Goal: Task Accomplishment & Management: Use online tool/utility

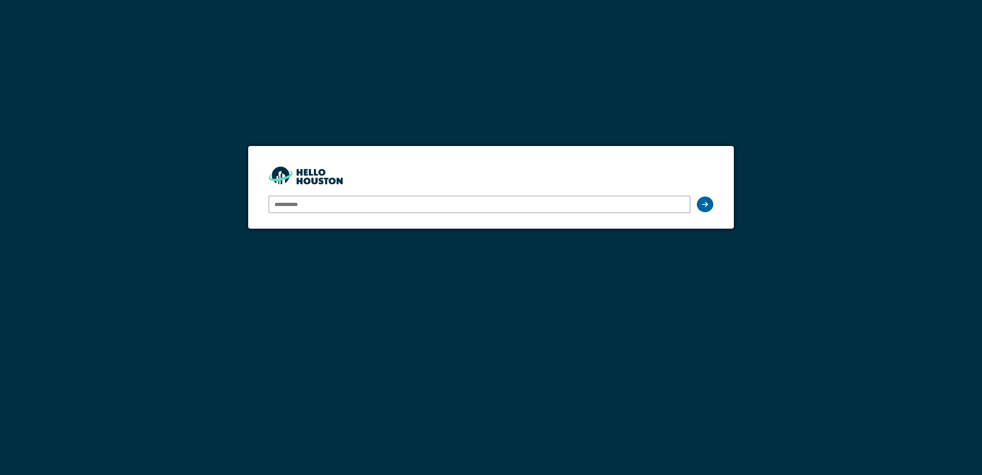
type input "**********"
click at [703, 204] on icon at bounding box center [705, 204] width 6 height 7
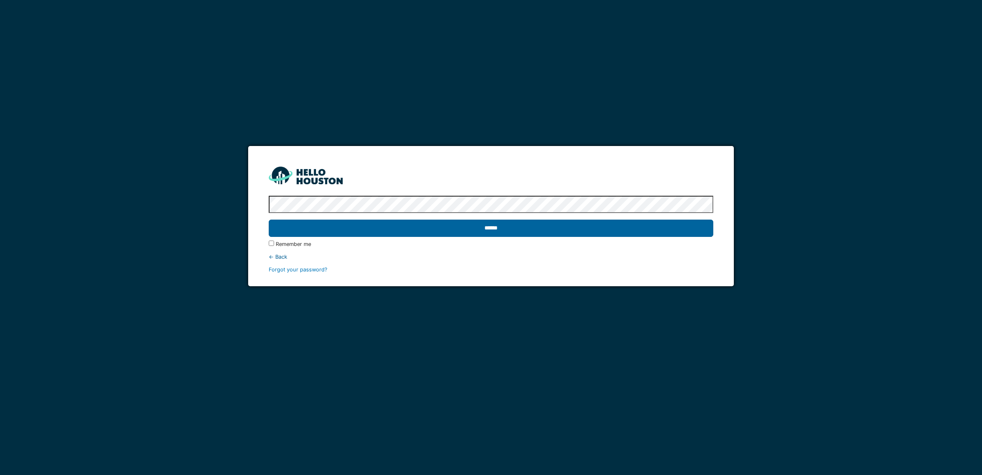
click at [547, 223] on input "******" at bounding box center [491, 227] width 445 height 17
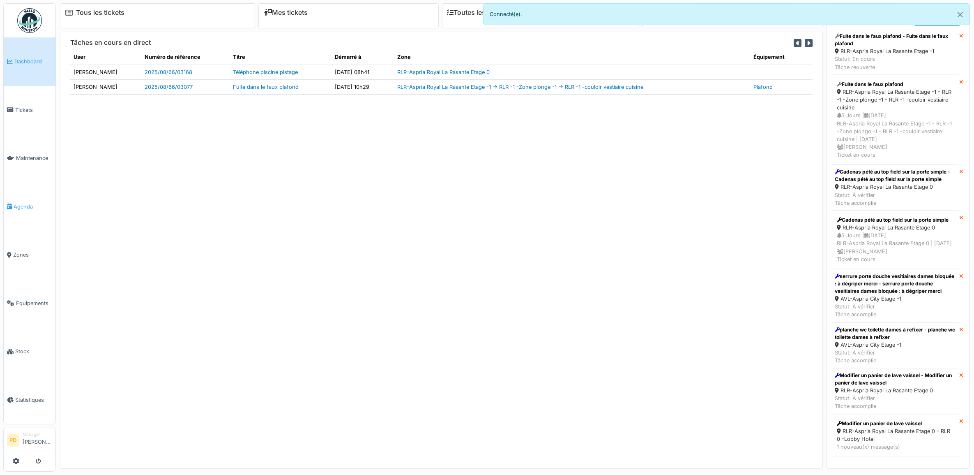
click at [27, 203] on span "Agenda" at bounding box center [33, 207] width 39 height 8
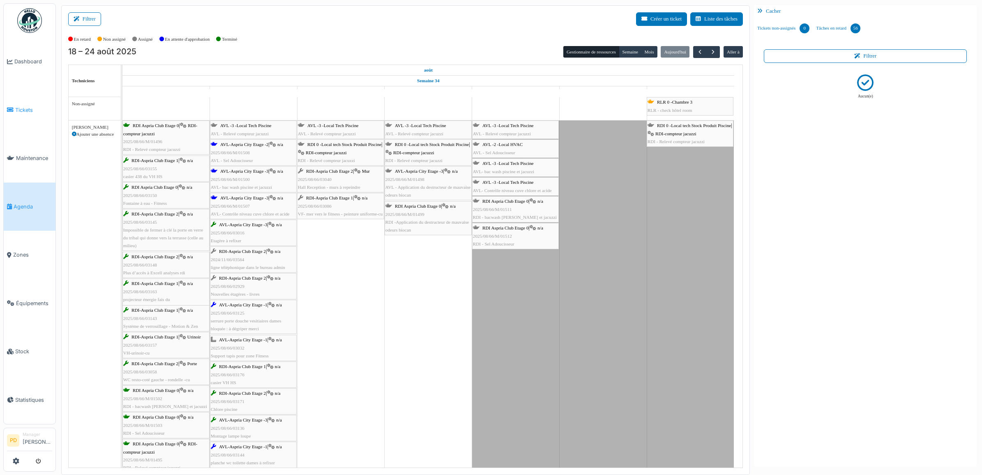
click at [14, 110] on li "Tickets" at bounding box center [29, 110] width 45 height 8
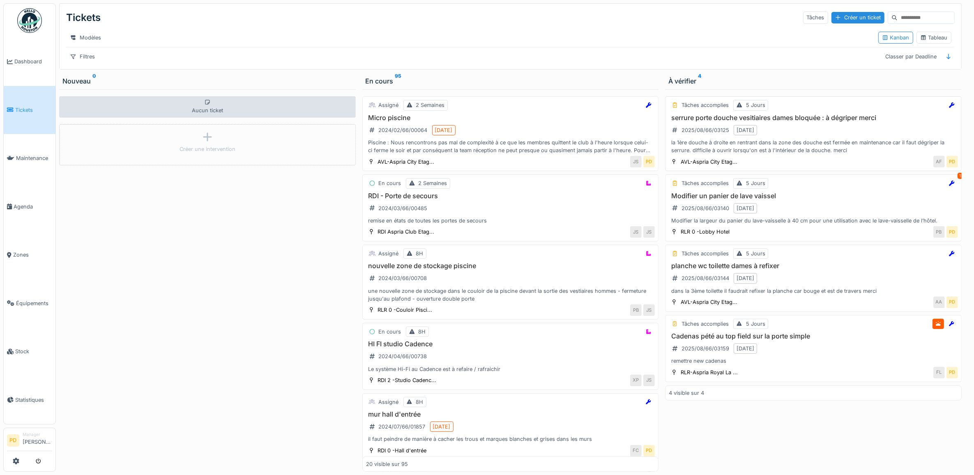
click at [824, 140] on div "serrure porte douche vesitiaires dames bloquée : à dégriper merci 2025/08/66/03…" at bounding box center [813, 134] width 289 height 41
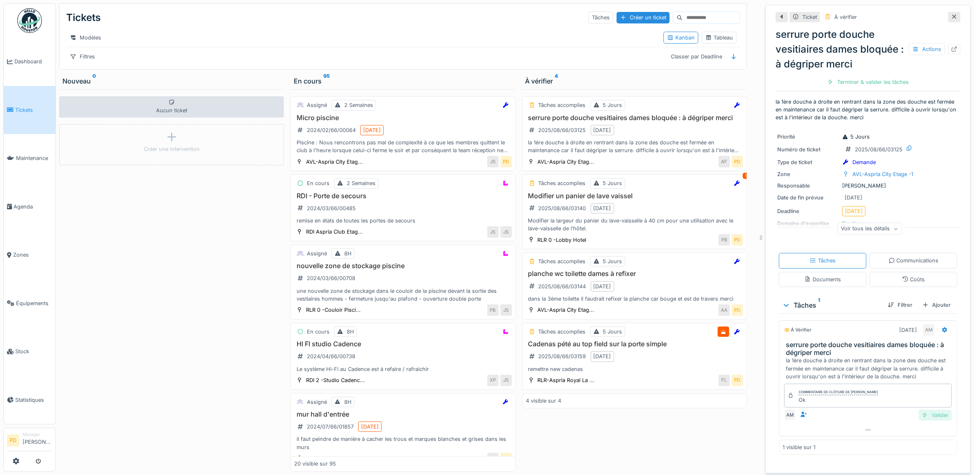
click at [926, 417] on div "Valider" at bounding box center [935, 414] width 33 height 11
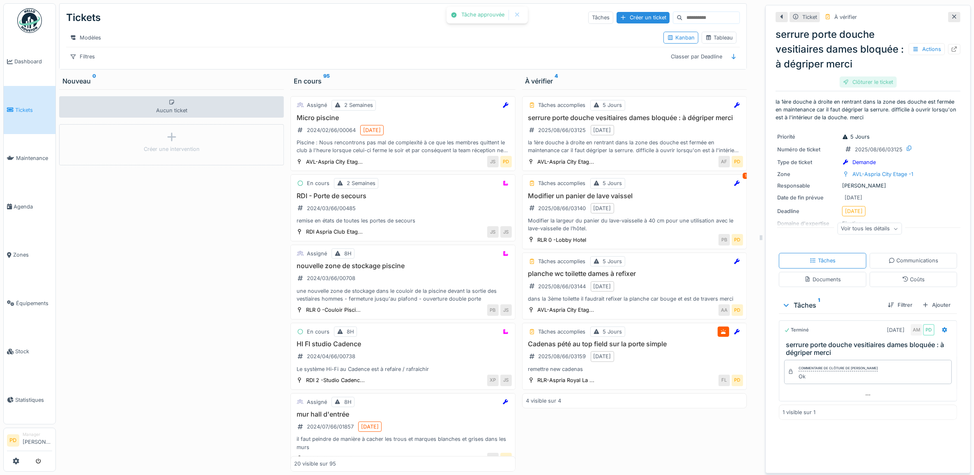
click at [876, 82] on div "Clôturer le ticket" at bounding box center [868, 81] width 57 height 11
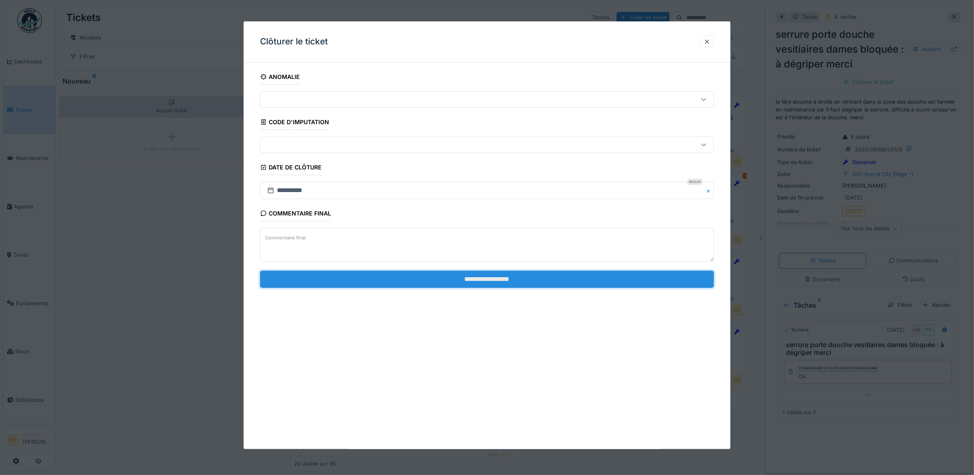
click at [516, 282] on input "**********" at bounding box center [487, 278] width 454 height 17
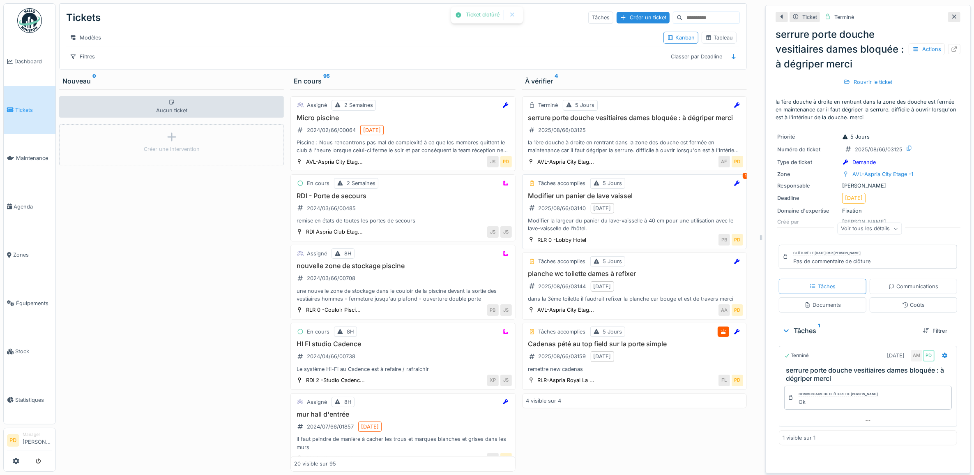
click at [638, 226] on div "Modifier la largeur du panier du lave-vaisselle à 40 cm pour une utilisation av…" at bounding box center [634, 225] width 217 height 16
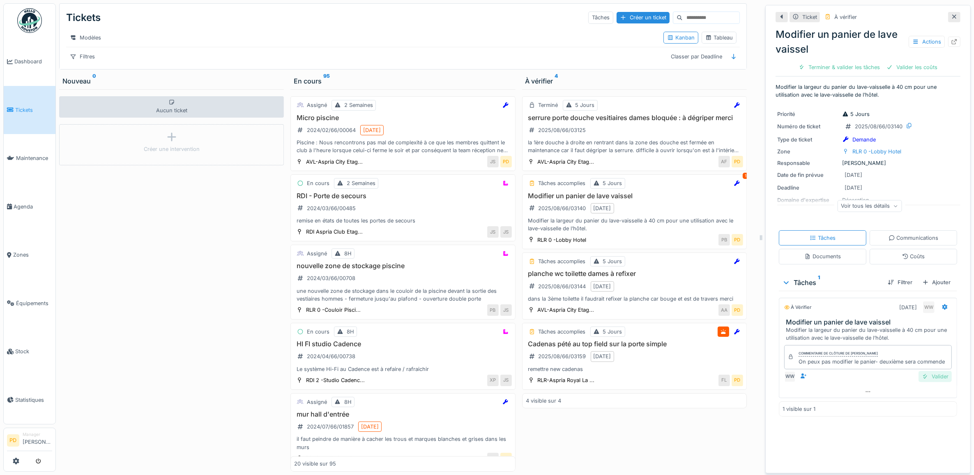
click at [925, 382] on div "Valider" at bounding box center [935, 376] width 33 height 11
click at [646, 266] on div "Tâches accomplies 5 Jours" at bounding box center [634, 261] width 217 height 10
click at [923, 382] on div "Valider" at bounding box center [935, 376] width 33 height 11
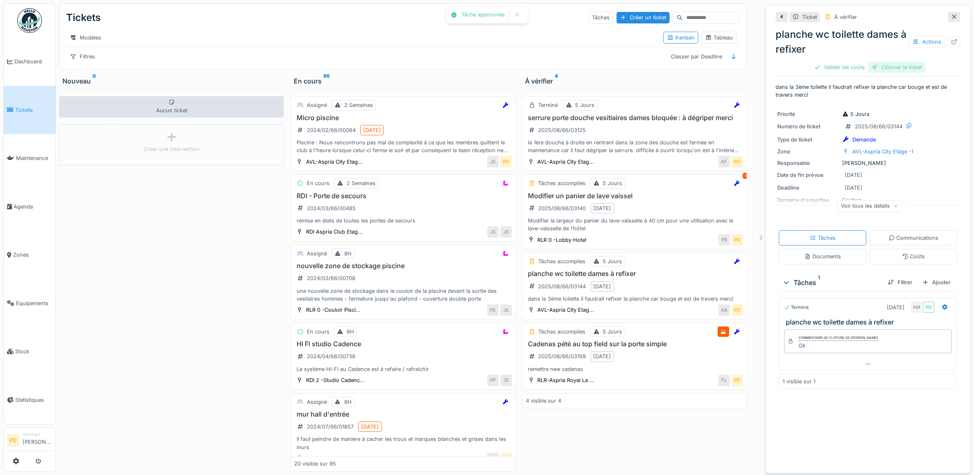
click at [886, 71] on div "Clôturer le ticket" at bounding box center [897, 67] width 57 height 11
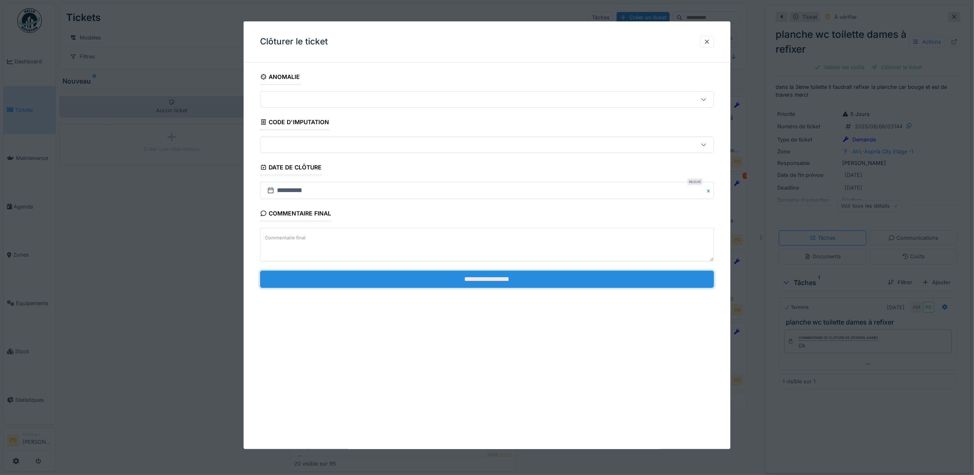
click at [574, 282] on input "**********" at bounding box center [487, 278] width 454 height 17
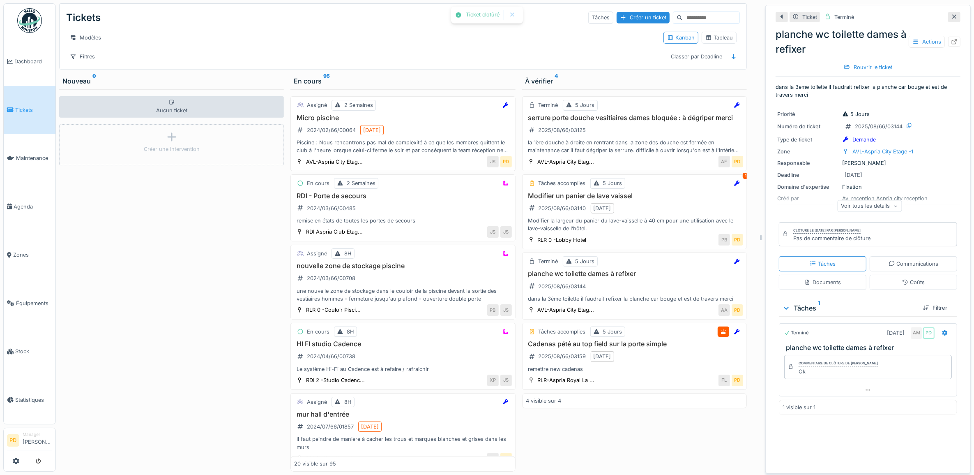
click at [33, 110] on span "Tickets" at bounding box center [33, 110] width 37 height 8
click at [25, 106] on span "Tickets" at bounding box center [33, 110] width 37 height 8
click at [24, 106] on span "Tickets" at bounding box center [33, 110] width 37 height 8
click at [670, 131] on div "serrure porte douche vesitiaires dames bloquée : à dégriper merci 2025/08/66/03…" at bounding box center [634, 134] width 217 height 41
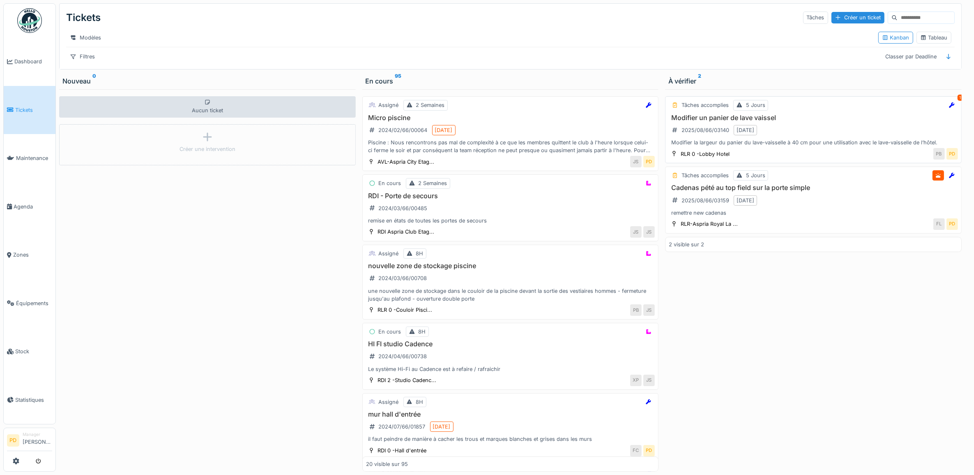
click at [829, 136] on div "Modifier un panier de lave vaissel 2025/08/66/03140 [DATE] Modifier la largeur …" at bounding box center [813, 130] width 289 height 33
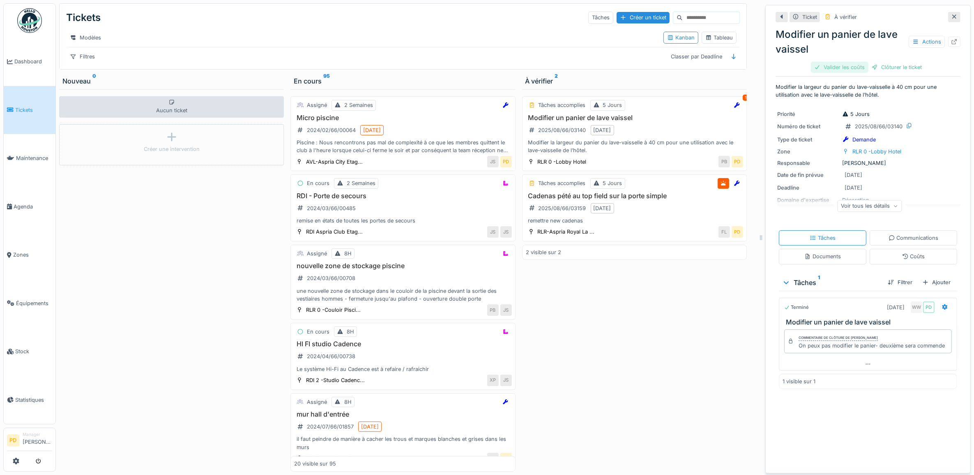
click at [837, 67] on div "Valider les coûts" at bounding box center [840, 67] width 58 height 11
click at [843, 67] on div at bounding box center [846, 67] width 7 height 8
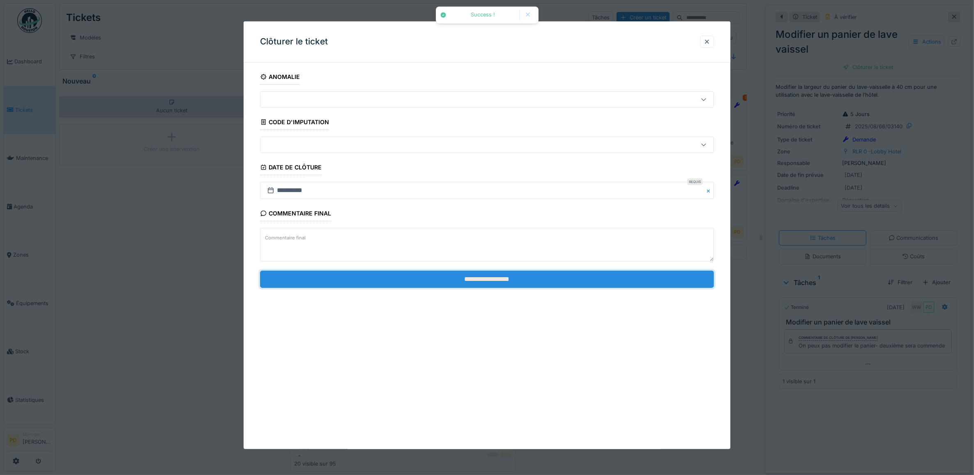
click at [623, 281] on input "**********" at bounding box center [487, 278] width 454 height 17
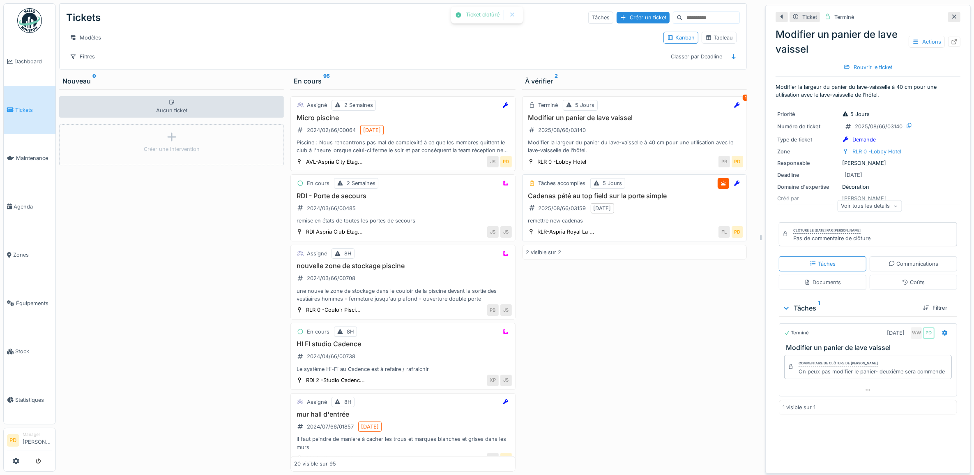
click at [652, 214] on div "Cadenas pété au top field sur la porte simple 2025/08/66/03159 19/08/2025 remet…" at bounding box center [634, 208] width 217 height 33
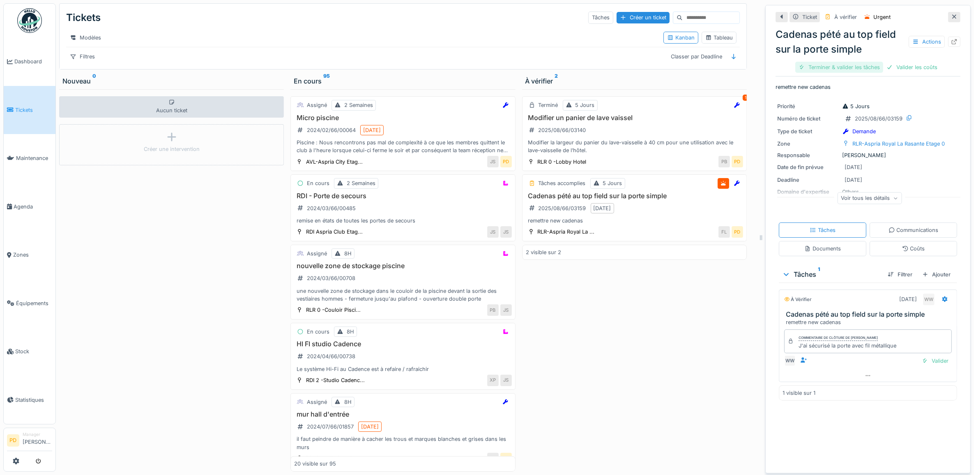
click at [835, 65] on div "Terminer & valider les tâches" at bounding box center [839, 67] width 88 height 11
click at [855, 66] on div "Valider les coûts" at bounding box center [840, 67] width 58 height 11
click at [865, 66] on div "Clôturer le ticket" at bounding box center [868, 67] width 57 height 11
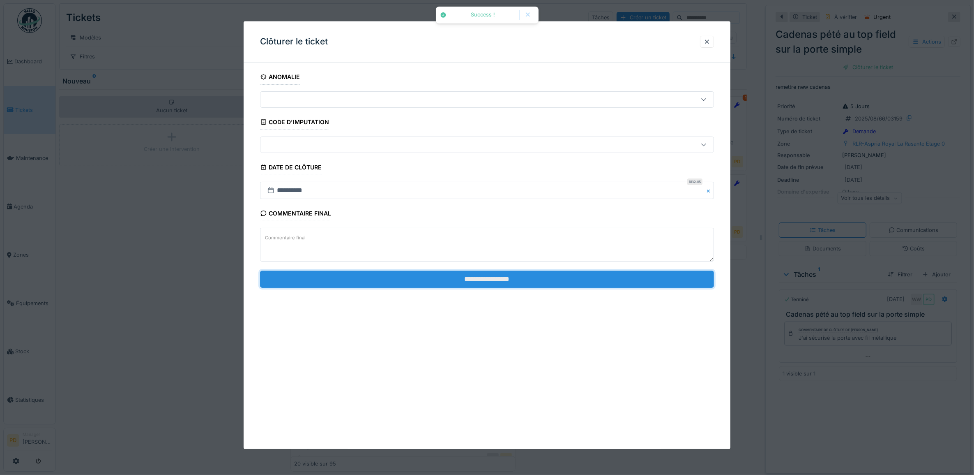
click at [639, 276] on input "**********" at bounding box center [487, 278] width 454 height 17
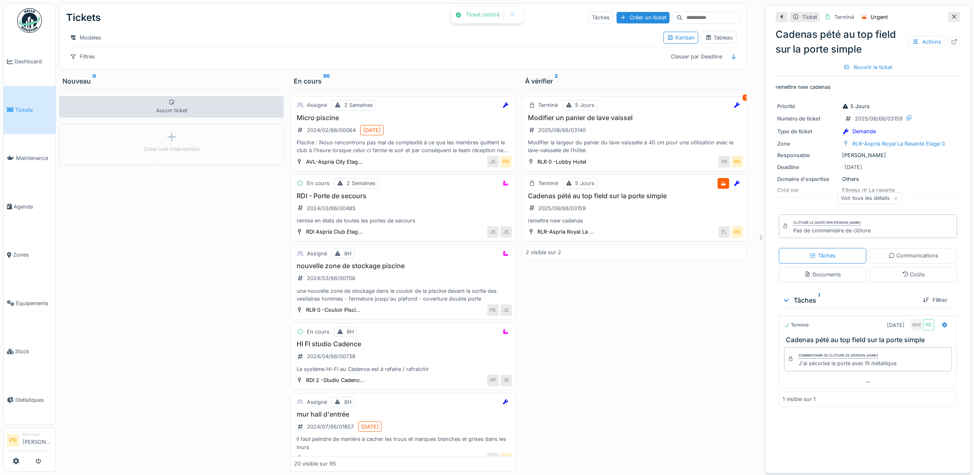
click at [21, 106] on span "Tickets" at bounding box center [33, 110] width 37 height 8
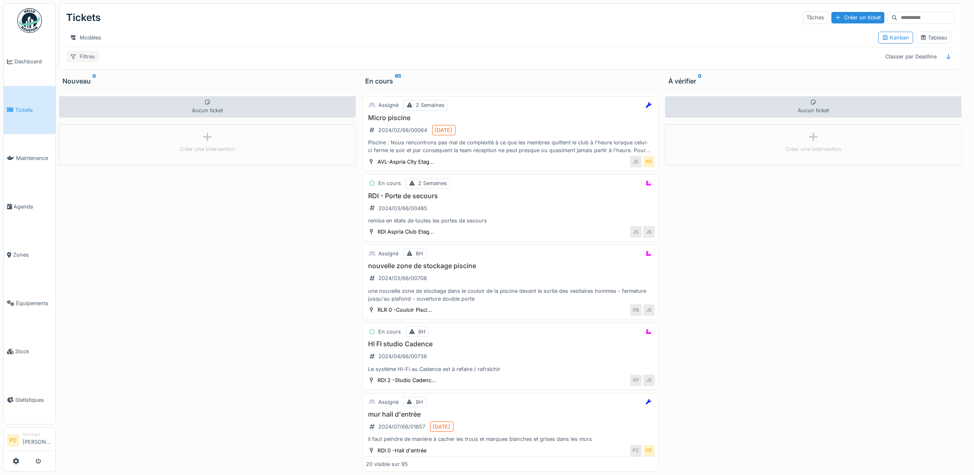
click at [92, 62] on div "Filtres" at bounding box center [82, 57] width 32 height 12
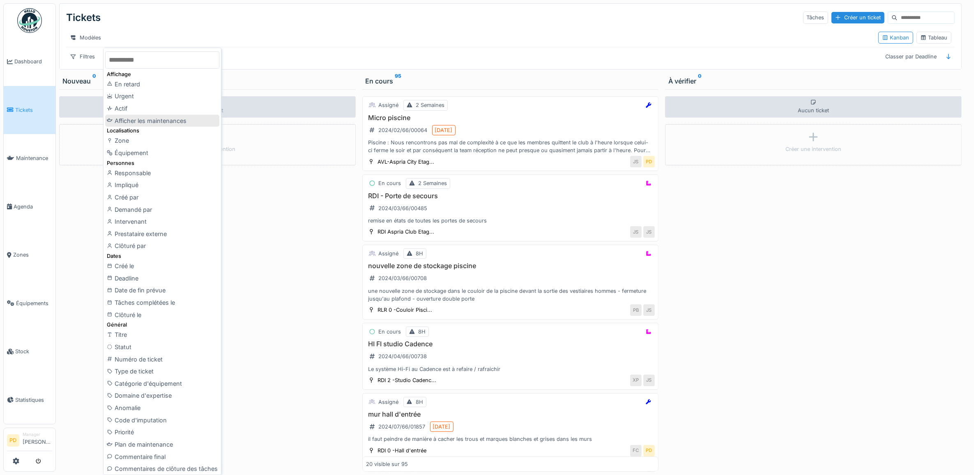
click at [159, 116] on div "Afficher les maintenances" at bounding box center [162, 121] width 114 height 12
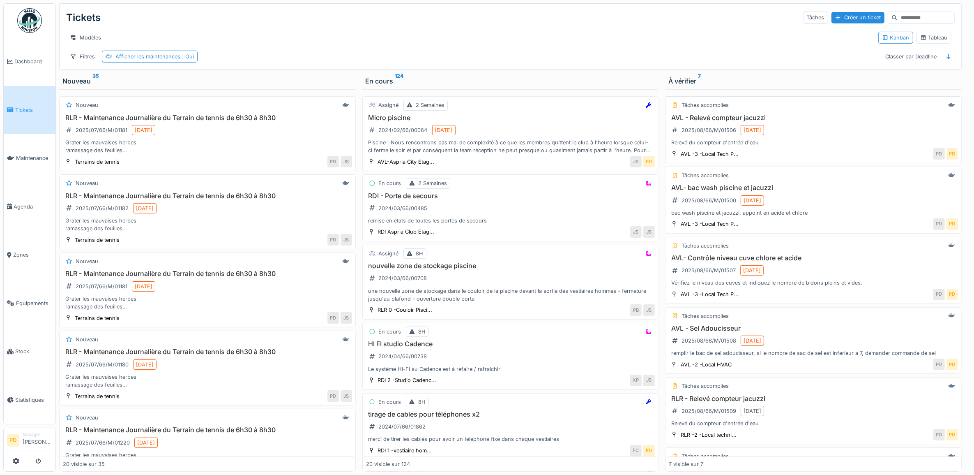
click at [827, 143] on div "AVL - Relevé compteur jacuzzi 2025/08/66/M/01506 18/08/2025 Relevé du compteur …" at bounding box center [813, 130] width 289 height 33
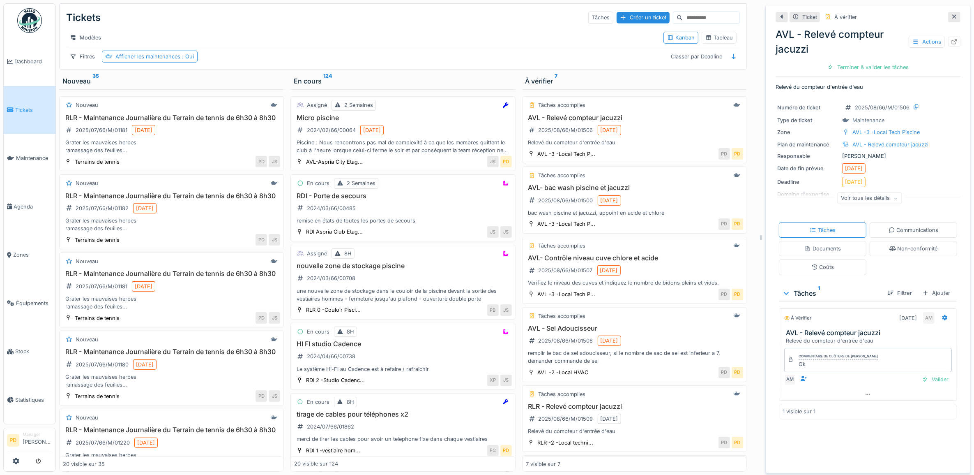
click at [857, 61] on div "AVL - Relevé compteur jacuzzi Actions Terminer & valider les tâches" at bounding box center [868, 49] width 185 height 51
click at [857, 64] on div "Terminer & valider les tâches" at bounding box center [868, 67] width 88 height 11
click at [867, 68] on div "Clôturer le ticket" at bounding box center [868, 67] width 57 height 11
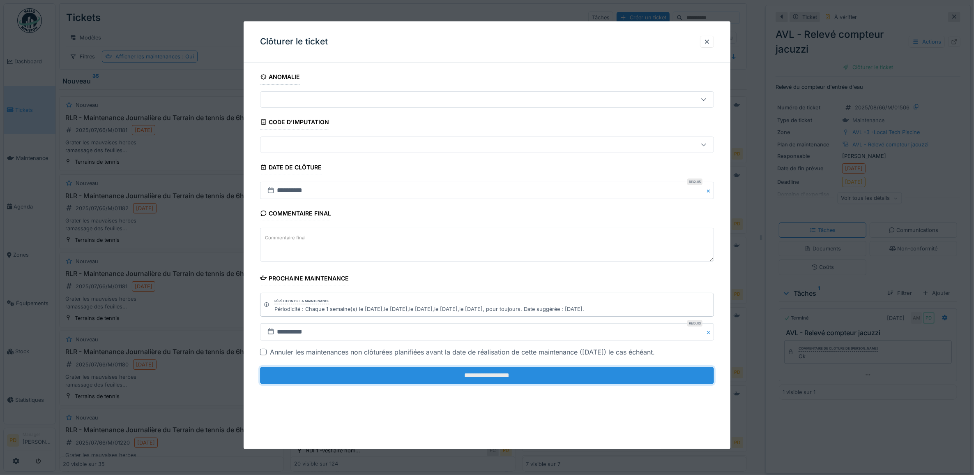
click at [648, 376] on input "**********" at bounding box center [487, 375] width 454 height 17
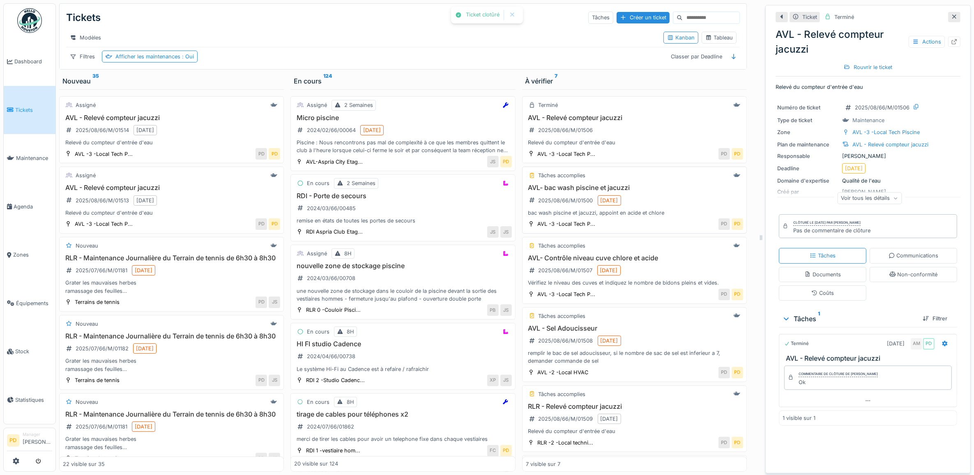
click at [643, 210] on div "AVL- bac wash piscine et jacuzzi 2025/08/66/M/01500 18/08/2025 bac wash piscine…" at bounding box center [634, 200] width 217 height 33
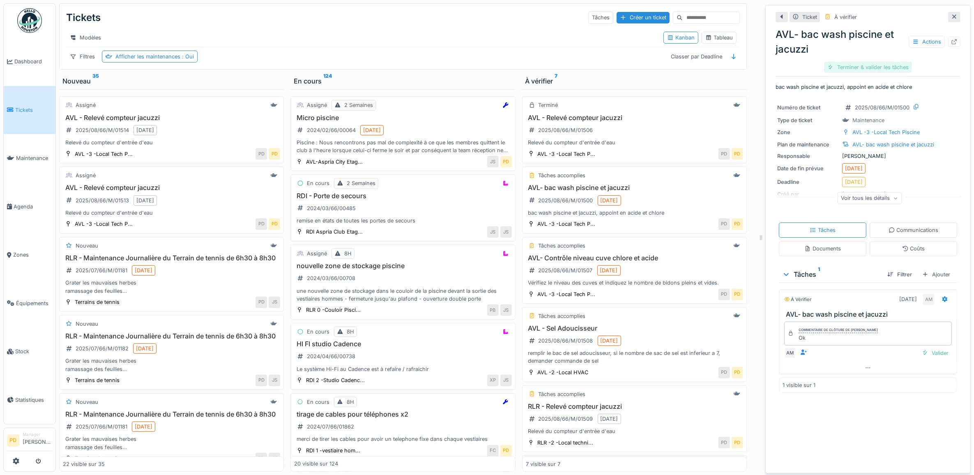
click at [858, 65] on div "Terminer & valider les tâches" at bounding box center [868, 67] width 88 height 11
click at [858, 66] on div "Clôturer le ticket" at bounding box center [868, 67] width 57 height 11
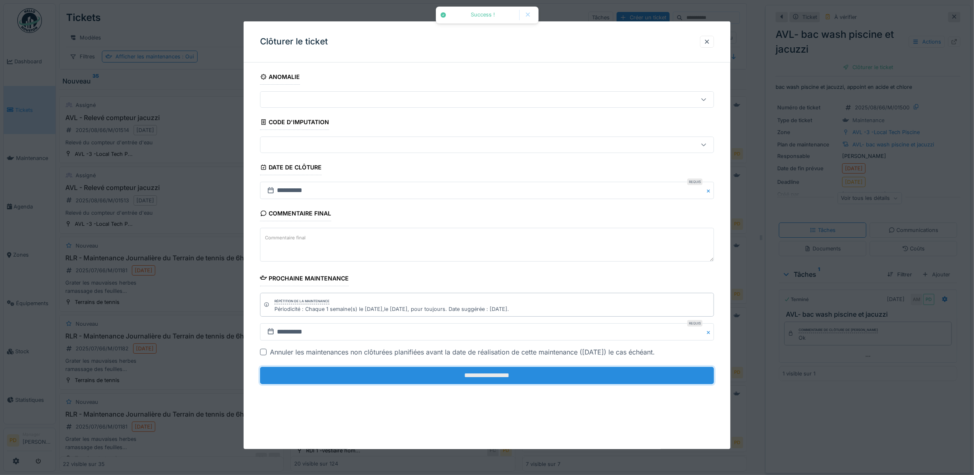
click at [616, 379] on input "**********" at bounding box center [487, 375] width 454 height 17
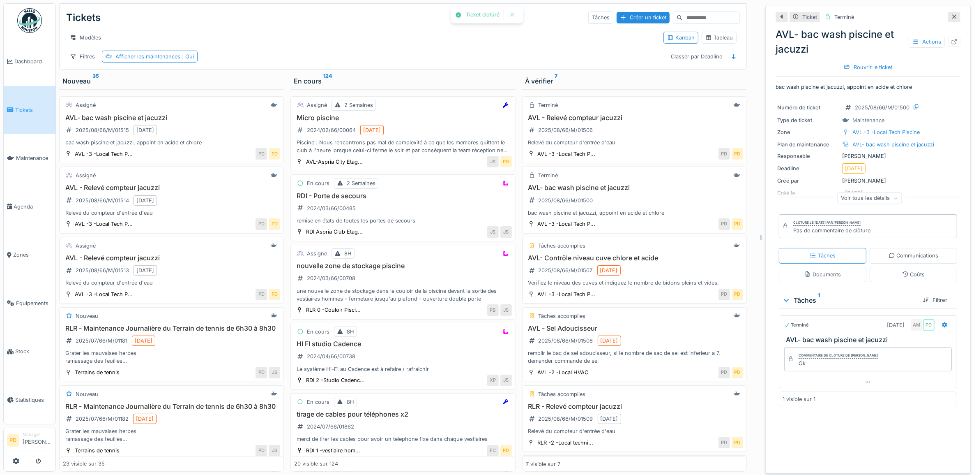
click at [655, 284] on div "AVL- Contrôle niveau cuve chlore et acide 2025/08/66/M/01507 18/08/2025 Vérifie…" at bounding box center [634, 270] width 217 height 33
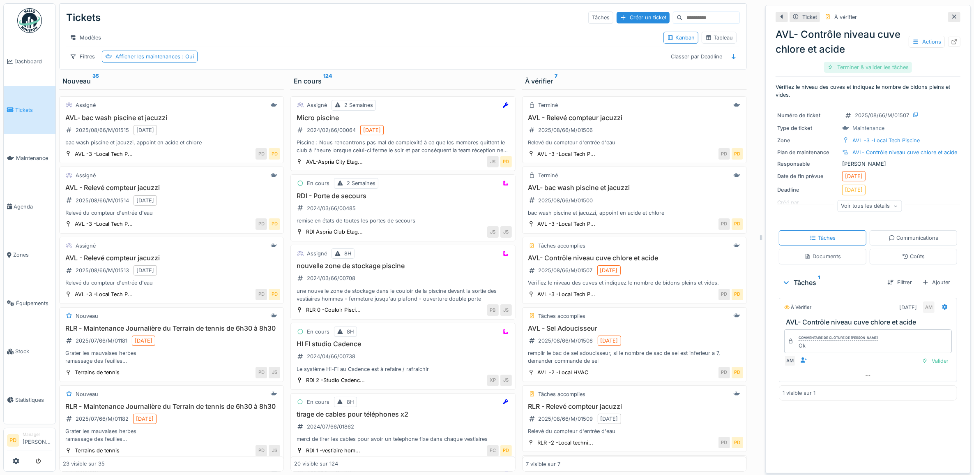
click at [842, 67] on div "Terminer & valider les tâches" at bounding box center [868, 67] width 88 height 11
click at [842, 67] on div "Clôturer le ticket" at bounding box center [868, 67] width 57 height 11
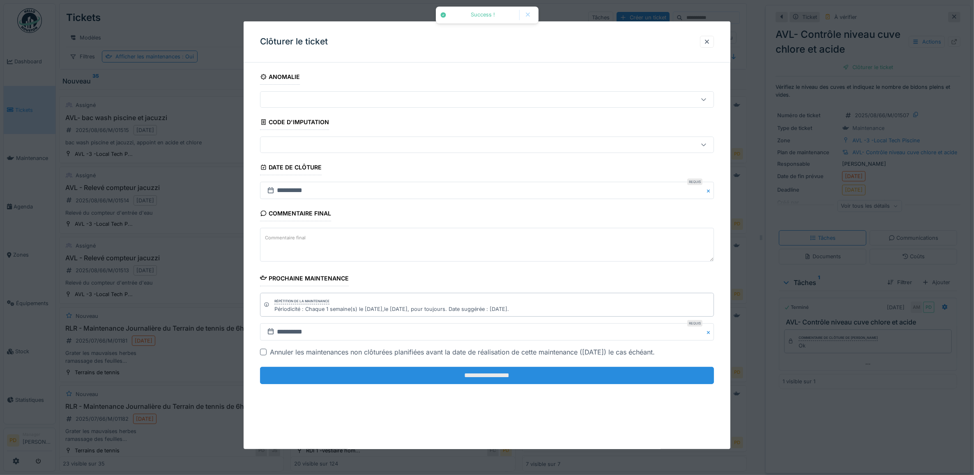
click at [625, 375] on input "**********" at bounding box center [487, 375] width 454 height 17
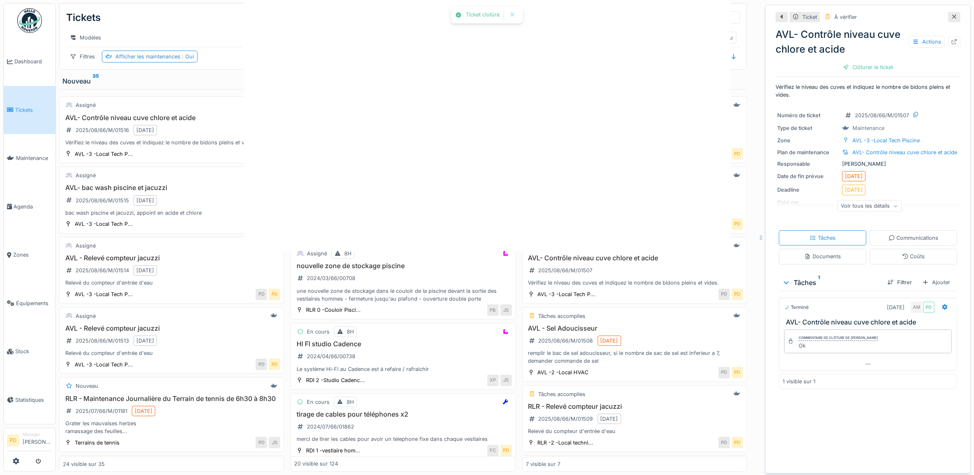
click at [558, 381] on div "Ticket clotûré Annuler Tickets Tâches Créer un ticket Modèles Kanban Tableau Fi…" at bounding box center [515, 237] width 918 height 475
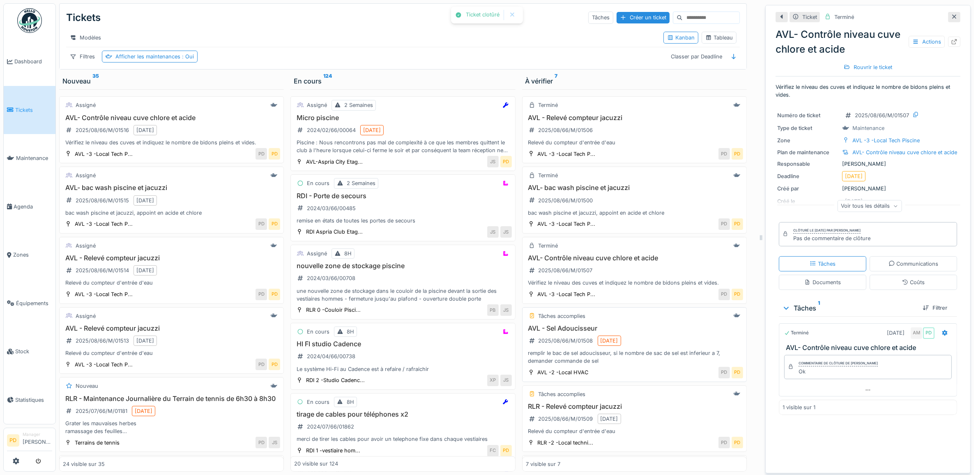
click at [627, 350] on div "AVL - Sel Adoucisseur 2025/08/66/M/01508 18/08/2025 remplir le bac de sel adouc…" at bounding box center [634, 344] width 217 height 41
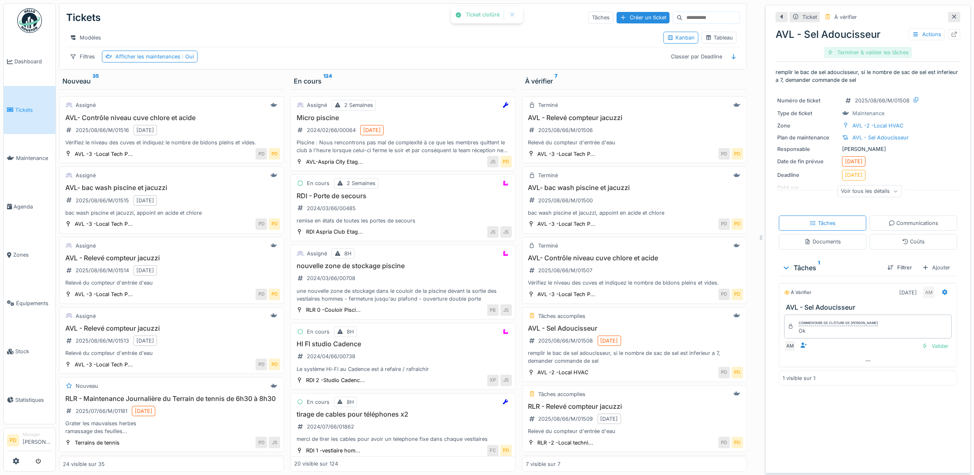
click at [846, 54] on div "Terminer & valider les tâches" at bounding box center [868, 52] width 88 height 11
click at [847, 54] on div "Clôturer le ticket" at bounding box center [868, 52] width 57 height 11
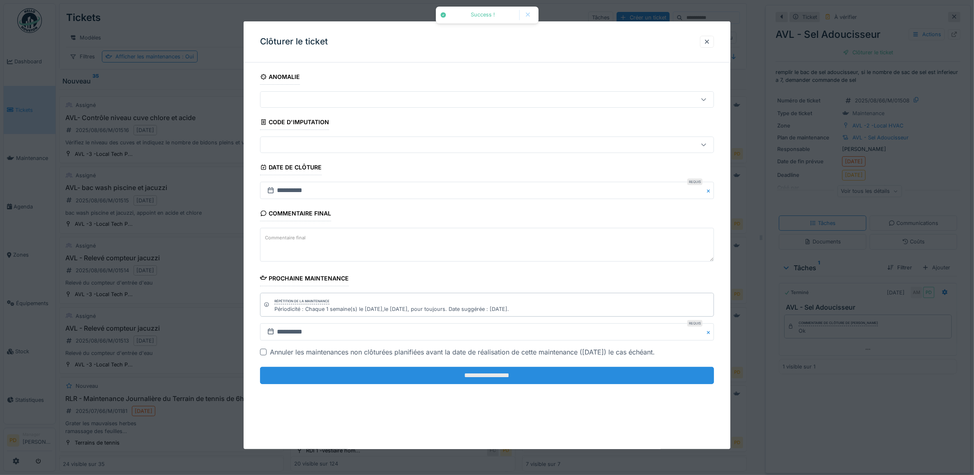
click at [635, 378] on input "**********" at bounding box center [487, 375] width 454 height 17
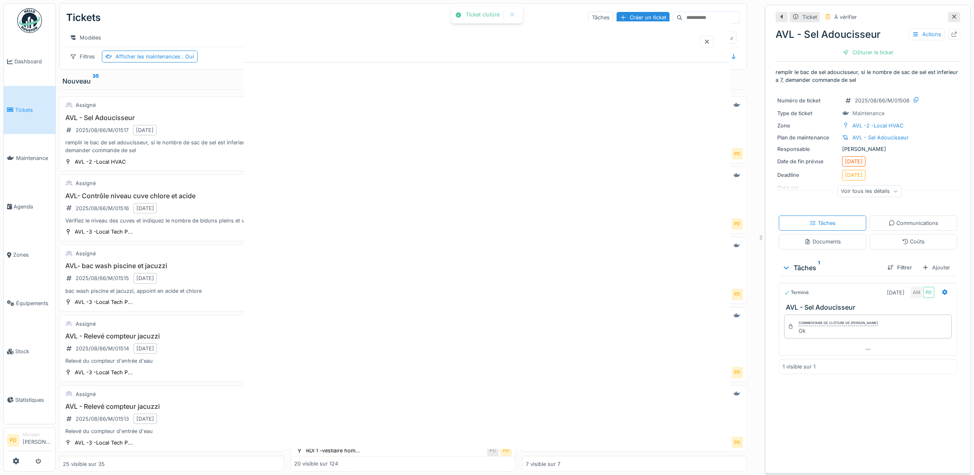
scroll to position [7, 0]
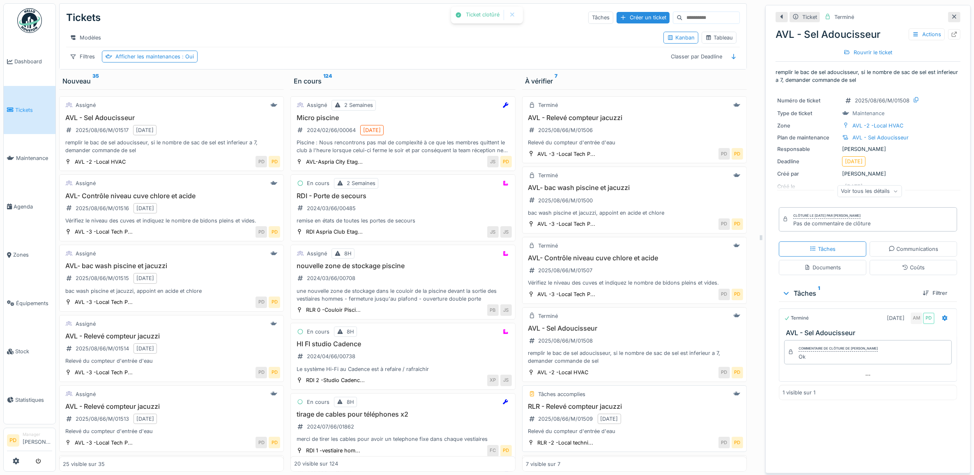
click at [658, 408] on h3 "RLR - Relevé compteur jacuzzi" at bounding box center [634, 406] width 217 height 8
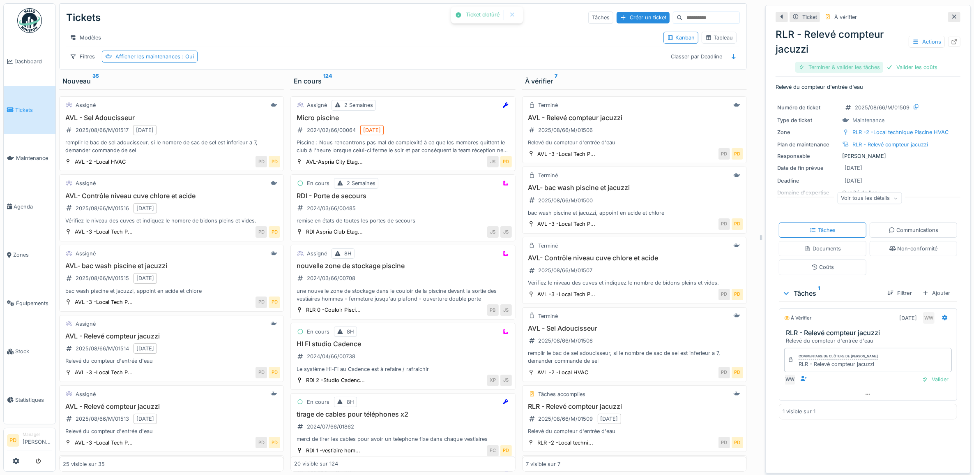
click at [857, 62] on div "Terminer & valider les tâches" at bounding box center [839, 67] width 88 height 11
click at [869, 62] on div "Clôturer le ticket" at bounding box center [897, 67] width 57 height 11
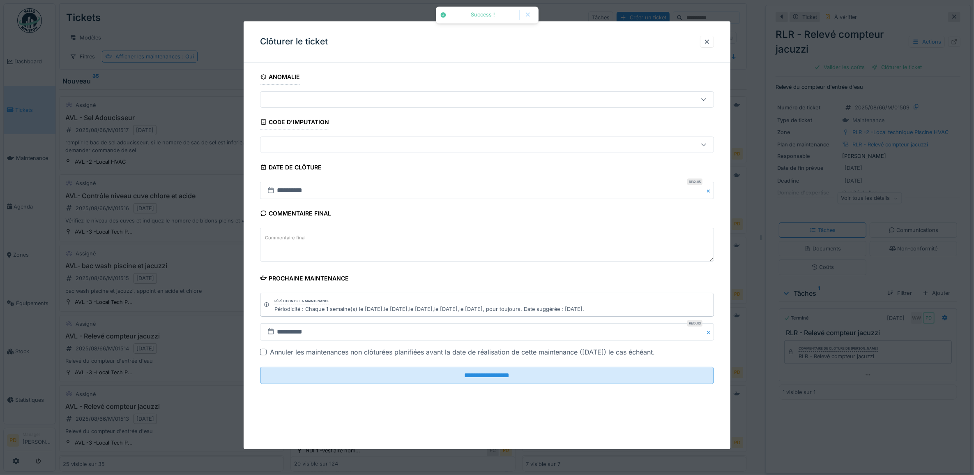
click at [873, 60] on div at bounding box center [487, 237] width 974 height 475
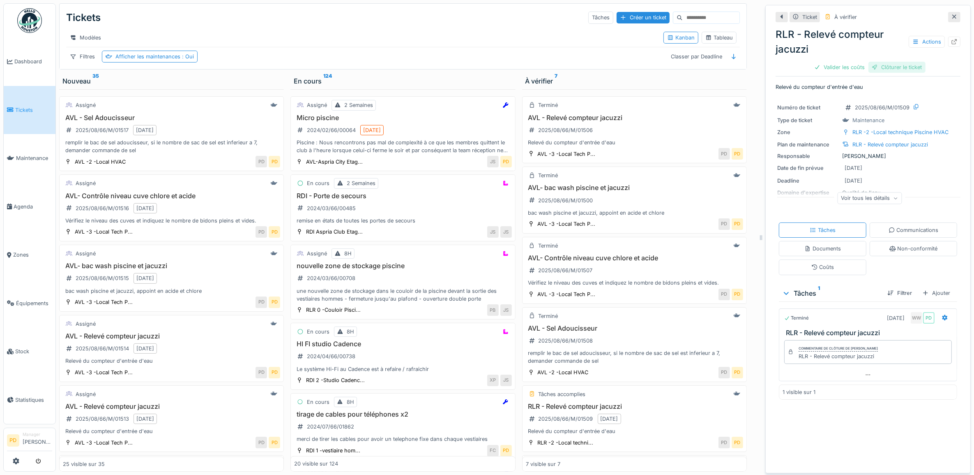
click at [884, 62] on div "Clôturer le ticket" at bounding box center [897, 67] width 57 height 11
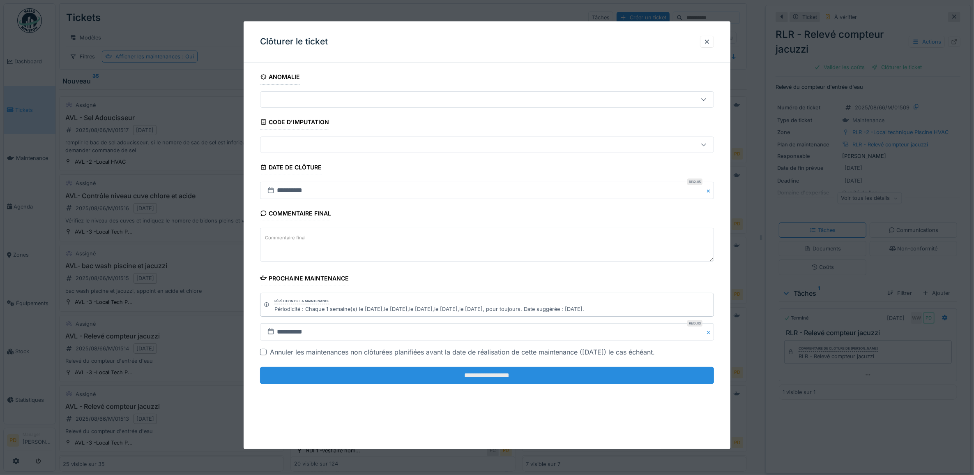
click at [621, 383] on input "**********" at bounding box center [487, 375] width 454 height 17
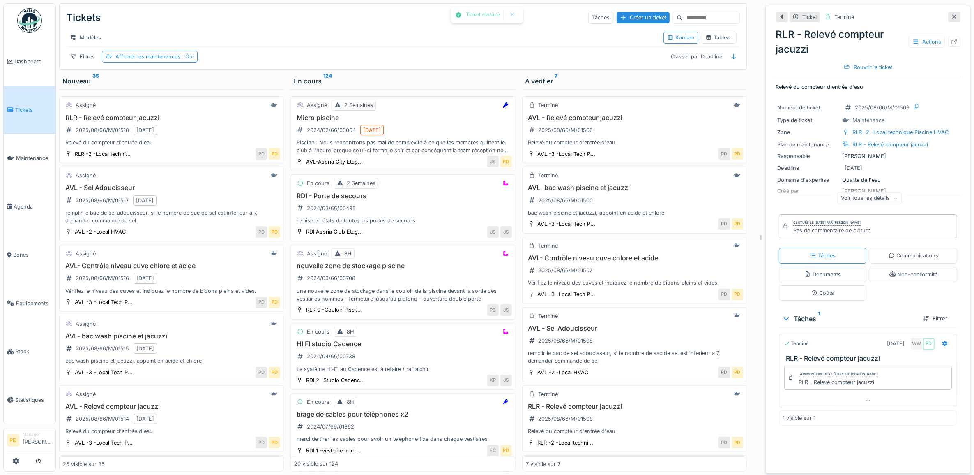
click at [14, 111] on li "Tickets" at bounding box center [29, 110] width 45 height 8
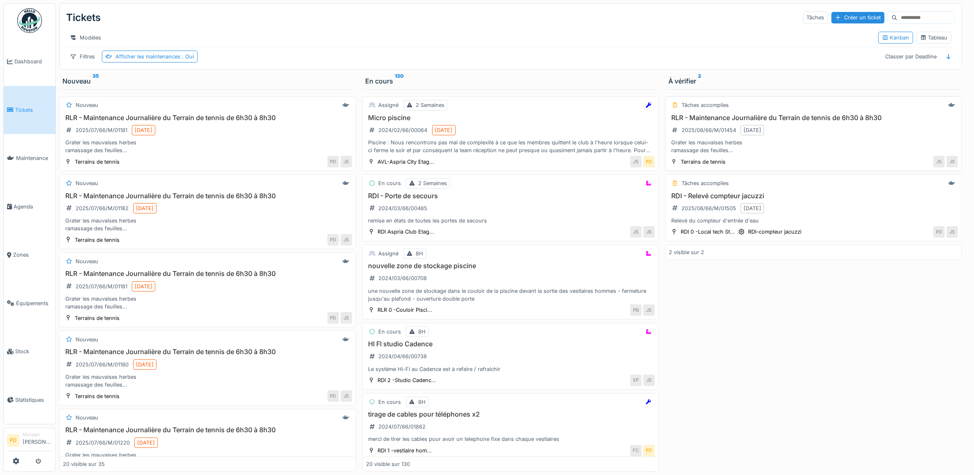
click at [816, 142] on div "RLR - Maintenance Journalière du Terrain de tennis de 6h30 à 8h30 2025/08/66/M/…" at bounding box center [813, 134] width 289 height 41
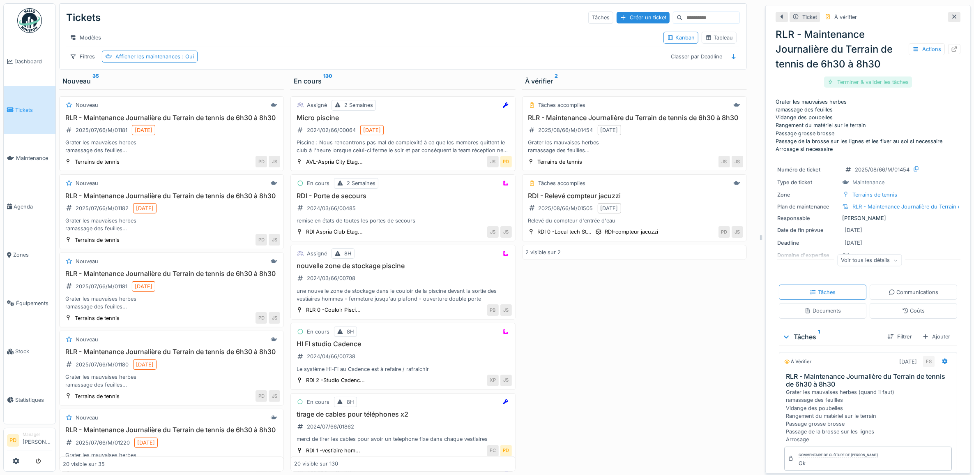
click at [855, 83] on div "Terminer & valider les tâches" at bounding box center [868, 81] width 88 height 11
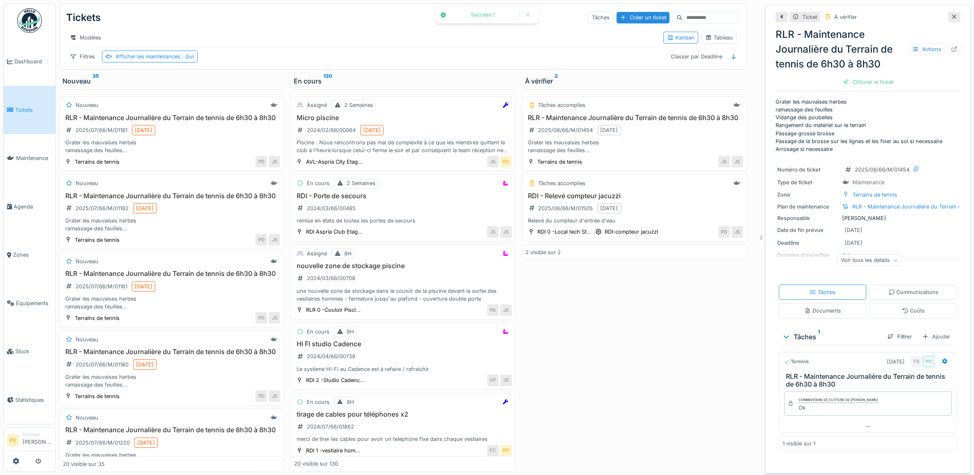
click at [855, 83] on div "Clôturer le ticket" at bounding box center [868, 81] width 57 height 11
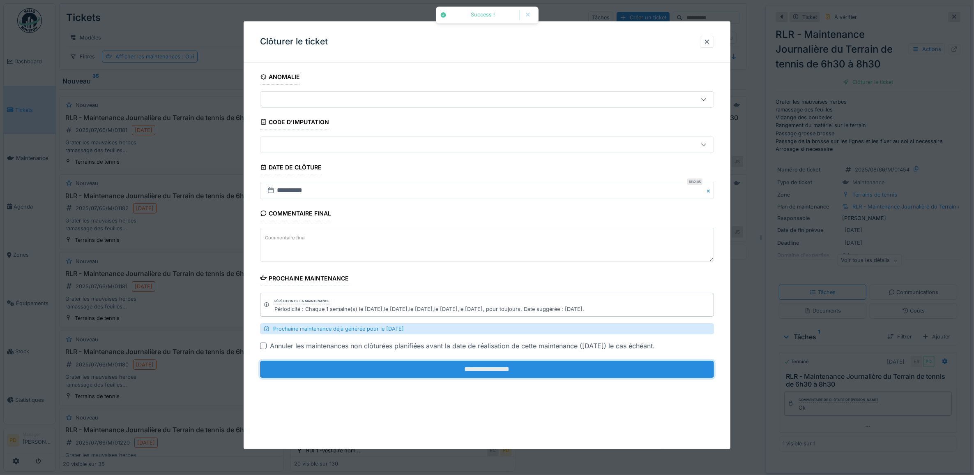
drag, startPoint x: 675, startPoint y: 377, endPoint x: 673, endPoint y: 372, distance: 4.8
click at [674, 375] on input "**********" at bounding box center [487, 368] width 454 height 17
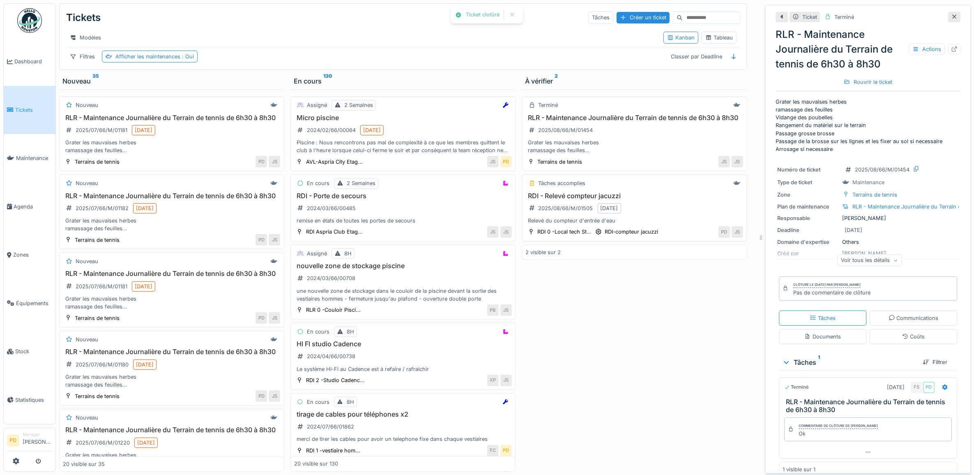
click at [684, 224] on div "Relevé du compteur d'entrée d'eau" at bounding box center [634, 221] width 217 height 8
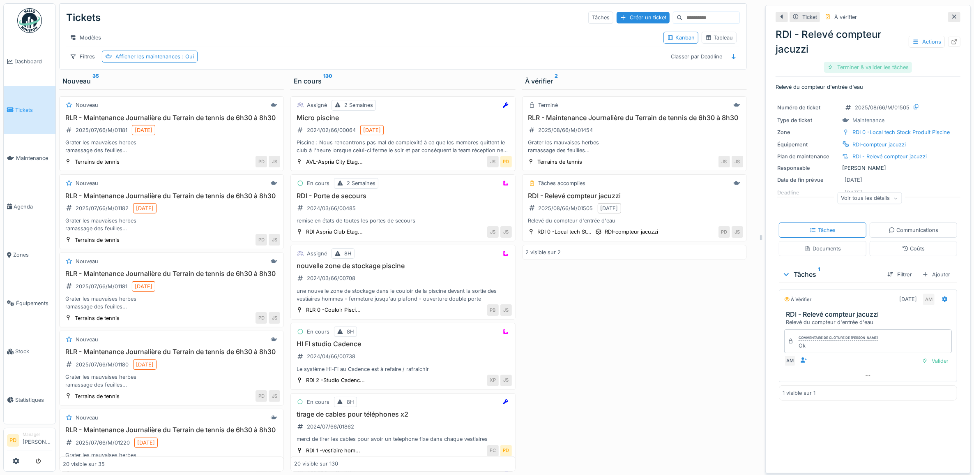
click at [861, 67] on div "Terminer & valider les tâches" at bounding box center [868, 67] width 88 height 11
click at [861, 67] on div "Clôturer le ticket" at bounding box center [868, 67] width 57 height 11
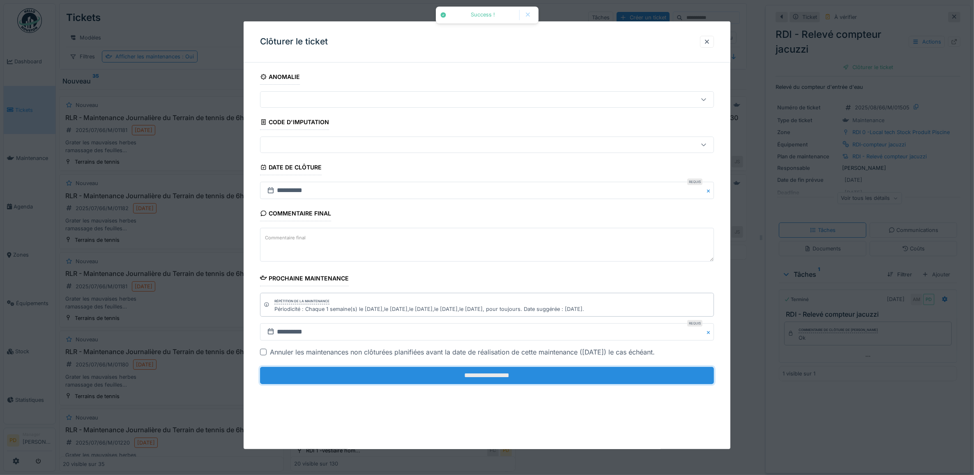
click at [609, 375] on input "**********" at bounding box center [487, 375] width 454 height 17
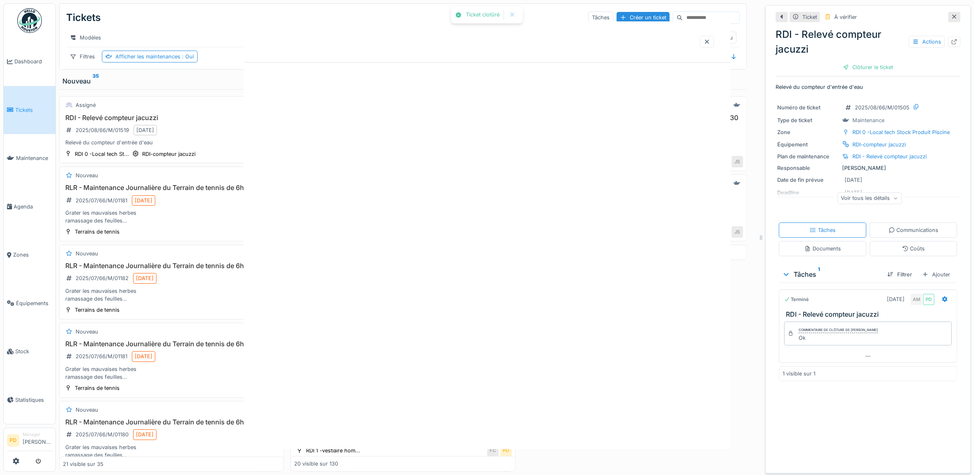
click at [506, 378] on div "Ticket clotûré Annuler Tickets Tâches Créer un ticket Modèles Kanban Tableau Fi…" at bounding box center [515, 237] width 918 height 475
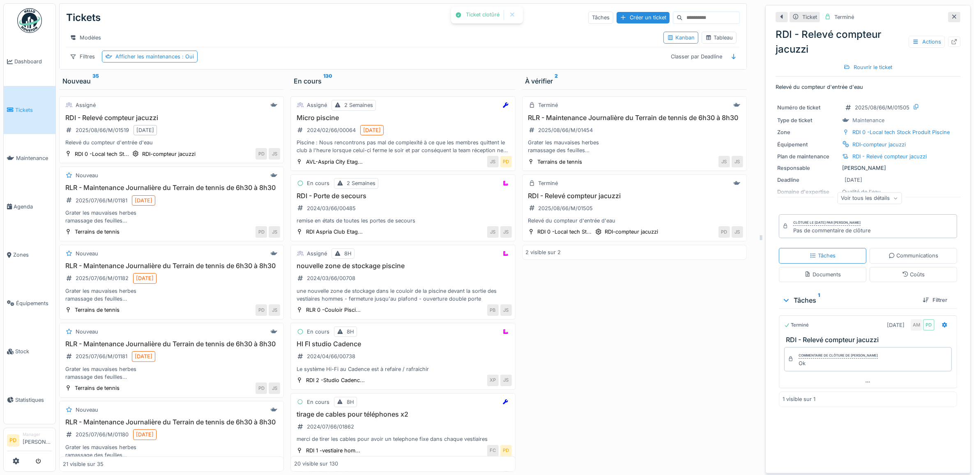
click at [24, 103] on link "Tickets" at bounding box center [30, 110] width 52 height 48
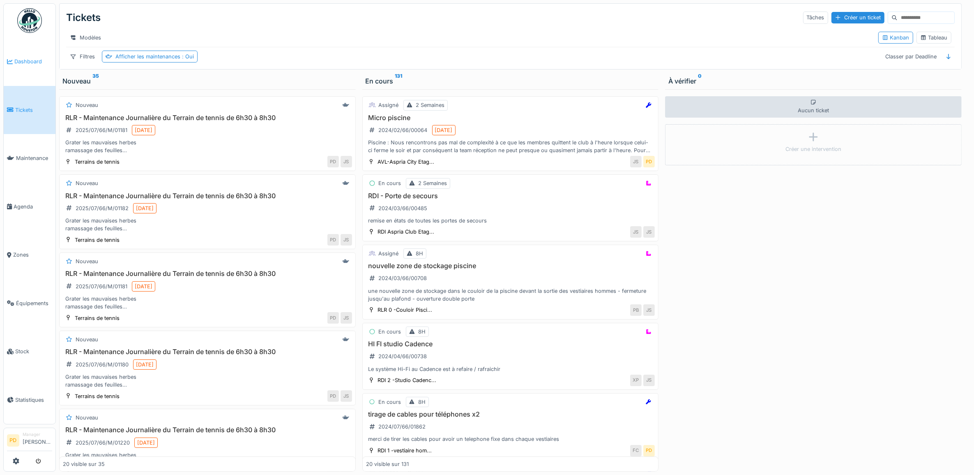
click at [29, 55] on link "Dashboard" at bounding box center [30, 61] width 52 height 48
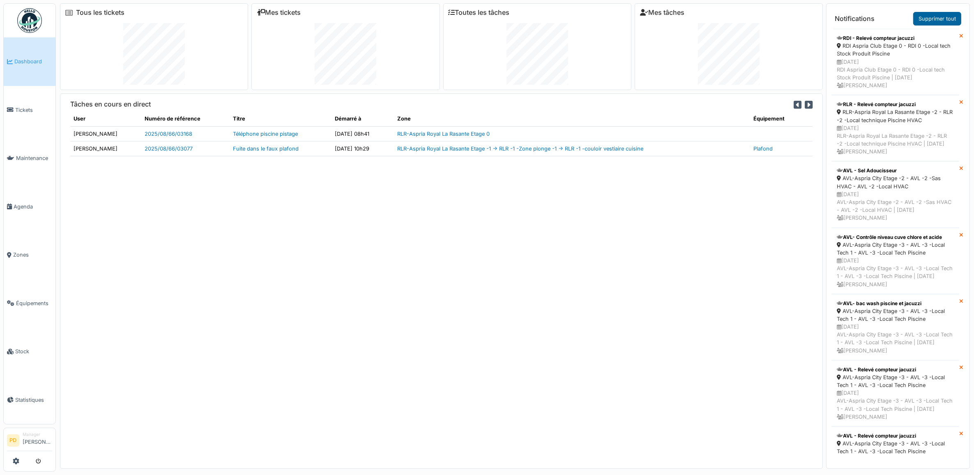
click at [929, 21] on link "Supprimer tout" at bounding box center [937, 19] width 48 height 14
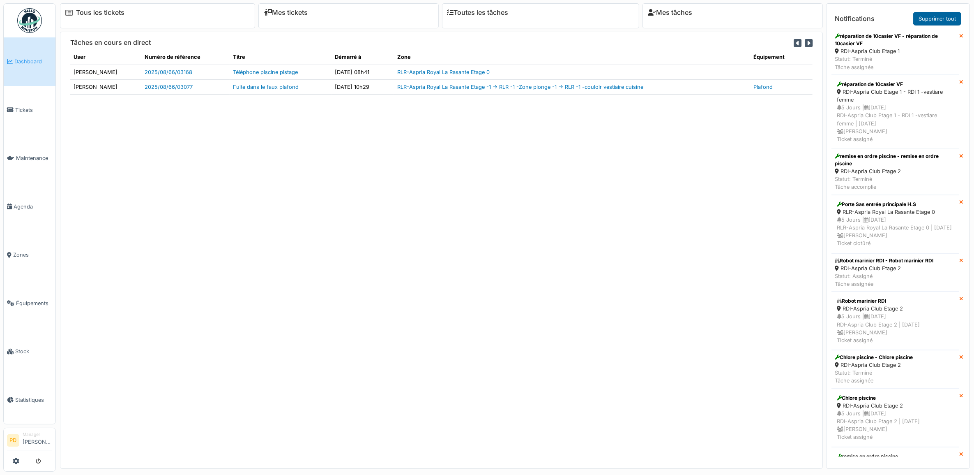
click at [936, 14] on link "Supprimer tout" at bounding box center [937, 19] width 48 height 14
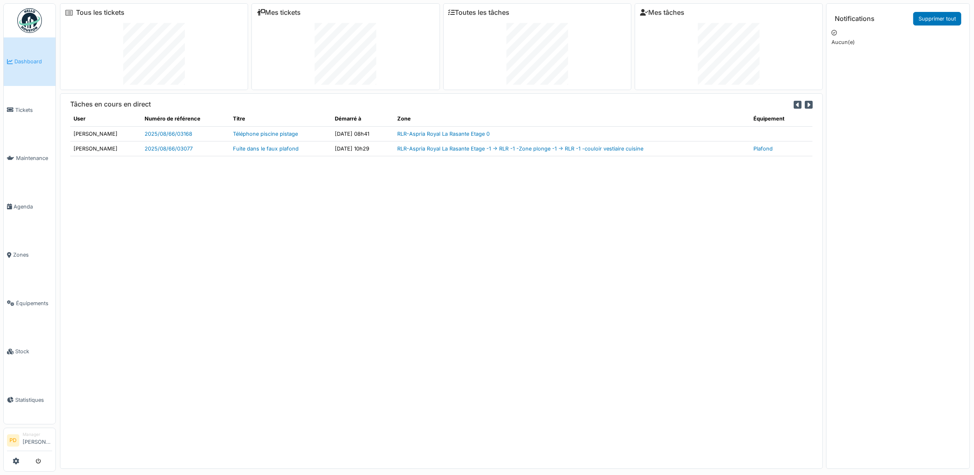
click at [23, 60] on span "Dashboard" at bounding box center [33, 62] width 38 height 8
click at [25, 205] on span "Agenda" at bounding box center [33, 207] width 39 height 8
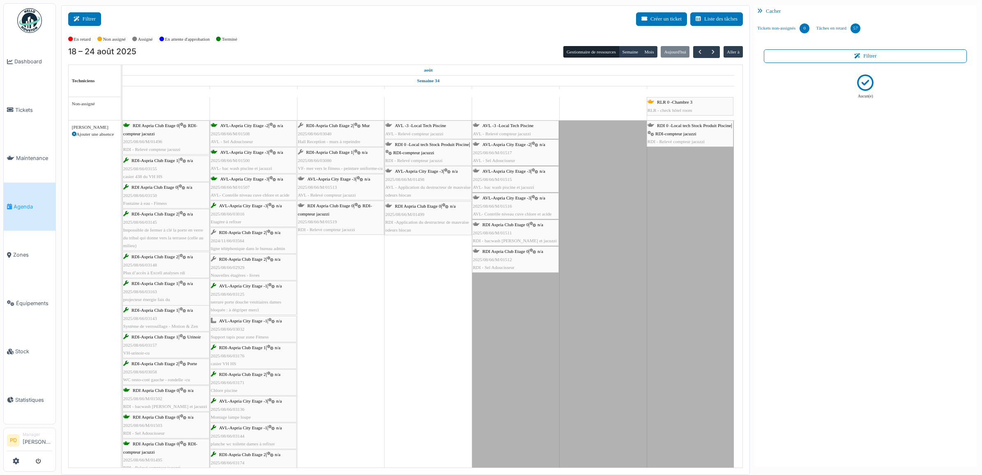
click at [97, 23] on button "Filtrer" at bounding box center [84, 19] width 33 height 14
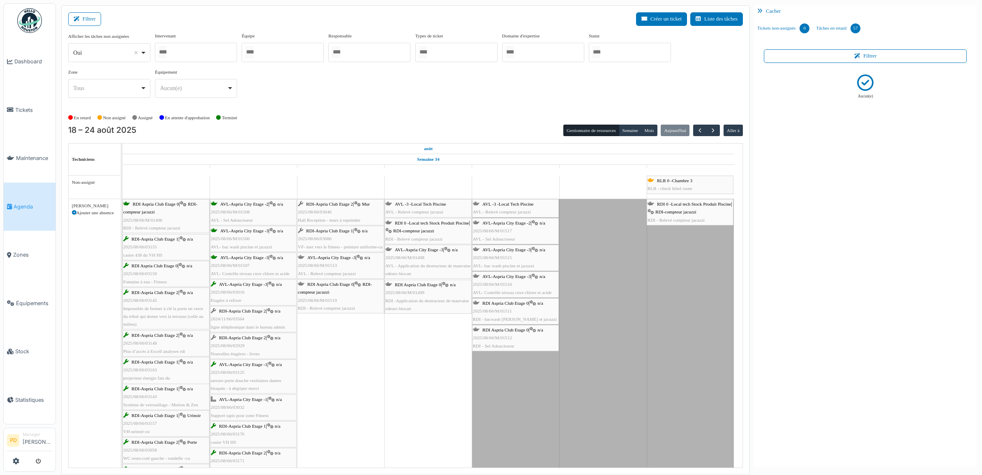
click at [644, 52] on div at bounding box center [630, 52] width 82 height 19
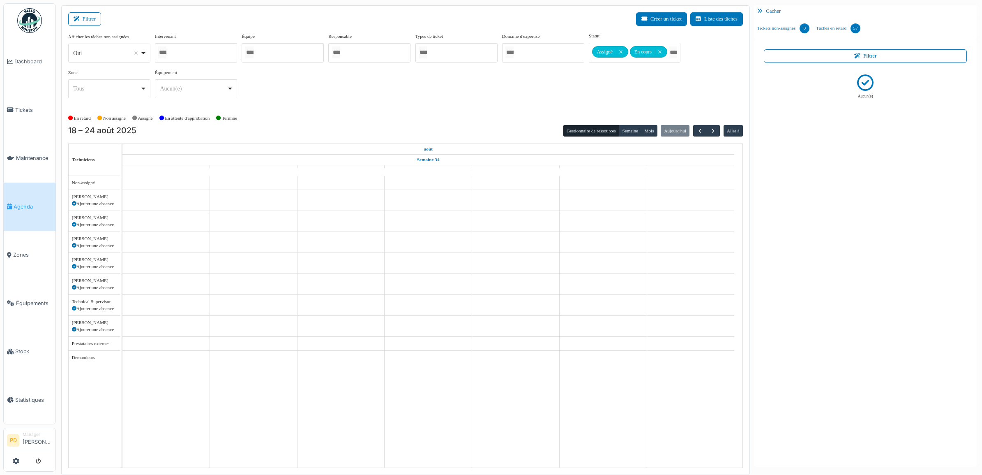
click at [501, 98] on div "Afficher les tâches non assignées *** Oui Remove item Oui Non Intervenant [PERS…" at bounding box center [405, 68] width 675 height 72
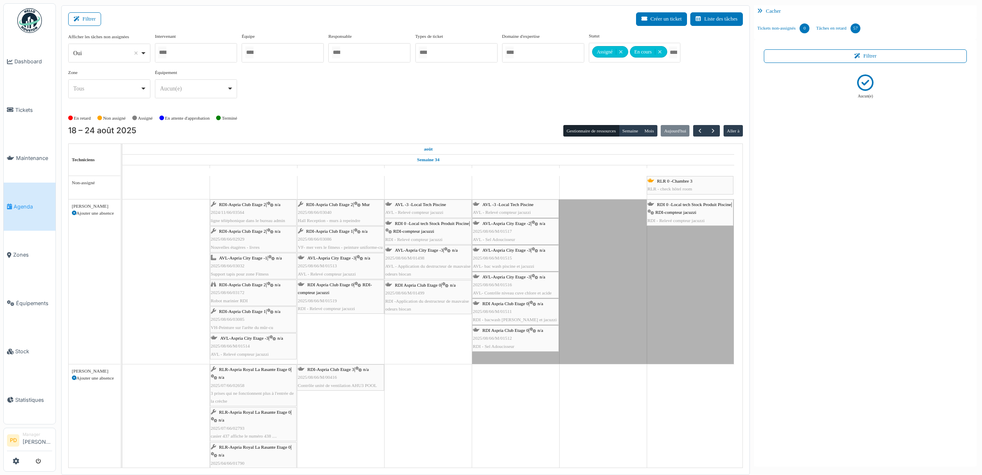
click at [520, 200] on link "AVL -3 -Local Tech Piscine AVL - Relevé compteur jacuzzi" at bounding box center [515, 208] width 87 height 18
click at [520, 205] on span "AVL -3 -Local Tech Piscine" at bounding box center [507, 204] width 51 height 5
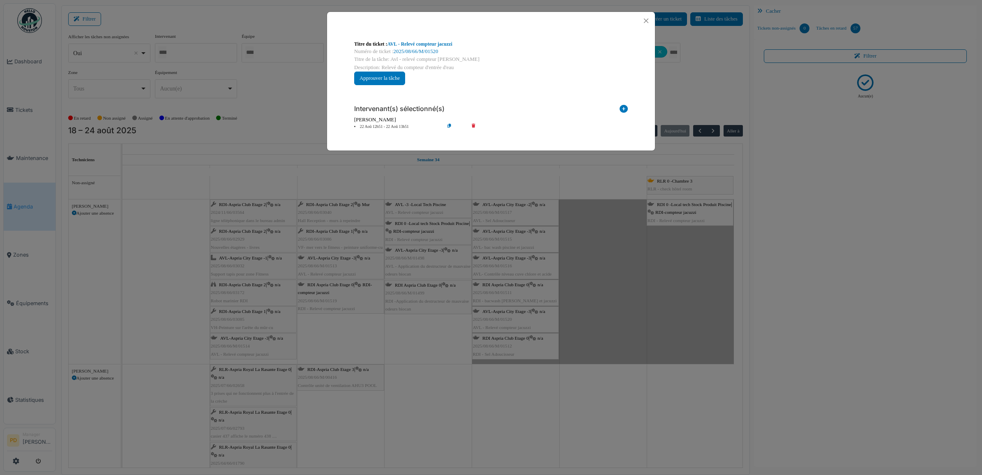
click at [473, 125] on icon at bounding box center [479, 127] width 23 height 6
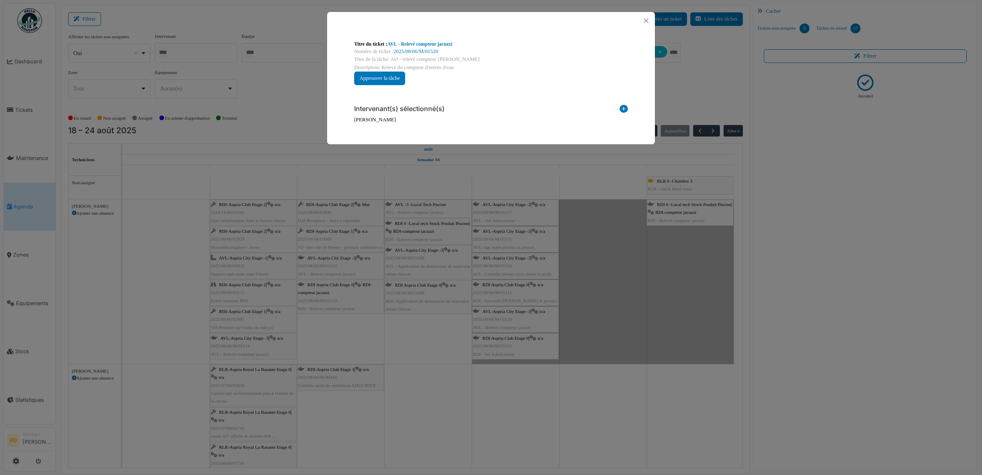
drag, startPoint x: 627, startPoint y: 108, endPoint x: 571, endPoint y: 117, distance: 56.6
click at [627, 108] on icon at bounding box center [624, 110] width 8 height 11
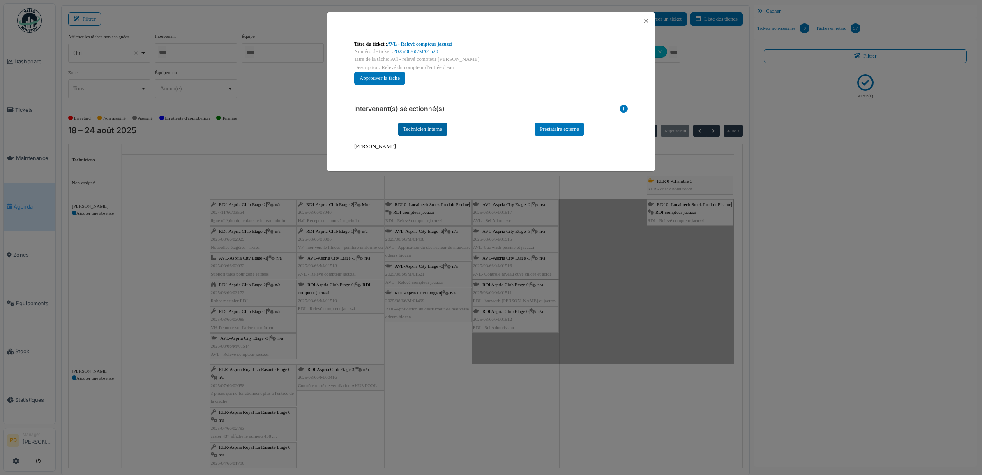
click at [439, 128] on div "Technicien interne" at bounding box center [423, 129] width 50 height 14
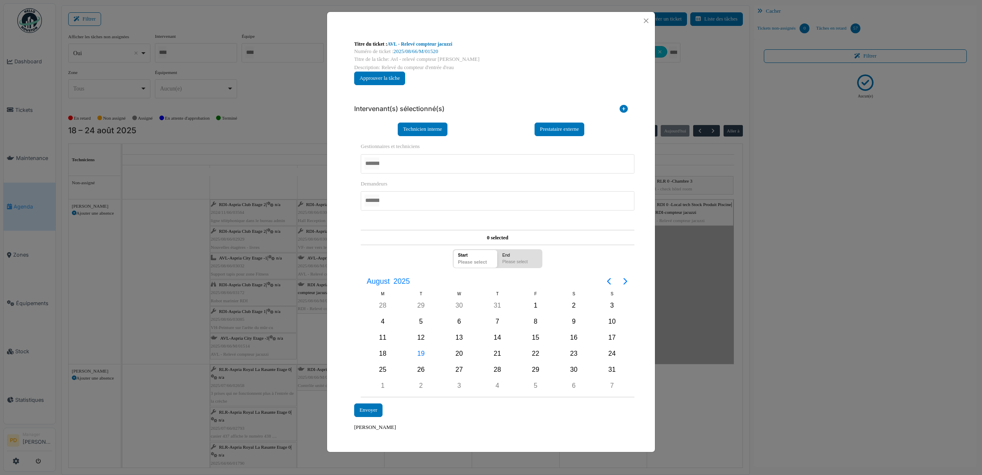
click at [412, 169] on div at bounding box center [498, 163] width 274 height 19
click at [356, 351] on div "**********" at bounding box center [491, 269] width 282 height 267
click at [537, 350] on div "22" at bounding box center [536, 354] width 12 height 12
click at [371, 408] on div "Envoyer" at bounding box center [368, 410] width 28 height 14
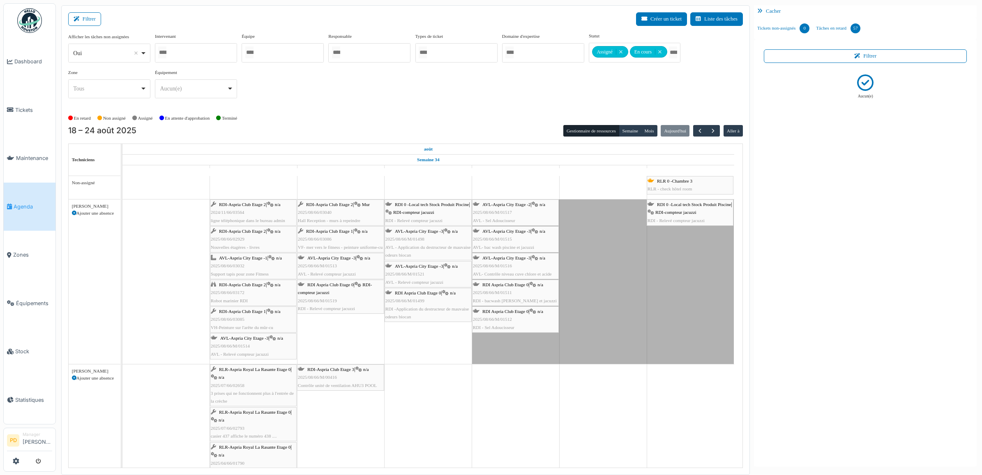
click at [671, 205] on span "RDI 0 -Local tech Stock Produit Piscine" at bounding box center [694, 204] width 74 height 5
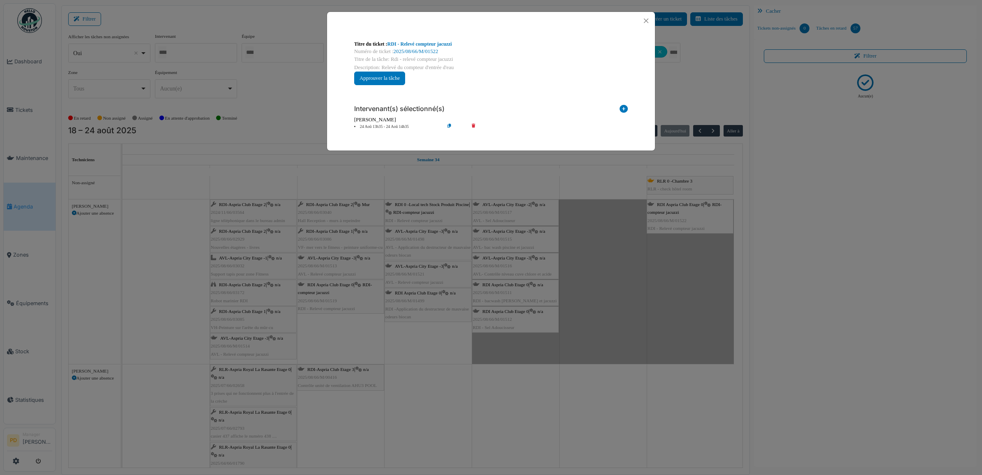
click at [475, 126] on icon at bounding box center [479, 127] width 23 height 6
click at [473, 125] on icon at bounding box center [479, 127] width 23 height 6
click at [624, 110] on icon at bounding box center [624, 110] width 8 height 11
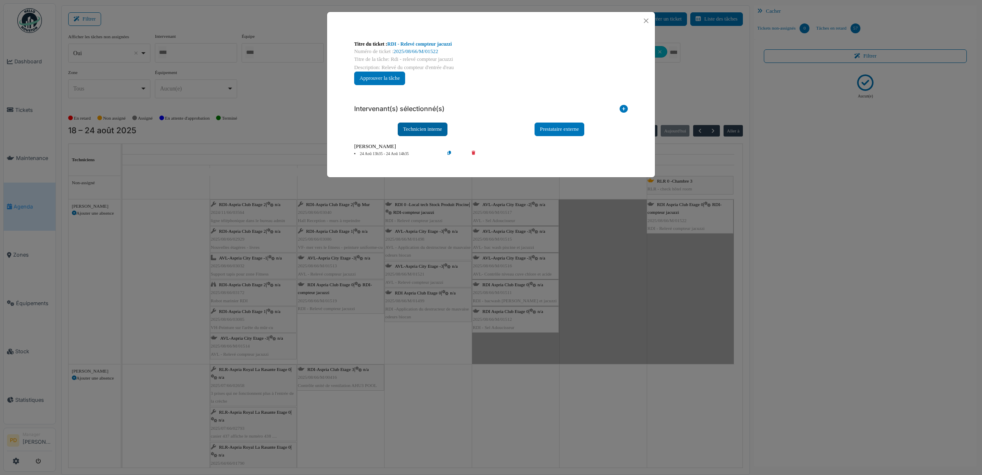
click at [430, 132] on div "Technicien interne" at bounding box center [423, 129] width 50 height 14
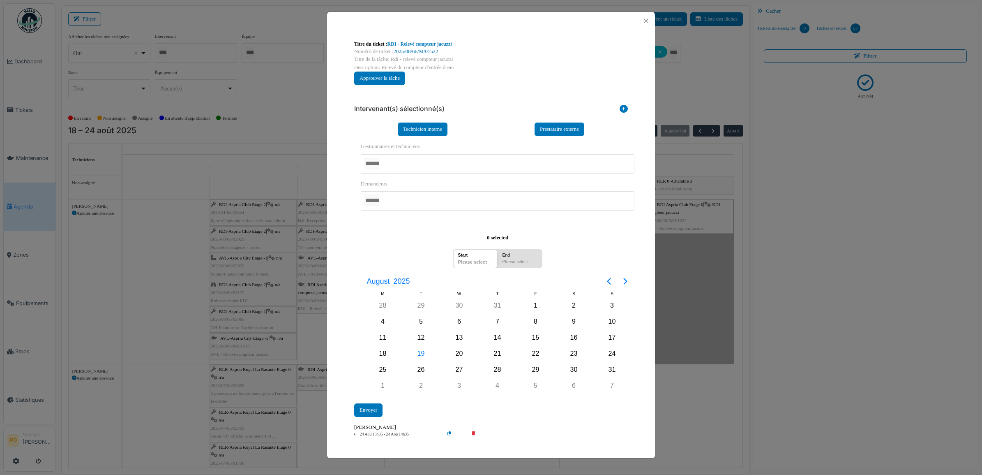
click at [411, 161] on div at bounding box center [498, 163] width 274 height 19
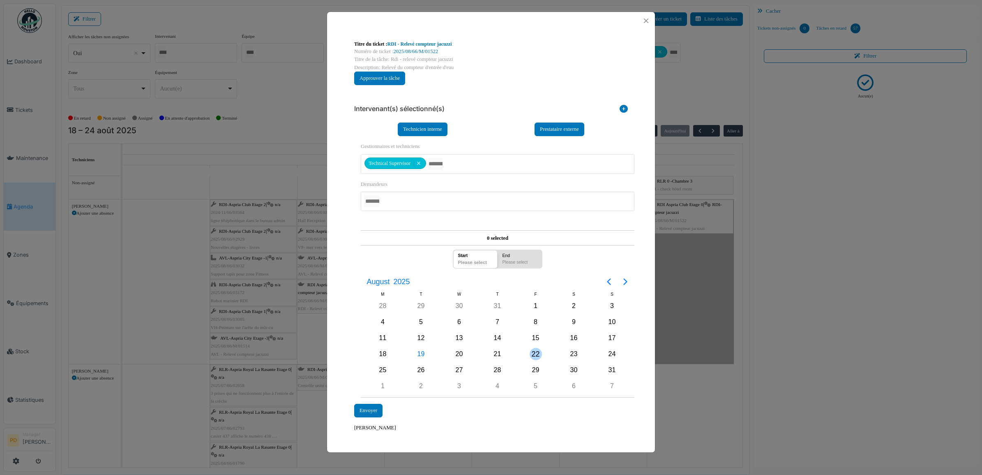
click at [530, 353] on div "22" at bounding box center [536, 354] width 12 height 12
click at [533, 353] on div "22" at bounding box center [536, 354] width 12 height 12
click at [381, 409] on div "Envoyer" at bounding box center [368, 410] width 28 height 14
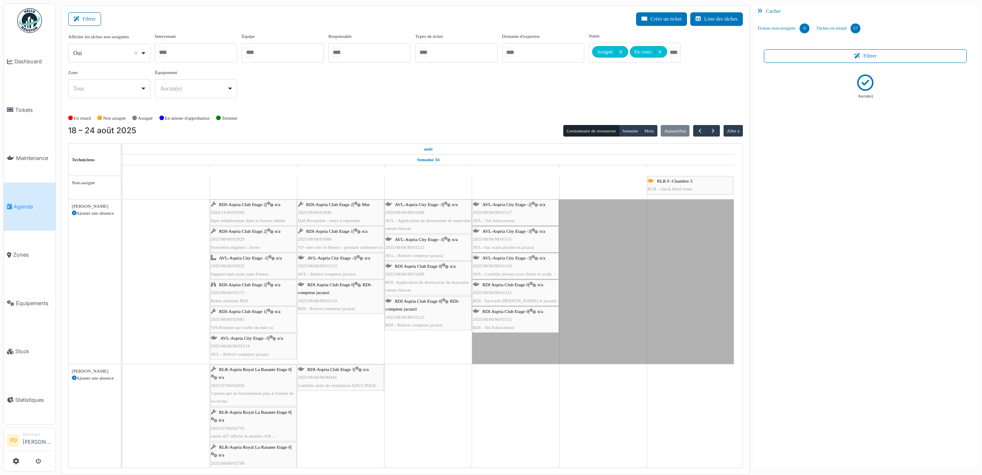
click at [497, 208] on div "AVL-Aspria City Etage -2 | n/a 2025/08/66/M/01517 AVL - Sel Adoucisseur" at bounding box center [515, 213] width 85 height 24
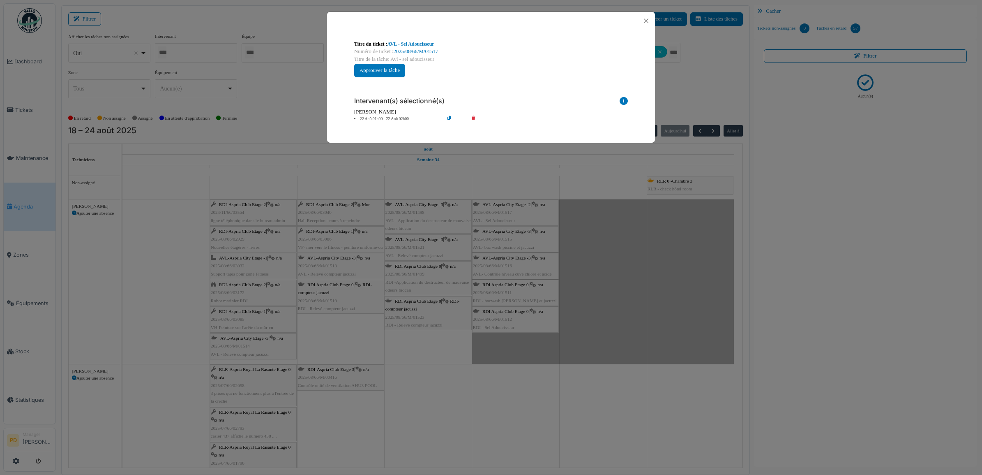
click at [475, 118] on icon at bounding box center [479, 119] width 23 height 6
click at [621, 105] on icon at bounding box center [624, 102] width 8 height 11
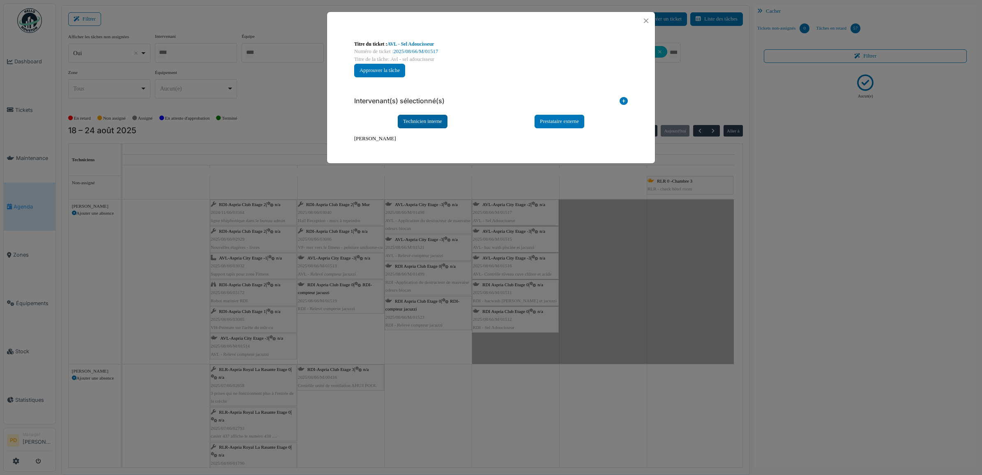
click at [413, 120] on div "Technicien interne" at bounding box center [423, 122] width 50 height 14
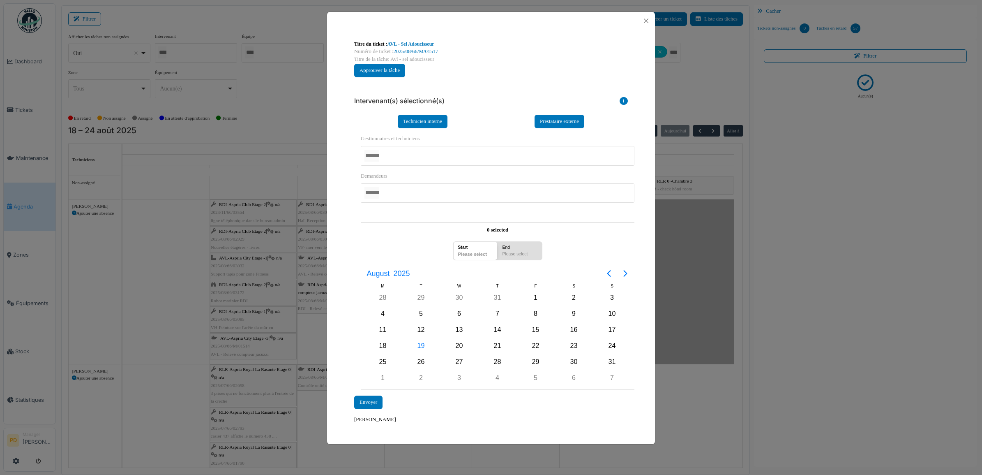
drag, startPoint x: 394, startPoint y: 151, endPoint x: 393, endPoint y: 155, distance: 4.2
click at [393, 154] on div at bounding box center [498, 155] width 274 height 19
click at [395, 157] on div at bounding box center [498, 155] width 274 height 19
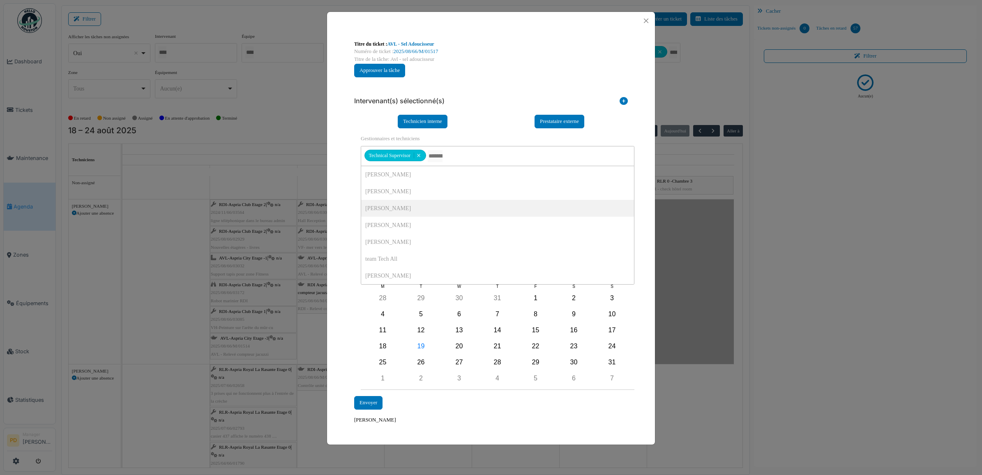
click at [345, 208] on div "**********" at bounding box center [491, 232] width 328 height 405
click at [530, 344] on div "22" at bounding box center [536, 346] width 12 height 12
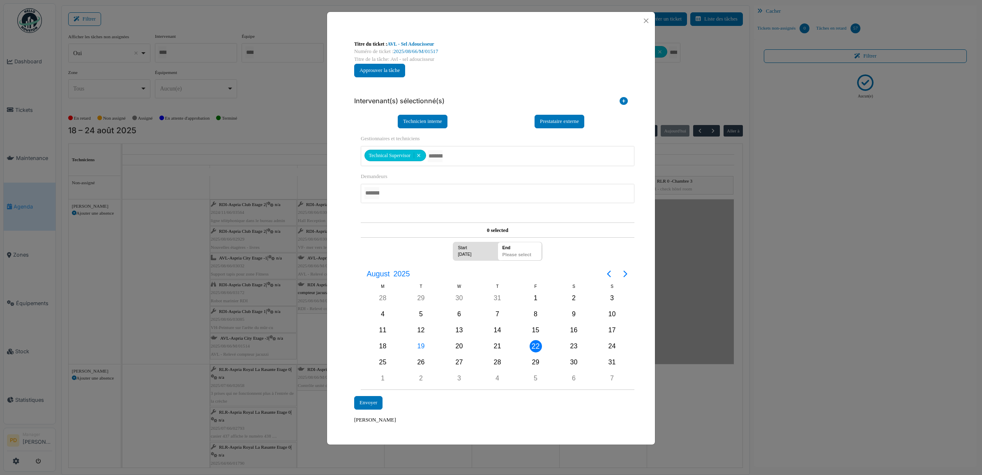
click at [531, 344] on div "22" at bounding box center [536, 346] width 12 height 12
click at [376, 401] on div "Envoyer" at bounding box center [368, 403] width 28 height 14
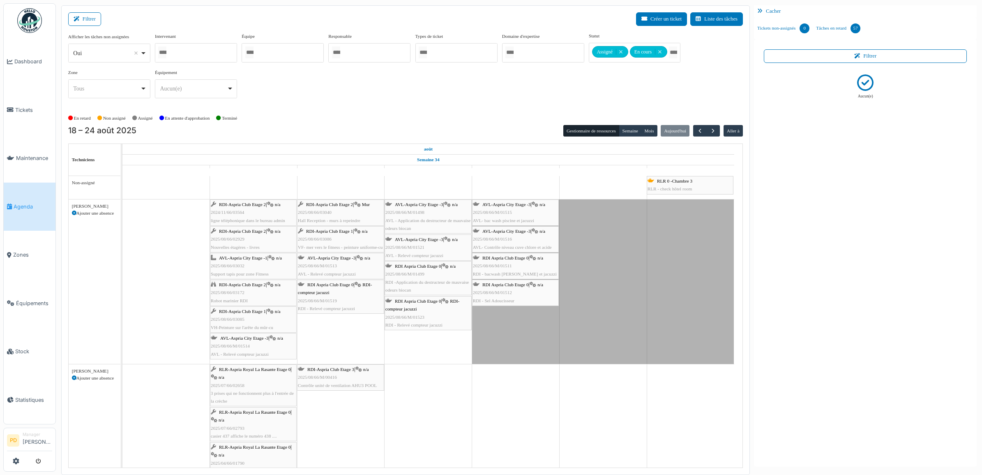
click at [508, 233] on span "AVL-Aspria City Etage -3" at bounding box center [506, 230] width 48 height 5
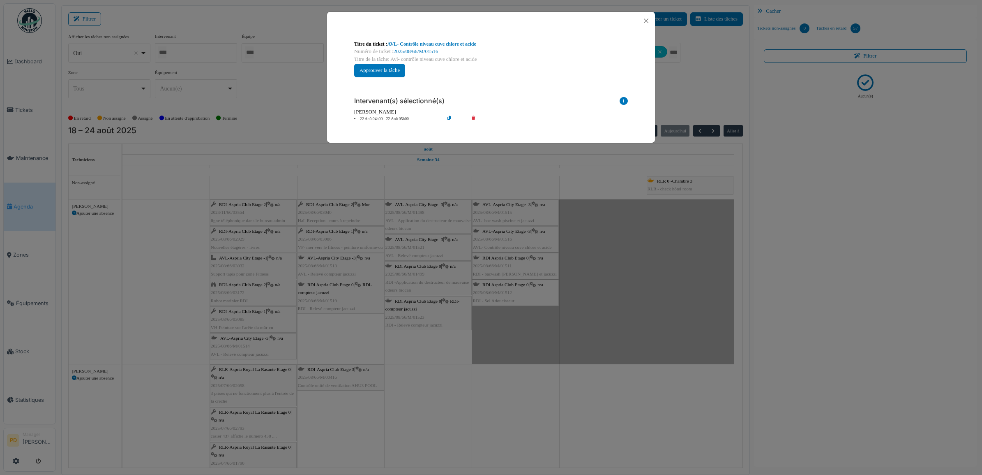
click at [473, 118] on icon at bounding box center [479, 119] width 23 height 6
click at [623, 101] on icon at bounding box center [624, 102] width 8 height 11
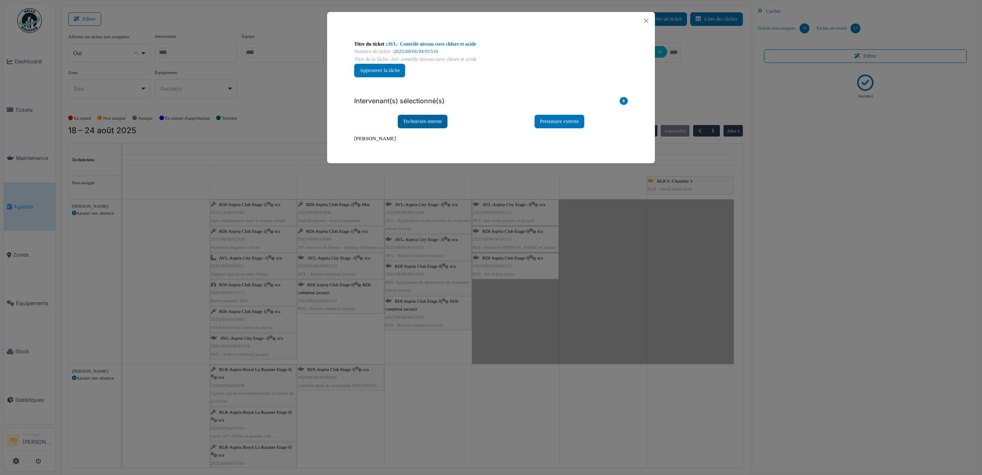
click at [439, 123] on div "Technicien interne" at bounding box center [423, 122] width 50 height 14
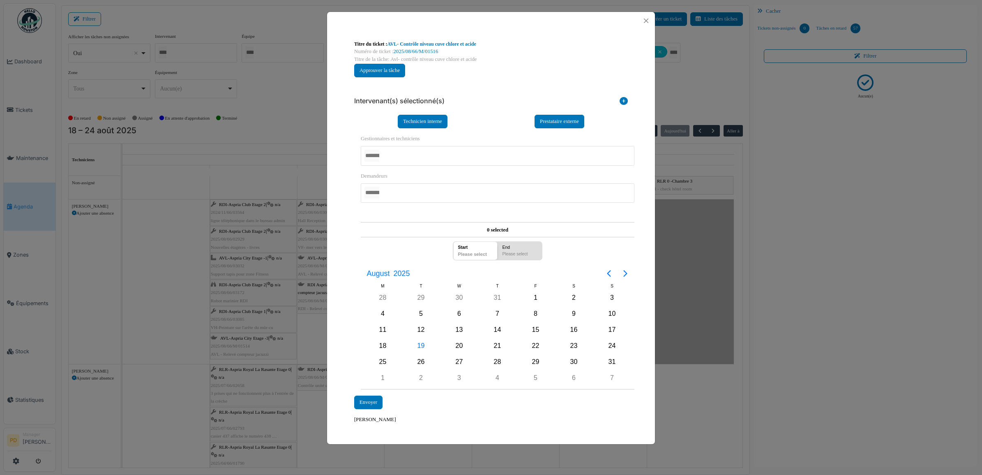
click at [395, 163] on div at bounding box center [498, 155] width 274 height 19
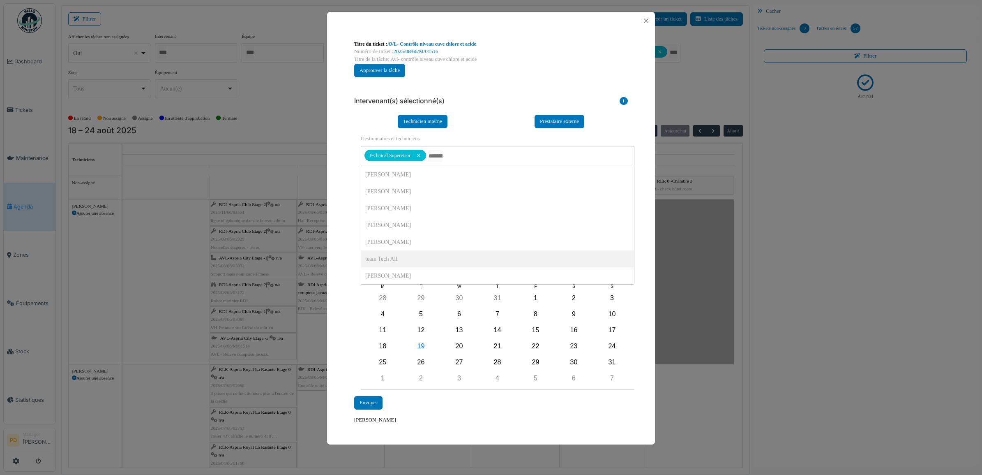
click at [338, 248] on div "**********" at bounding box center [491, 232] width 328 height 405
click at [544, 344] on div "22" at bounding box center [535, 346] width 38 height 16
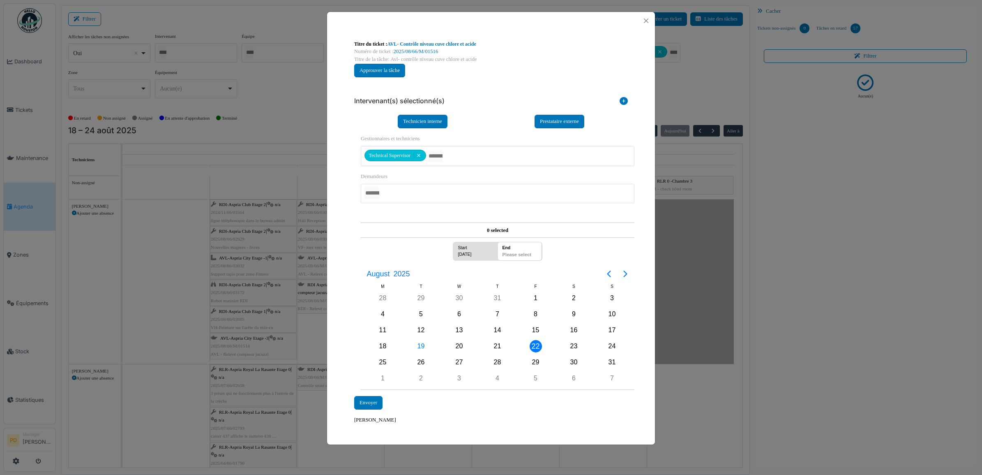
click at [539, 346] on div "22" at bounding box center [536, 346] width 12 height 12
click at [368, 398] on div "Envoyer" at bounding box center [368, 403] width 28 height 14
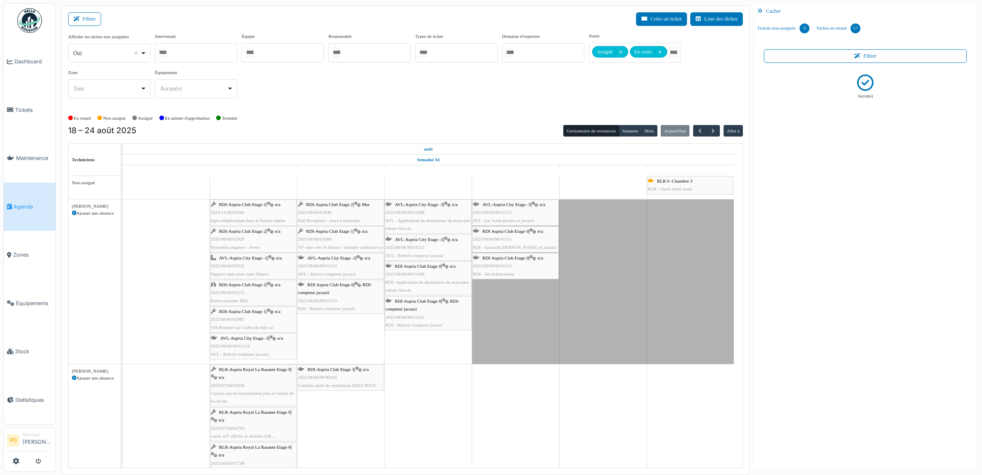
click at [523, 264] on div "RDI Aspria Club Etage 0 | n/a 2025/08/66/M/01512 RDI - Sel Adoucisseur" at bounding box center [515, 266] width 85 height 24
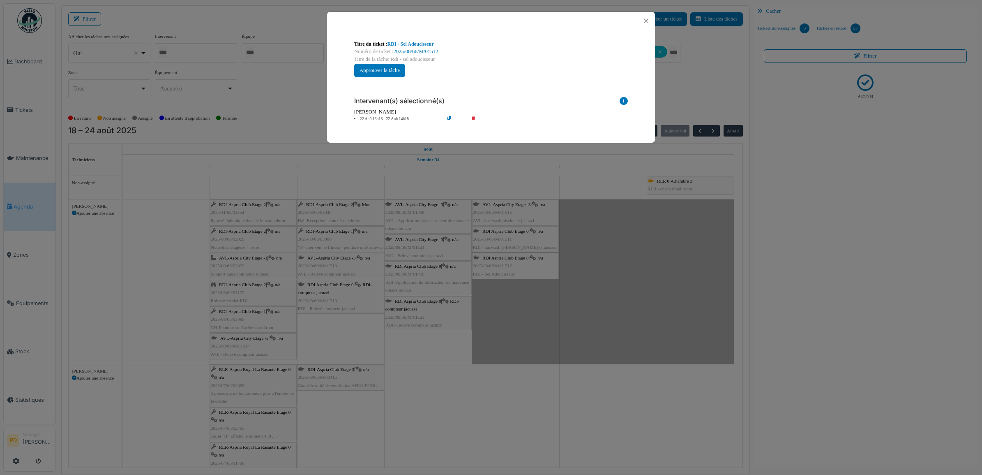
click at [475, 119] on icon at bounding box center [479, 119] width 23 height 6
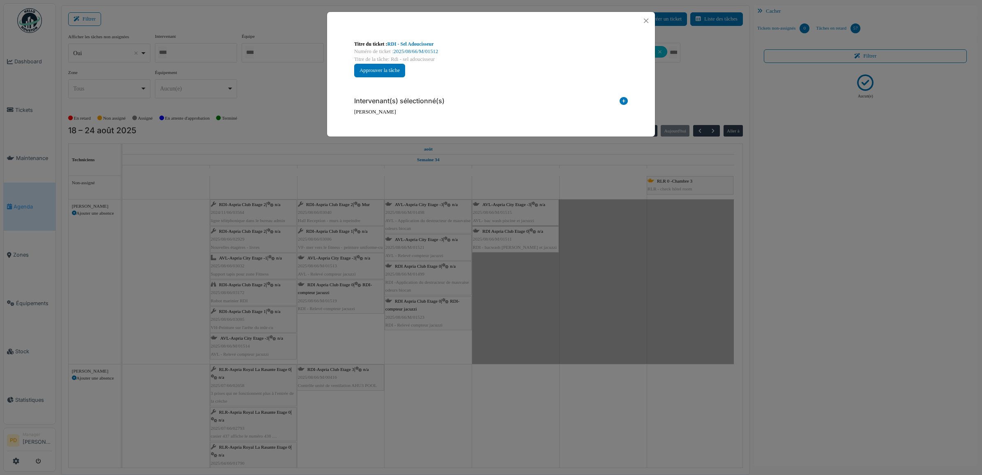
click at [623, 100] on icon at bounding box center [624, 102] width 8 height 11
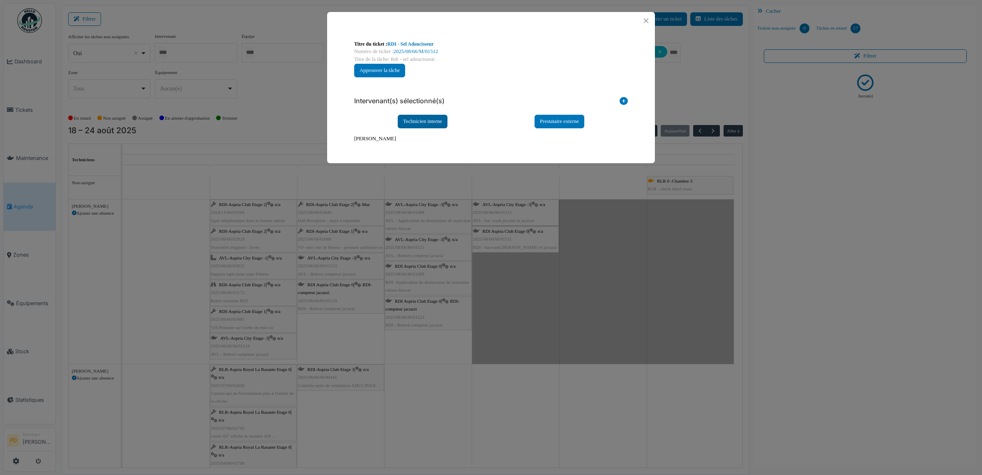
click at [407, 124] on div "Technicien interne" at bounding box center [423, 122] width 50 height 14
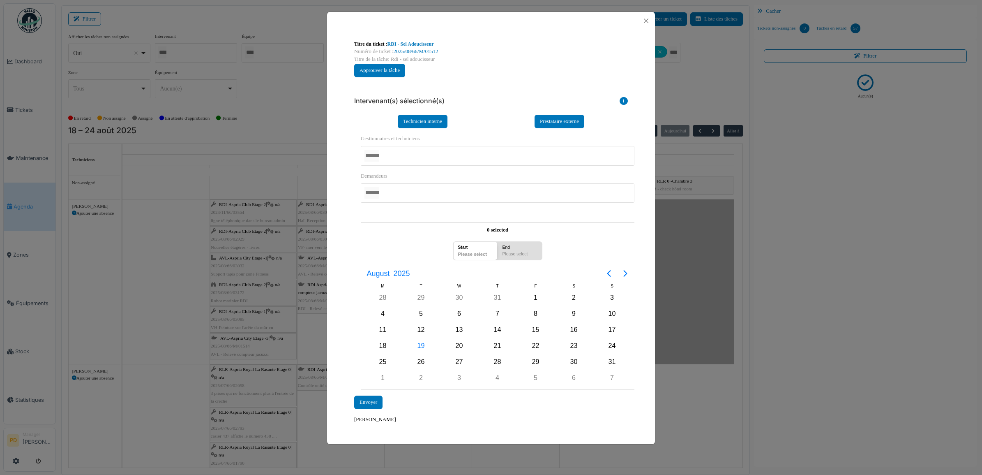
click at [399, 156] on div at bounding box center [498, 155] width 274 height 19
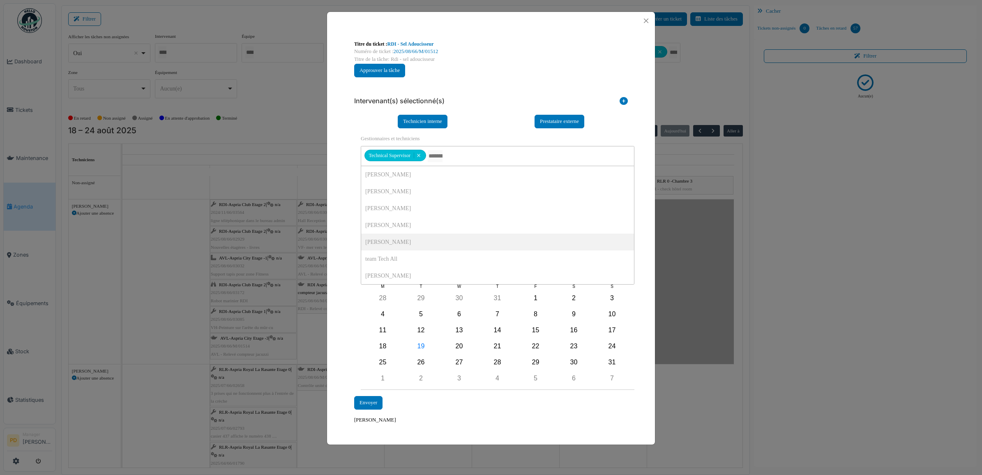
click at [346, 233] on div "**********" at bounding box center [491, 232] width 328 height 405
click at [540, 350] on div "22" at bounding box center [535, 346] width 38 height 16
drag, startPoint x: 540, startPoint y: 350, endPoint x: 497, endPoint y: 356, distance: 42.7
click at [539, 350] on div "22" at bounding box center [535, 346] width 38 height 16
click at [367, 399] on div "Envoyer" at bounding box center [368, 403] width 28 height 14
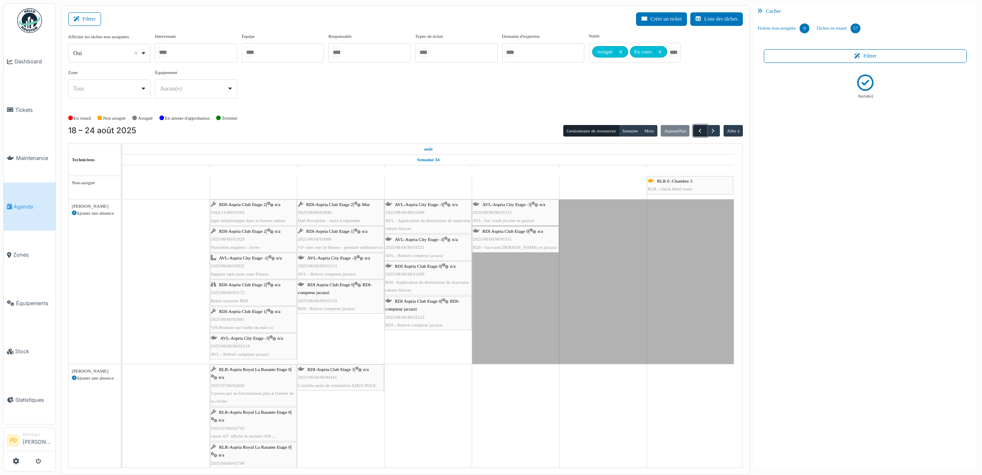
click at [699, 133] on span "button" at bounding box center [699, 130] width 7 height 7
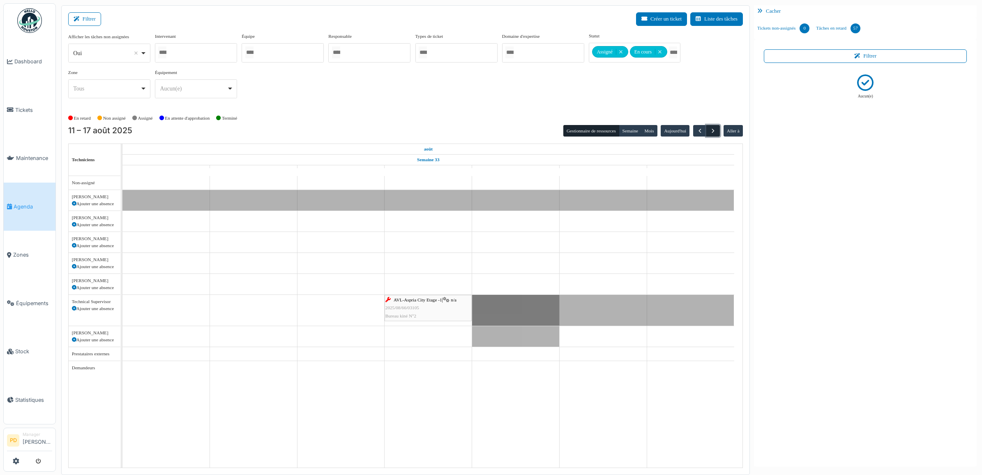
click at [711, 130] on span "button" at bounding box center [713, 130] width 7 height 7
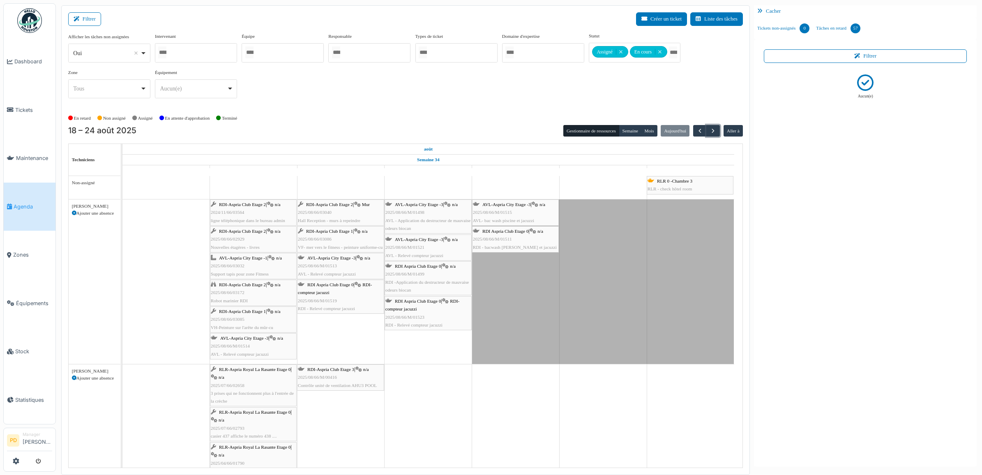
click at [510, 233] on span "RDI Aspria Club Etage 0" at bounding box center [505, 230] width 46 height 5
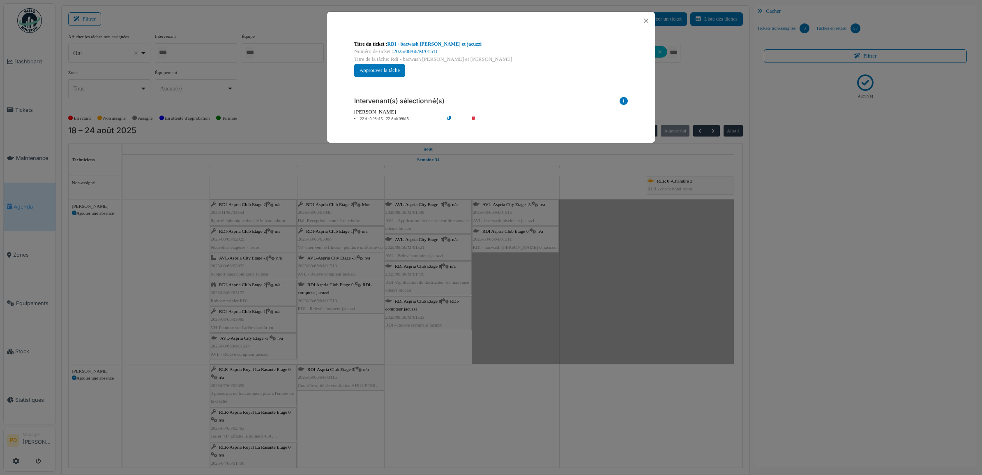
click at [471, 118] on icon at bounding box center [479, 119] width 23 height 6
click at [621, 99] on icon at bounding box center [624, 102] width 8 height 11
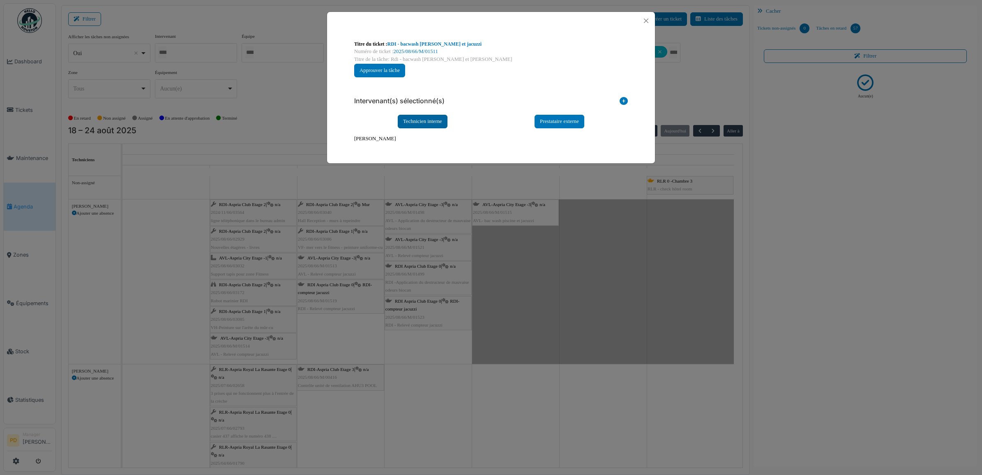
click at [440, 121] on div "Technicien interne" at bounding box center [423, 122] width 50 height 14
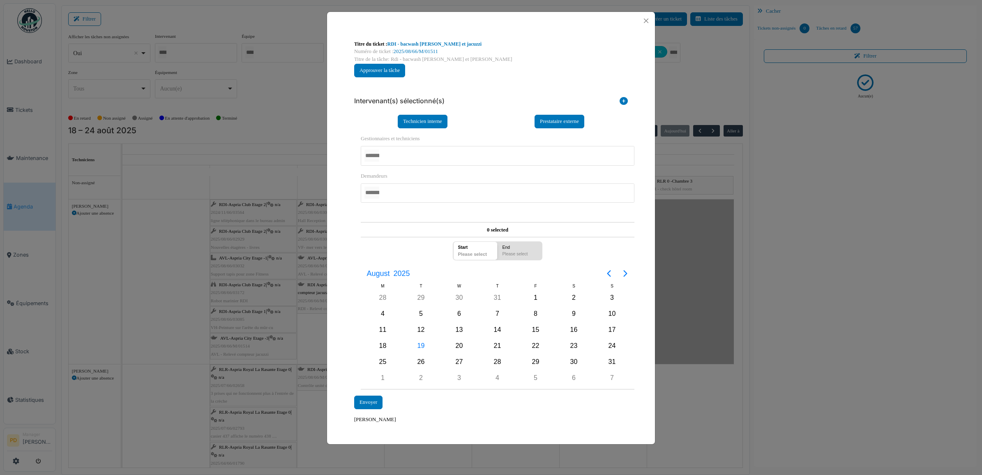
click at [408, 161] on div at bounding box center [498, 155] width 274 height 19
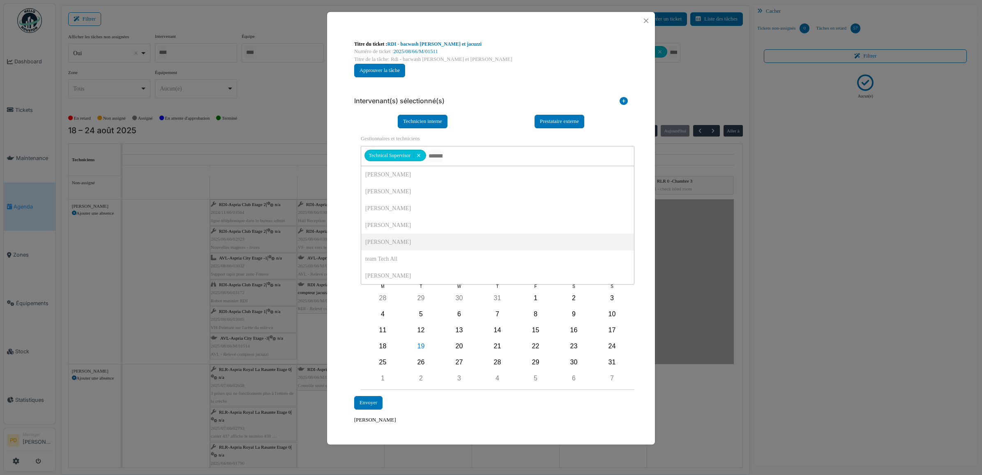
click at [336, 211] on div "**********" at bounding box center [491, 232] width 328 height 405
click at [535, 345] on div "22" at bounding box center [536, 346] width 12 height 12
click at [381, 406] on div "Envoyer" at bounding box center [368, 403] width 28 height 14
click at [376, 404] on div "**********" at bounding box center [491, 262] width 274 height 308
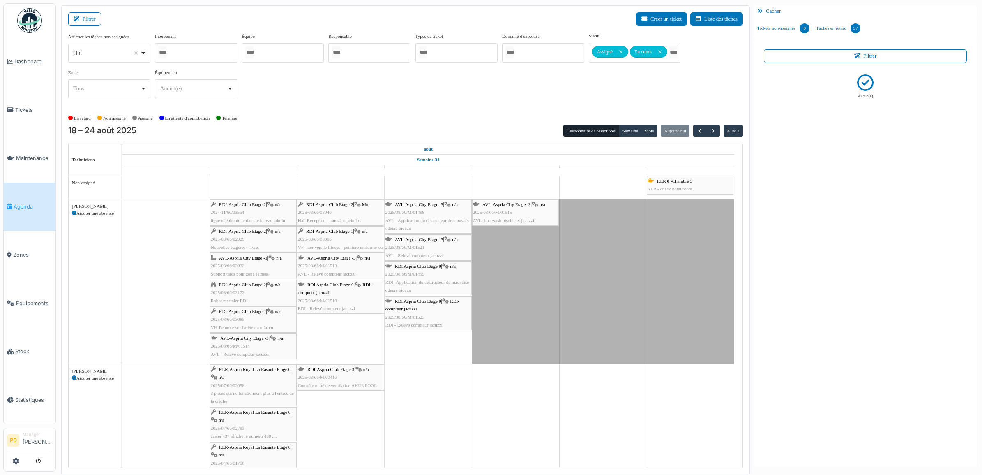
click at [523, 268] on div "Congé" at bounding box center [603, 281] width 262 height 164
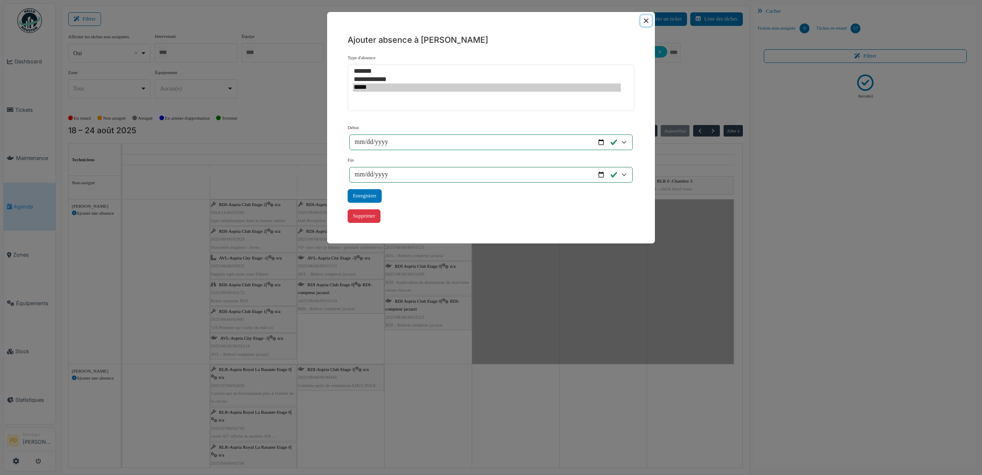
click at [643, 23] on button "Close" at bounding box center [646, 20] width 11 height 11
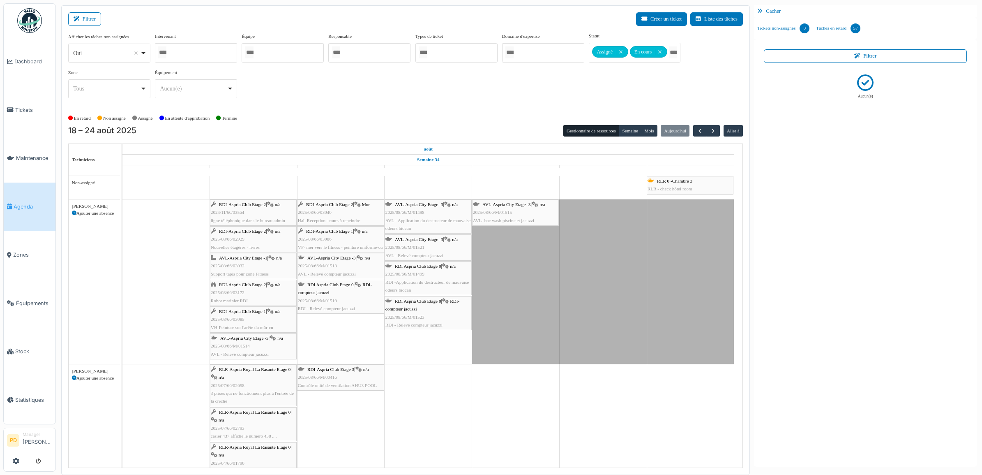
click at [515, 209] on div "AVL-Aspria City Etage -3 | n/a 2025/08/66/M/01515 AVL- bac wash piscine et jacu…" at bounding box center [515, 213] width 85 height 24
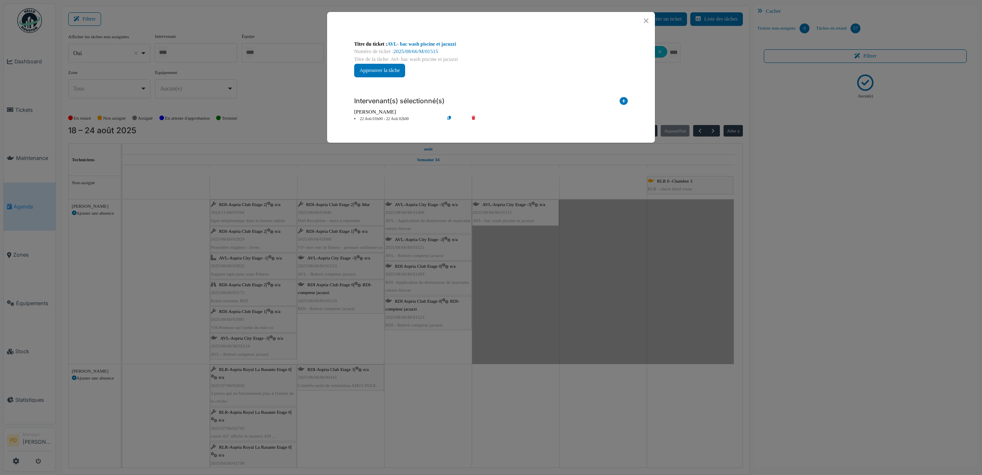
click at [471, 119] on icon at bounding box center [479, 119] width 23 height 6
click at [627, 101] on icon at bounding box center [624, 102] width 8 height 11
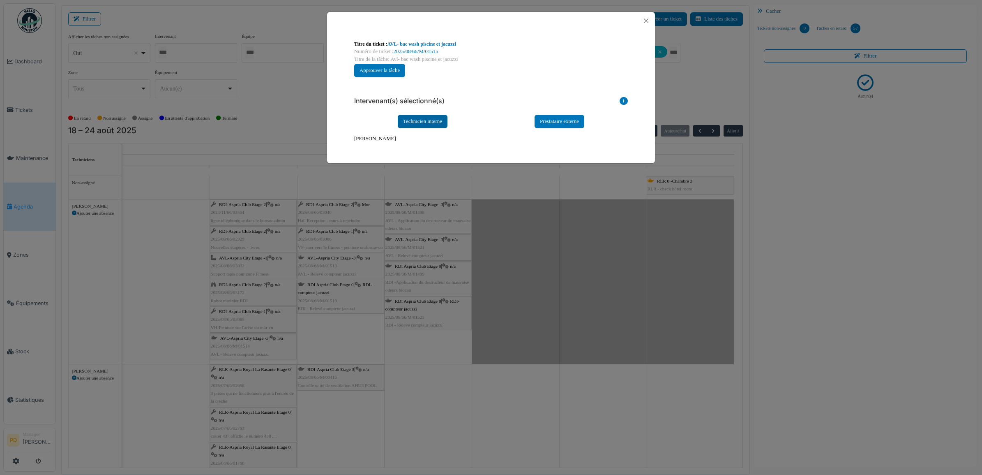
click at [442, 126] on div "Technicien interne" at bounding box center [423, 122] width 50 height 14
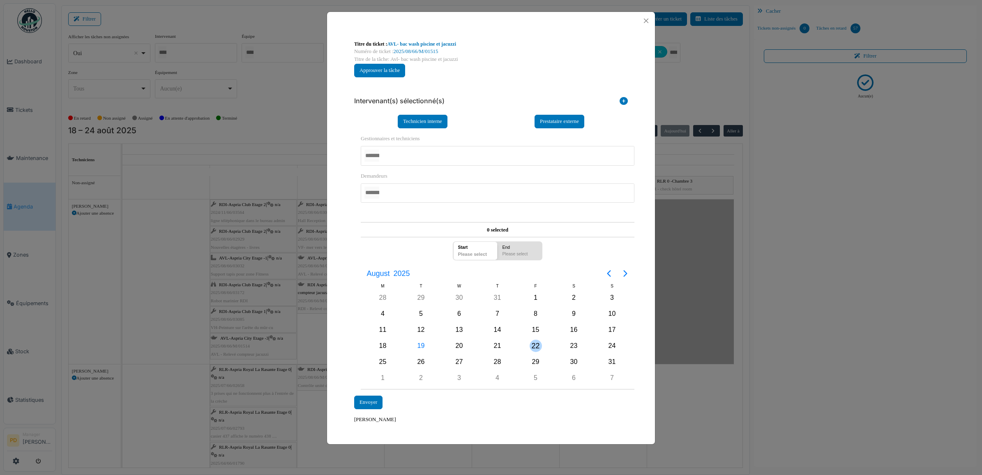
click at [532, 347] on div "22" at bounding box center [536, 345] width 12 height 12
click at [379, 401] on div "Envoyer" at bounding box center [368, 402] width 28 height 14
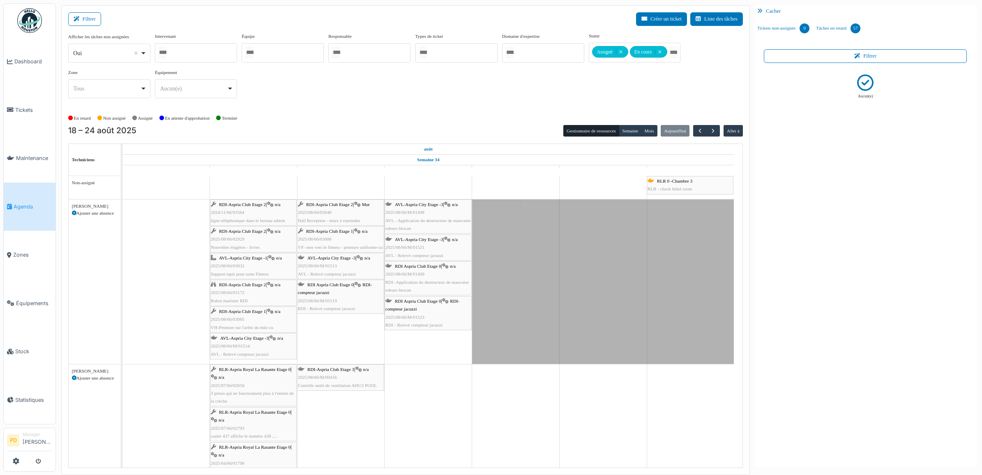
click at [243, 205] on span "RDI-Aspria Club Etage 2" at bounding box center [242, 204] width 47 height 5
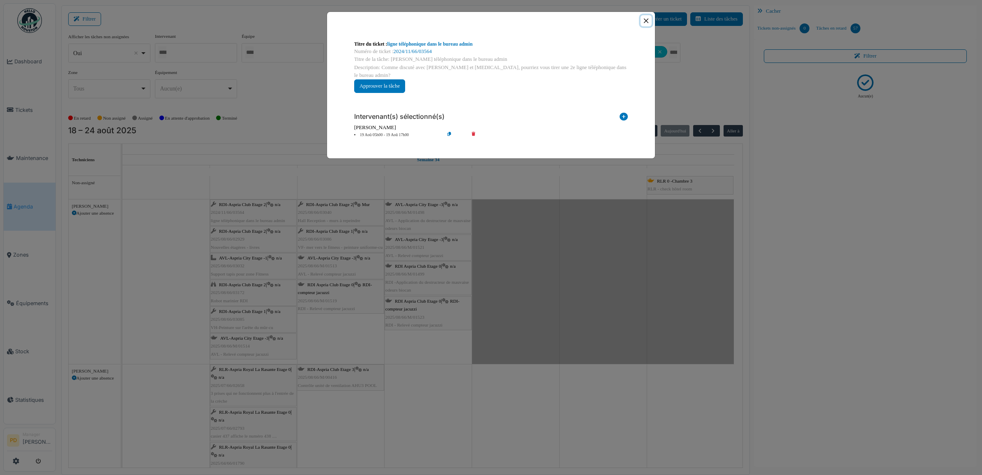
click at [647, 18] on button "Close" at bounding box center [646, 20] width 11 height 11
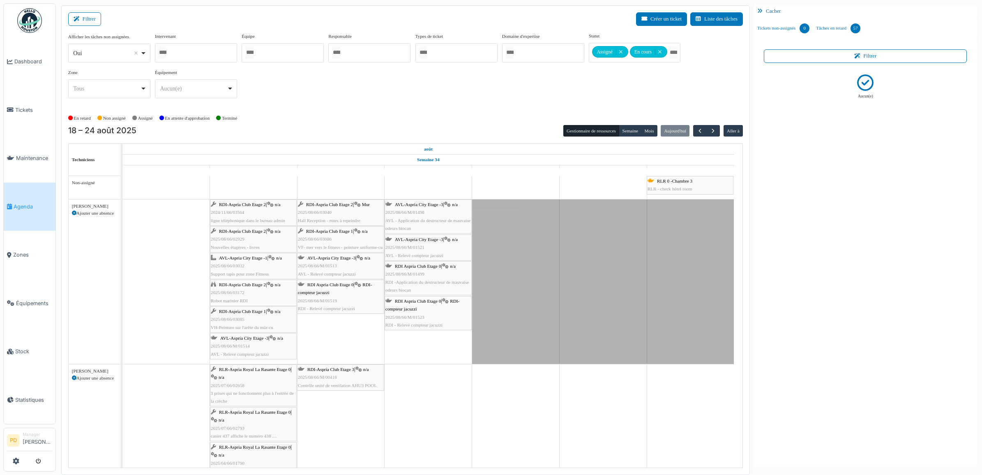
click at [249, 205] on span "RDI-Aspria Club Etage 2" at bounding box center [242, 204] width 47 height 5
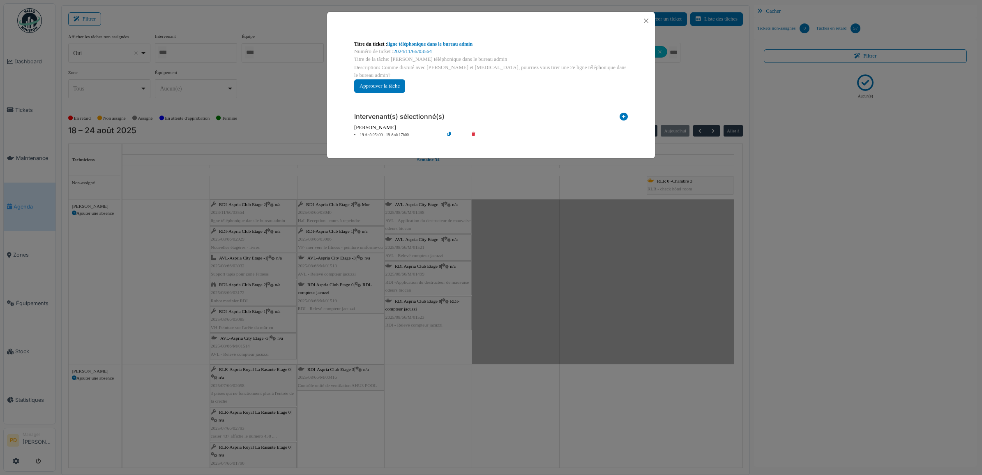
click at [402, 132] on li "19 Aoû 05h00 - 19 Aoû 17h00" at bounding box center [397, 135] width 94 height 6
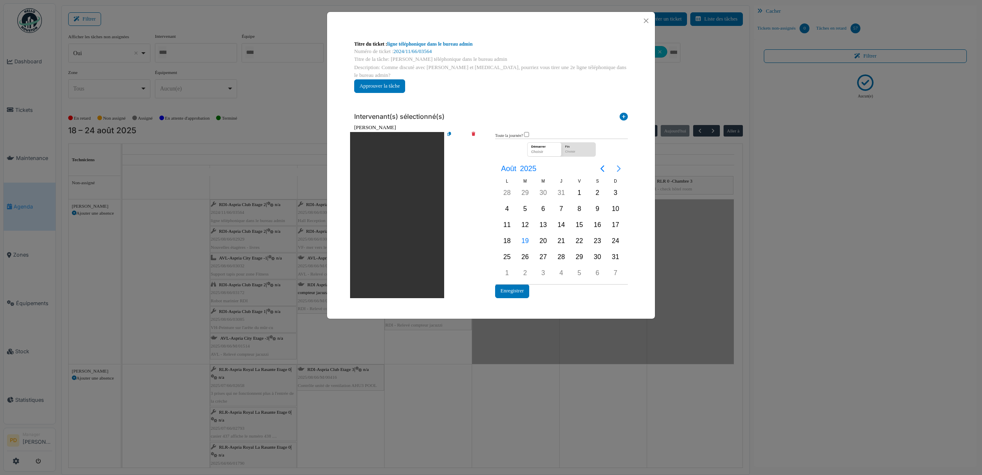
click at [617, 164] on icon "Next page" at bounding box center [619, 169] width 10 height 10
click at [528, 251] on div "30" at bounding box center [525, 257] width 12 height 12
click at [507, 284] on button "Enregistrer" at bounding box center [512, 291] width 34 height 14
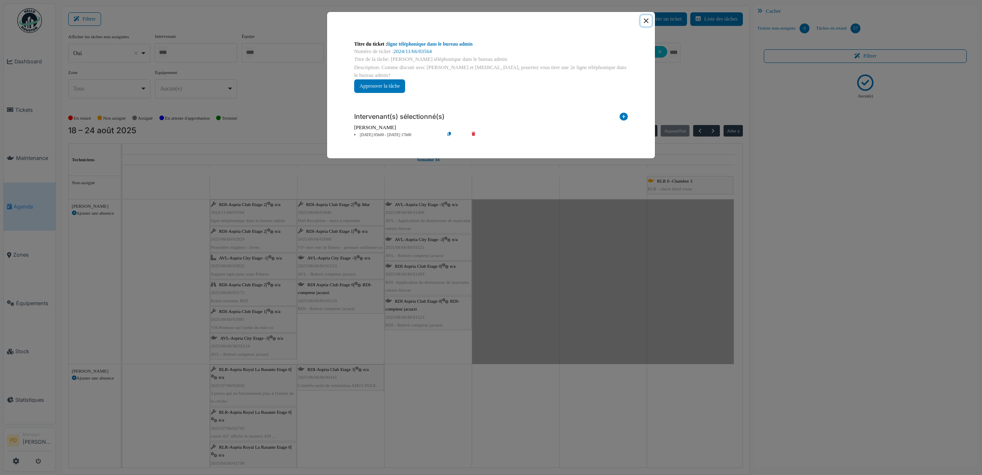
click at [646, 21] on button "Close" at bounding box center [646, 20] width 11 height 11
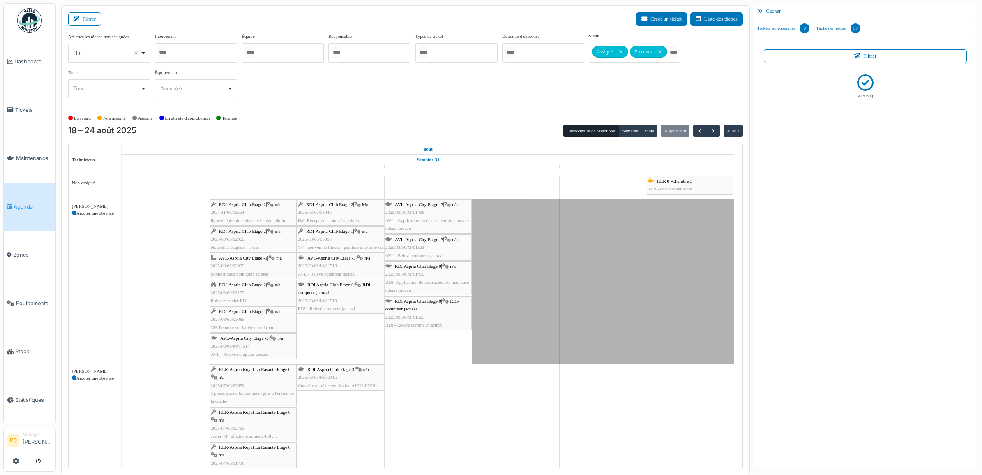
click at [261, 260] on span "AVL-Aspria City Etage -1" at bounding box center [243, 257] width 48 height 5
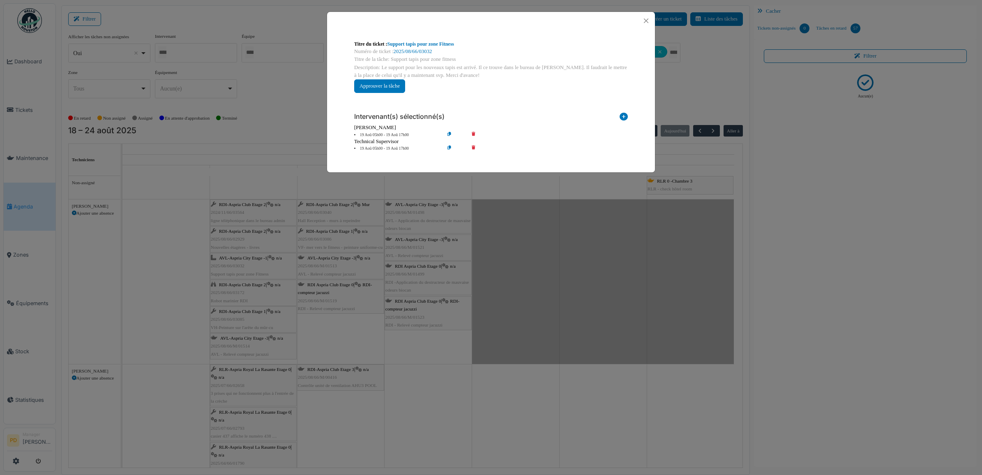
click at [397, 133] on li "19 Aoû 05h00 - 19 Aoû 17h00" at bounding box center [397, 135] width 94 height 6
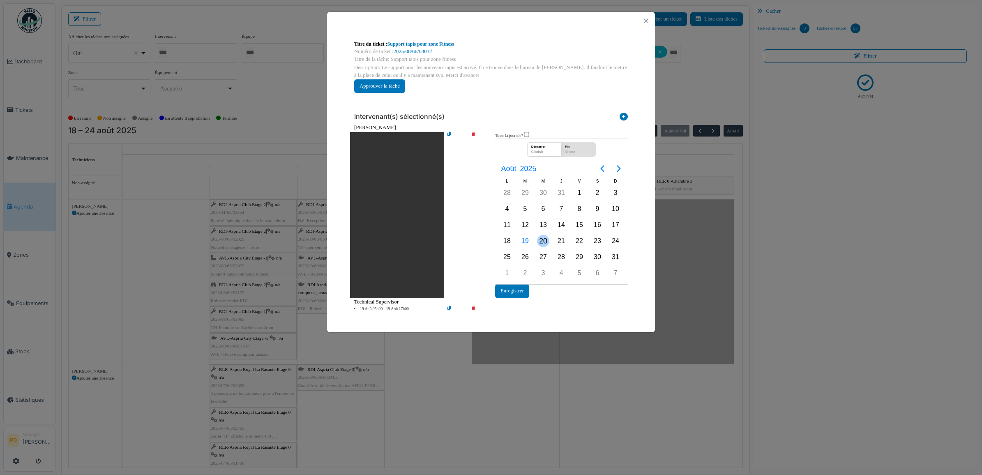
click at [535, 237] on div "20" at bounding box center [543, 241] width 18 height 16
click at [536, 237] on div "20" at bounding box center [543, 241] width 18 height 16
click at [516, 291] on button "Enregistrer" at bounding box center [512, 291] width 34 height 14
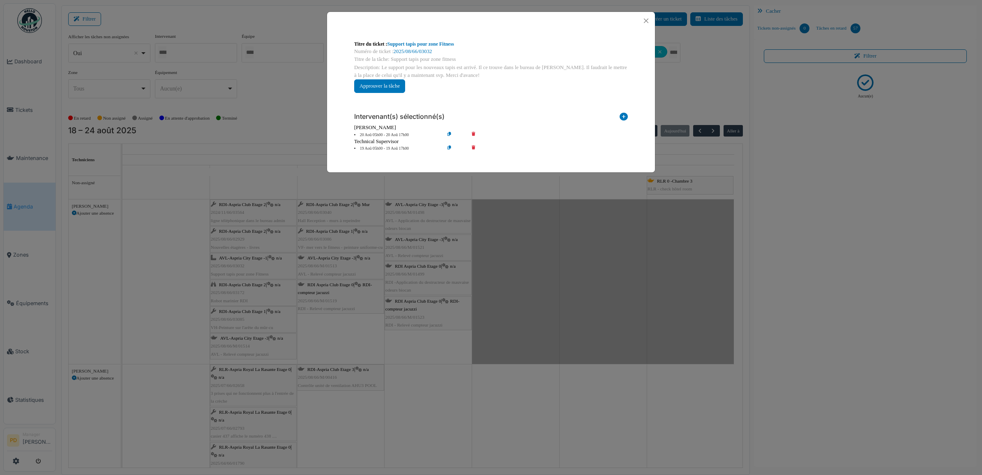
click at [474, 147] on icon at bounding box center [479, 148] width 23 height 6
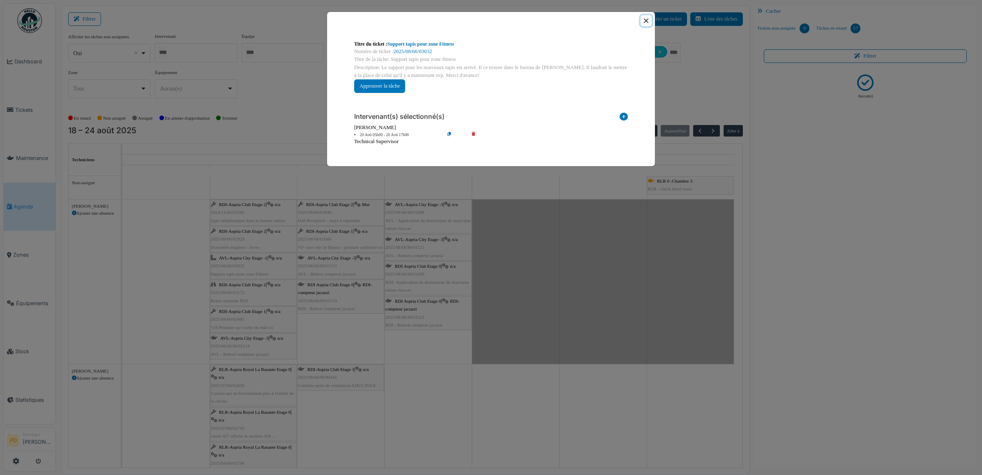
click at [641, 23] on button "Close" at bounding box center [646, 20] width 11 height 11
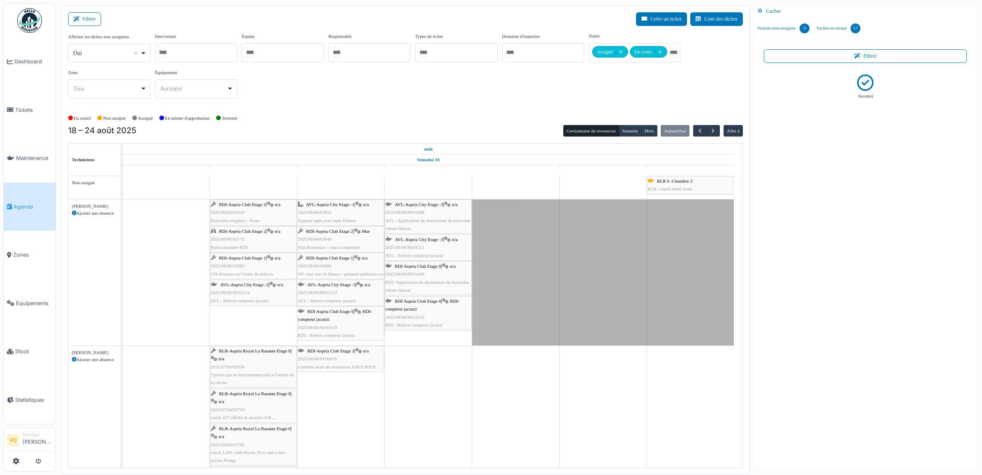
click at [256, 231] on span "RDI-Aspria Club Etage 2" at bounding box center [242, 230] width 47 height 5
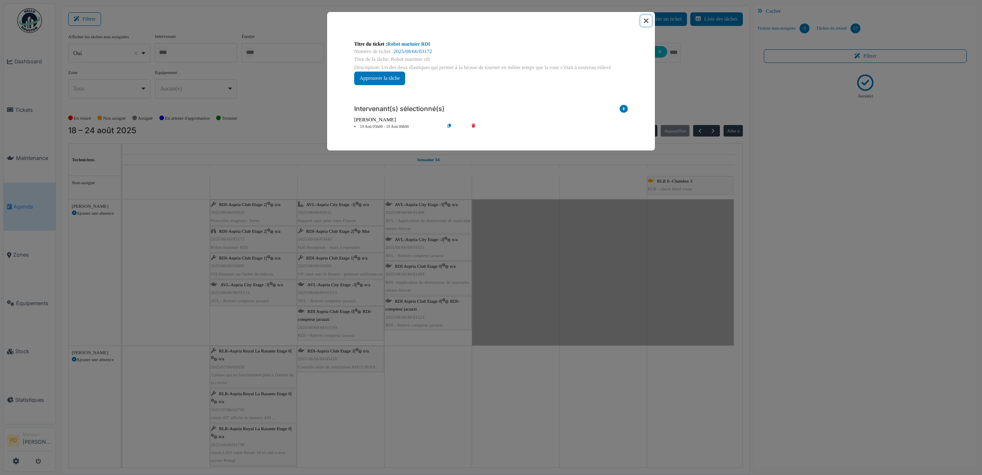
click at [644, 23] on button "Close" at bounding box center [646, 20] width 11 height 11
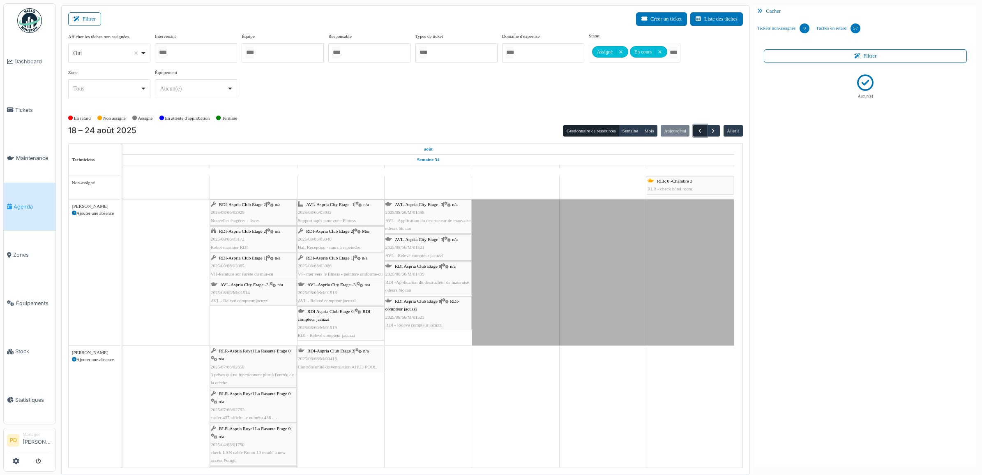
click at [700, 132] on span "button" at bounding box center [699, 130] width 7 height 7
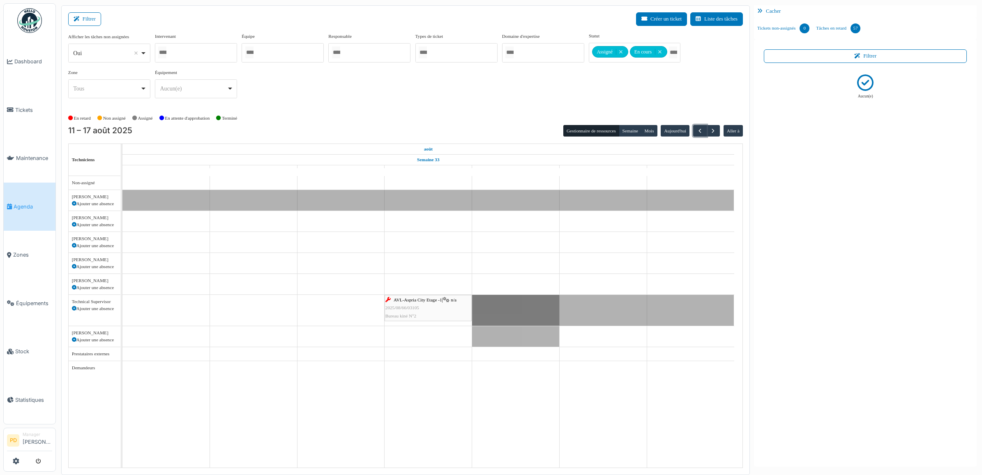
click at [413, 305] on div "AVL-Aspria City Etage -1 | n/a 2025/08/66/03105 Bureau kiné N°2" at bounding box center [427, 308] width 85 height 24
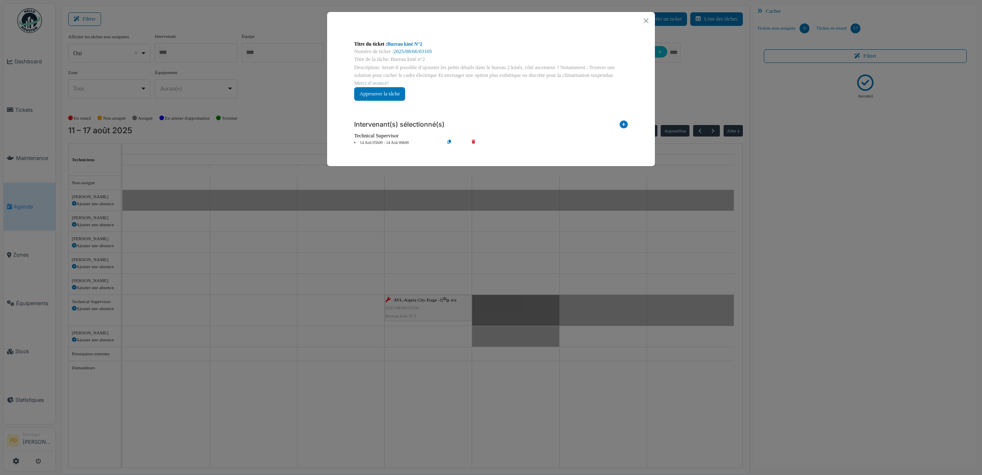
click at [403, 142] on li "14 Aoû 05h00 - 14 Aoû 06h00" at bounding box center [397, 143] width 94 height 6
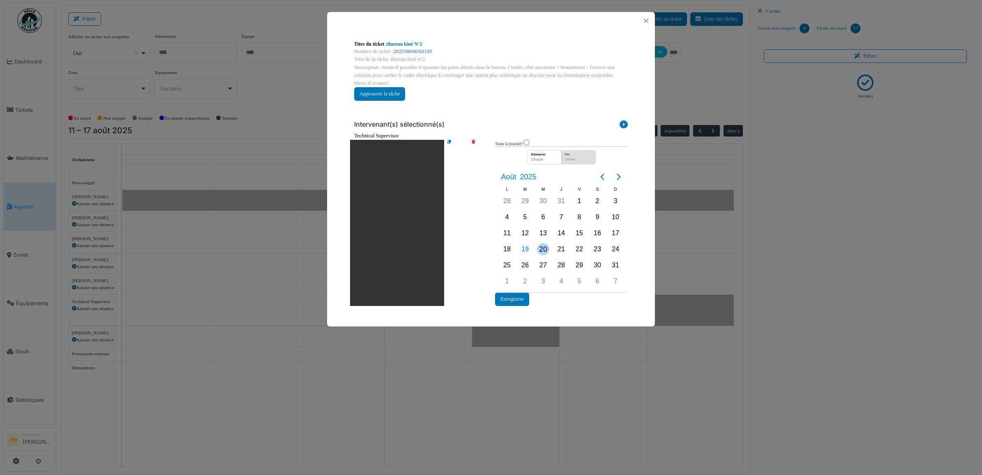
click at [539, 247] on div "20" at bounding box center [543, 249] width 12 height 12
click at [541, 247] on div "20" at bounding box center [543, 249] width 12 height 12
click at [519, 294] on button "Enregistrer" at bounding box center [512, 299] width 34 height 14
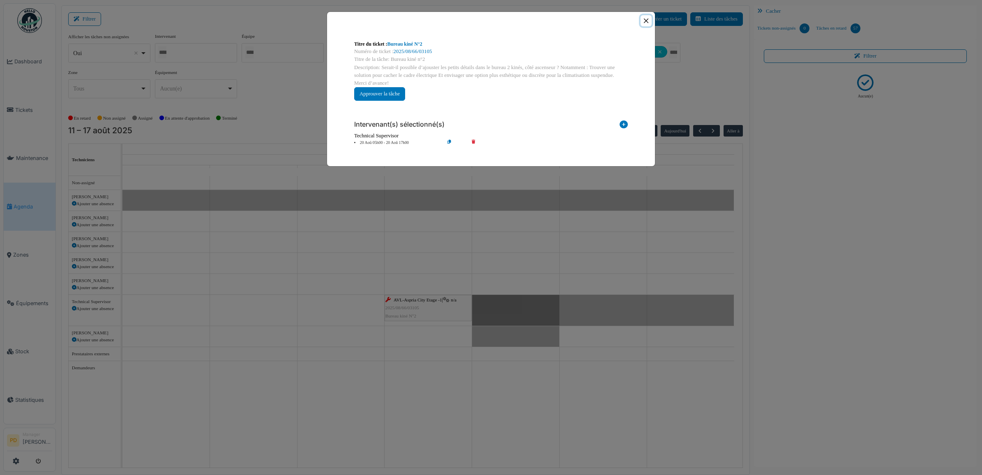
click at [643, 21] on button "Close" at bounding box center [646, 20] width 11 height 11
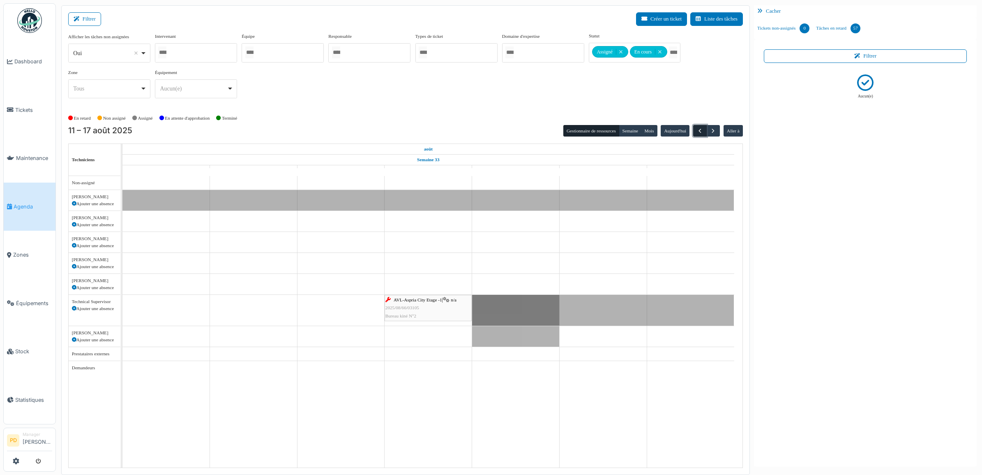
click at [699, 130] on span "button" at bounding box center [699, 130] width 7 height 7
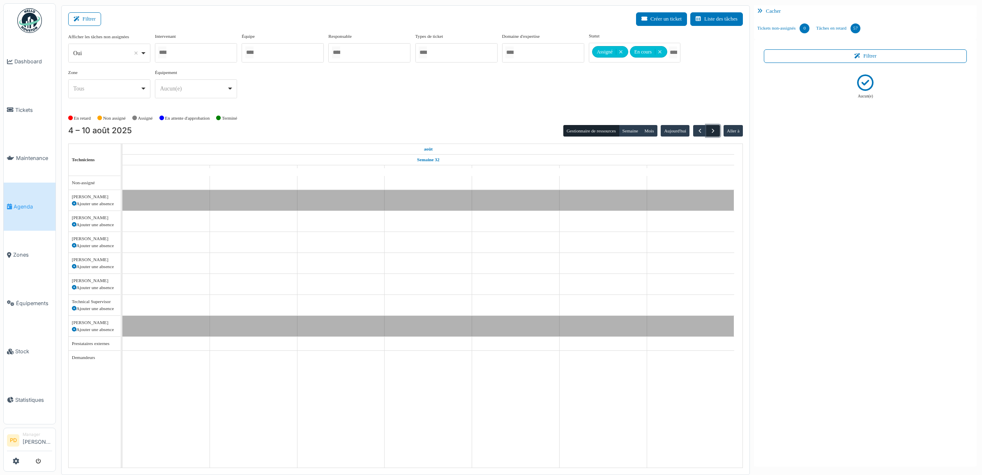
click at [712, 130] on span "button" at bounding box center [713, 130] width 7 height 7
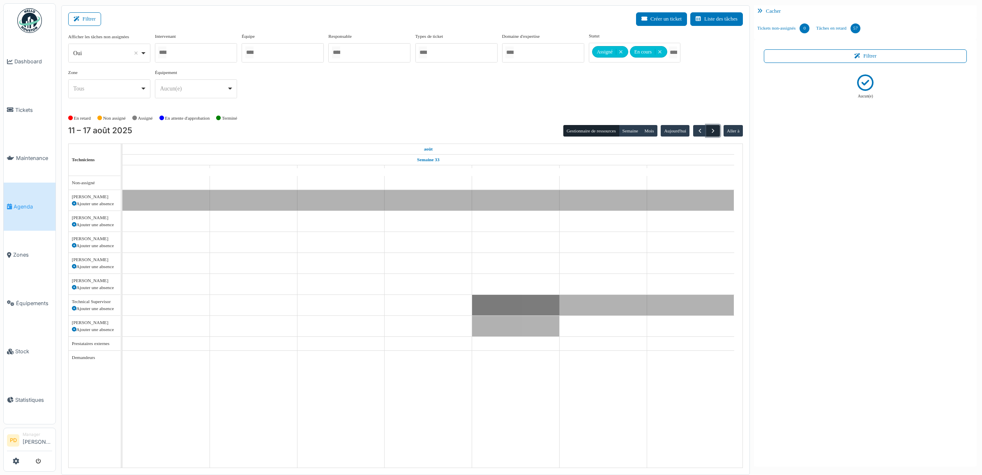
click at [712, 130] on span "button" at bounding box center [713, 130] width 7 height 7
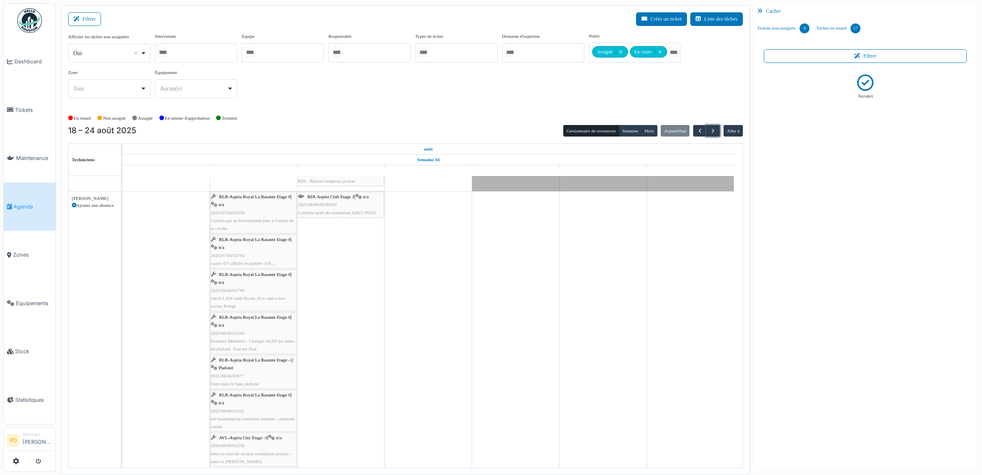
scroll to position [51, 0]
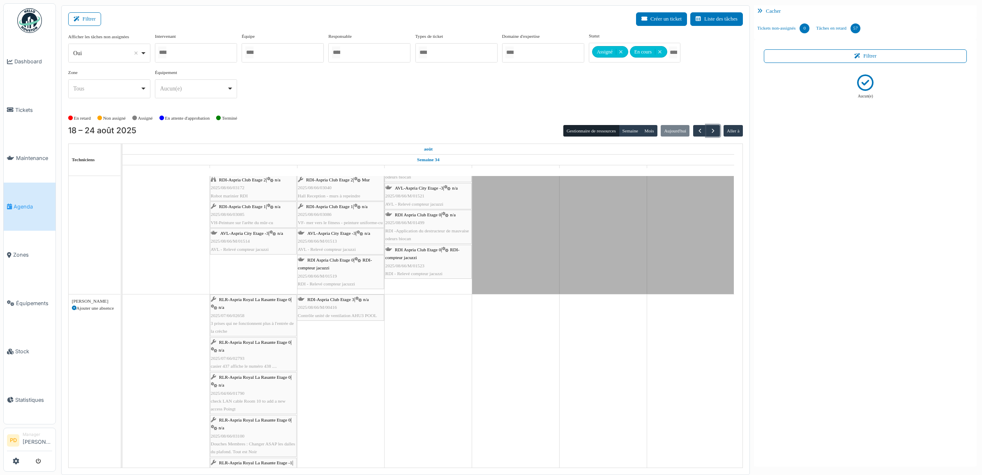
click at [245, 305] on div "RLR-Aspria Royal La Rasante Etage 0 | n/a 2025/07/66/02658 3 prises qui ne fonc…" at bounding box center [253, 314] width 85 height 39
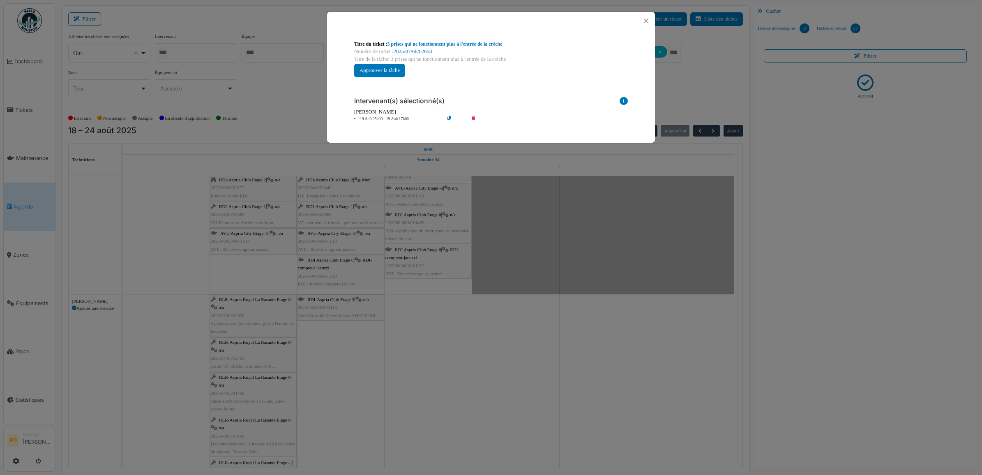
click at [385, 120] on li "19 Aoû 05h00 - 19 Aoû 17h00" at bounding box center [397, 119] width 94 height 6
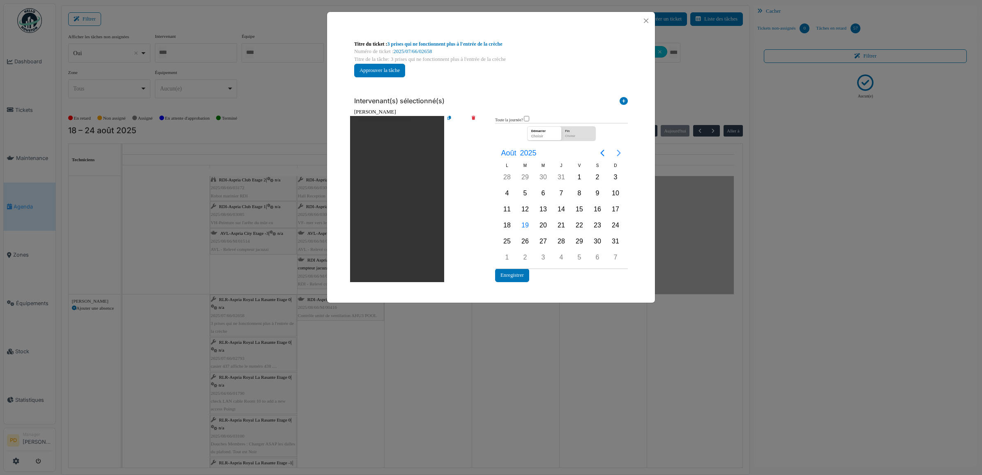
click at [618, 151] on icon "Next page" at bounding box center [619, 153] width 4 height 7
click at [506, 212] on div "15" at bounding box center [507, 209] width 12 height 12
click at [512, 275] on button "Enregistrer" at bounding box center [512, 275] width 34 height 14
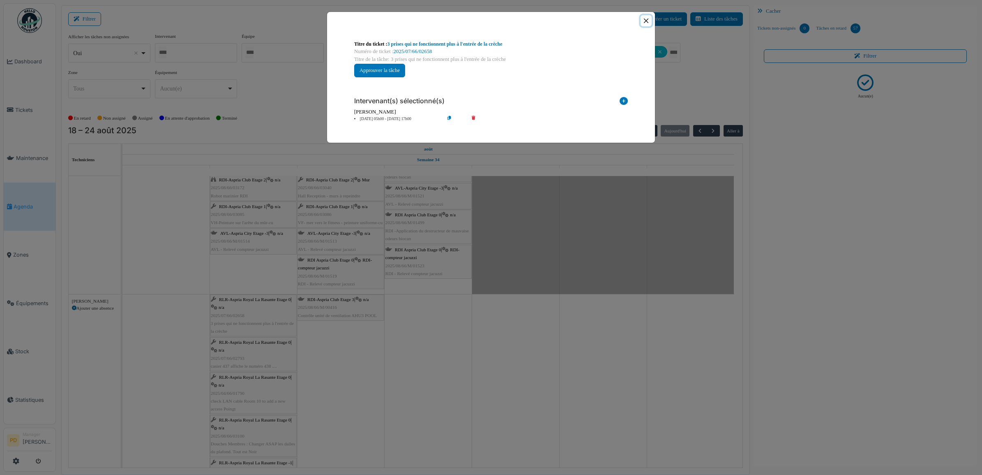
click at [646, 21] on button "Close" at bounding box center [646, 20] width 11 height 11
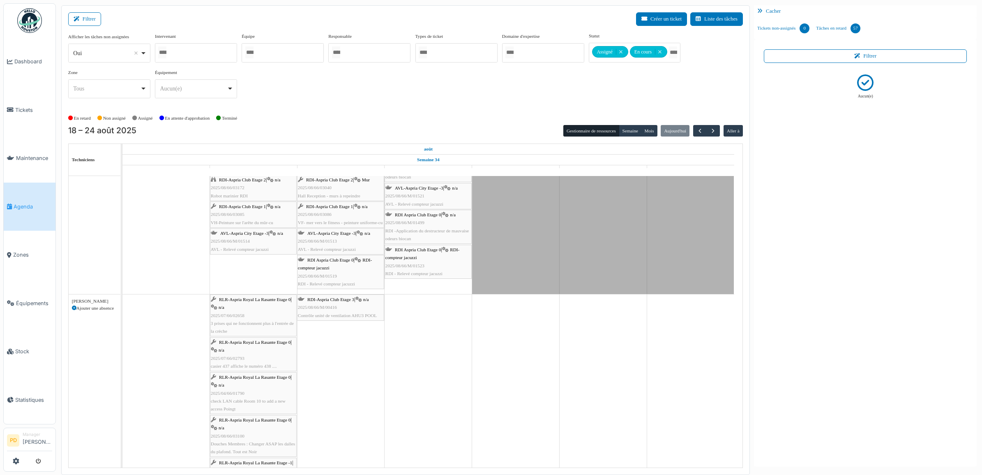
scroll to position [103, 0]
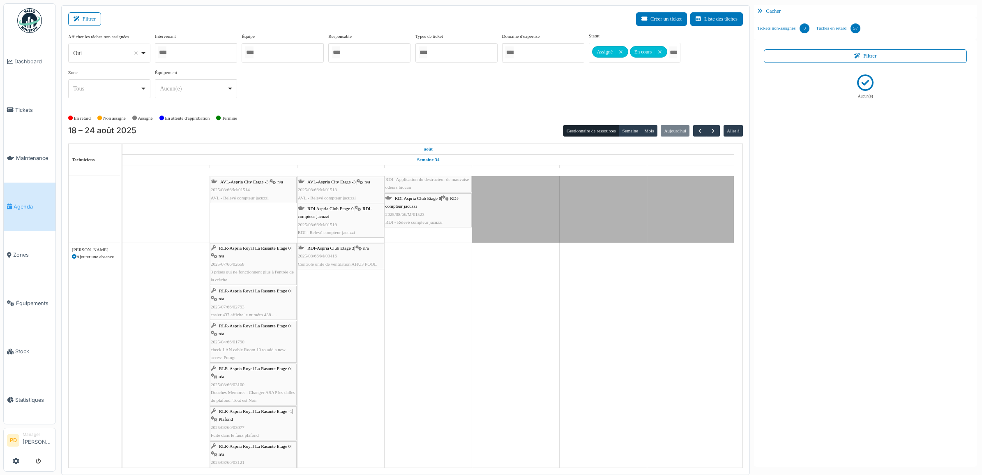
click at [251, 293] on span "RLR-Aspria Royal La Rasante Etage 0" at bounding box center [254, 290] width 71 height 5
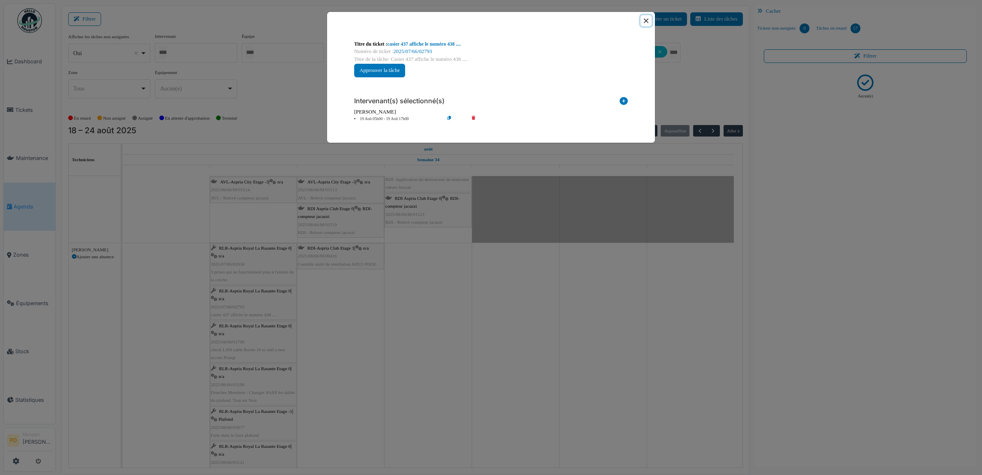
click at [645, 19] on button "Close" at bounding box center [646, 20] width 11 height 11
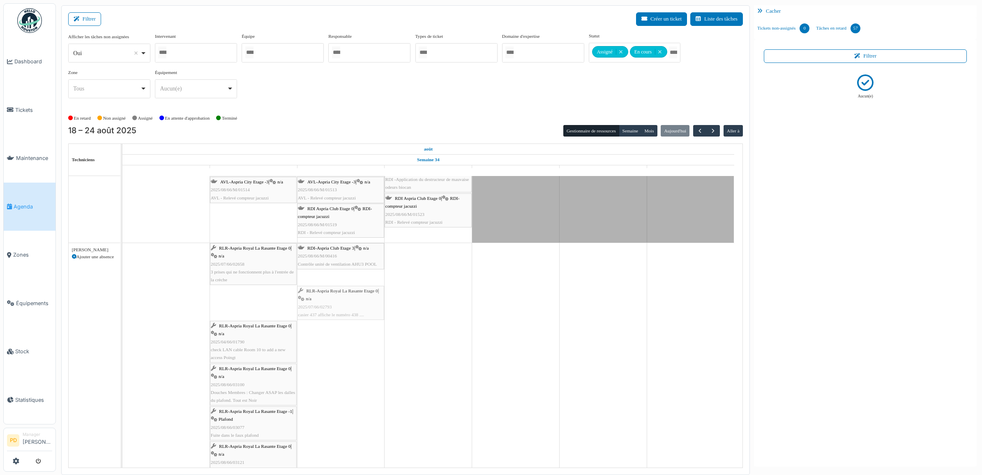
drag, startPoint x: 247, startPoint y: 295, endPoint x: 323, endPoint y: 290, distance: 76.6
click at [122, 290] on div "RLR-Aspria Royal La Rasante Etage 0 | n/a 2025/07/66/02658 3 prises qui ne fonc…" at bounding box center [122, 421] width 0 height 357
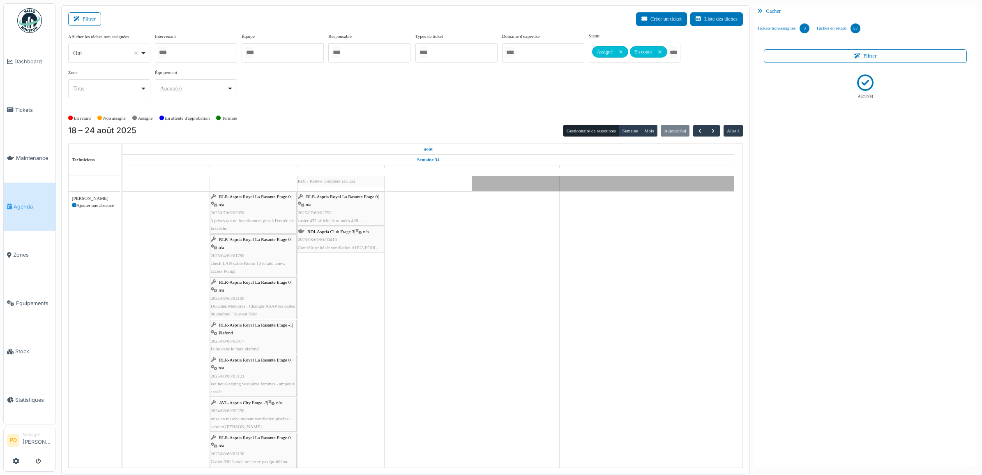
scroll to position [205, 0]
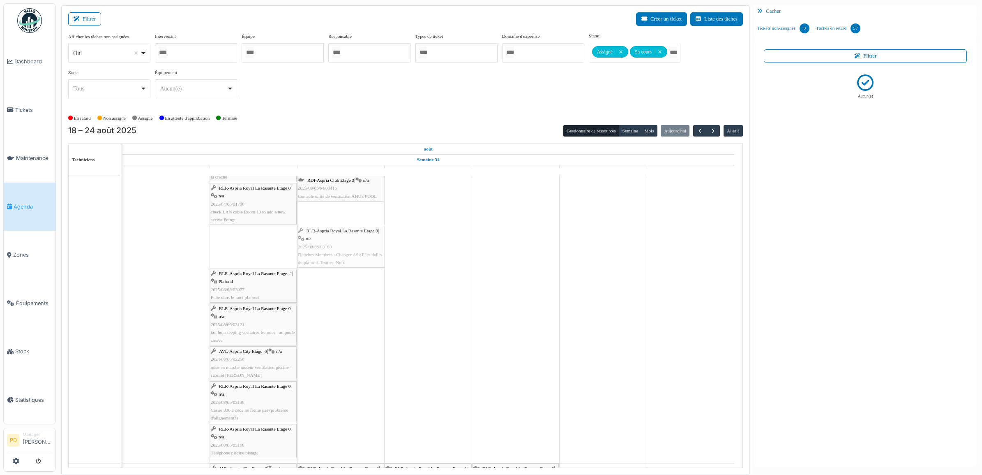
drag, startPoint x: 264, startPoint y: 231, endPoint x: 330, endPoint y: 224, distance: 66.5
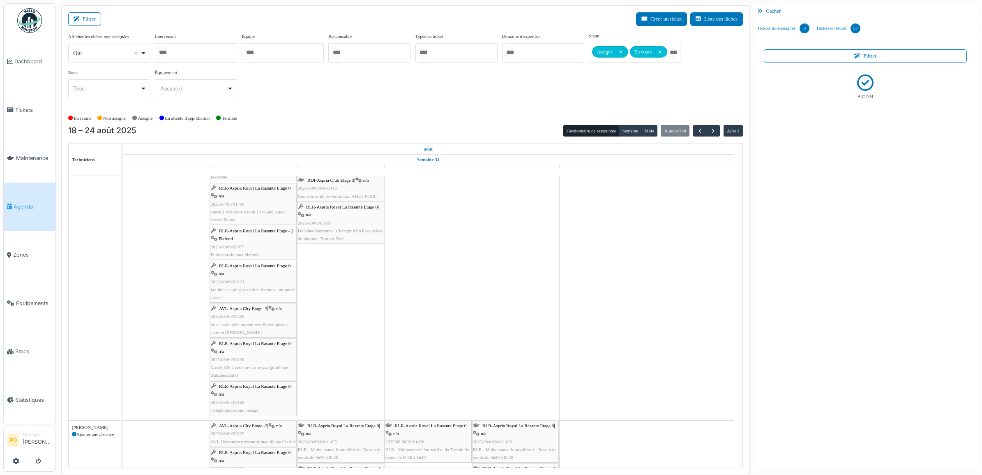
click at [260, 232] on span "RLR-Aspria Royal La Rasante Etage -1" at bounding box center [255, 230] width 73 height 5
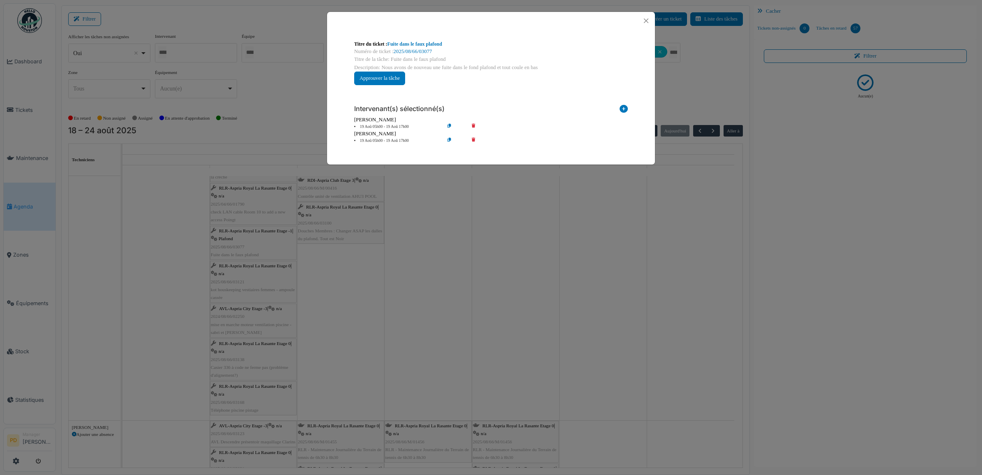
click at [473, 126] on icon at bounding box center [479, 127] width 23 height 6
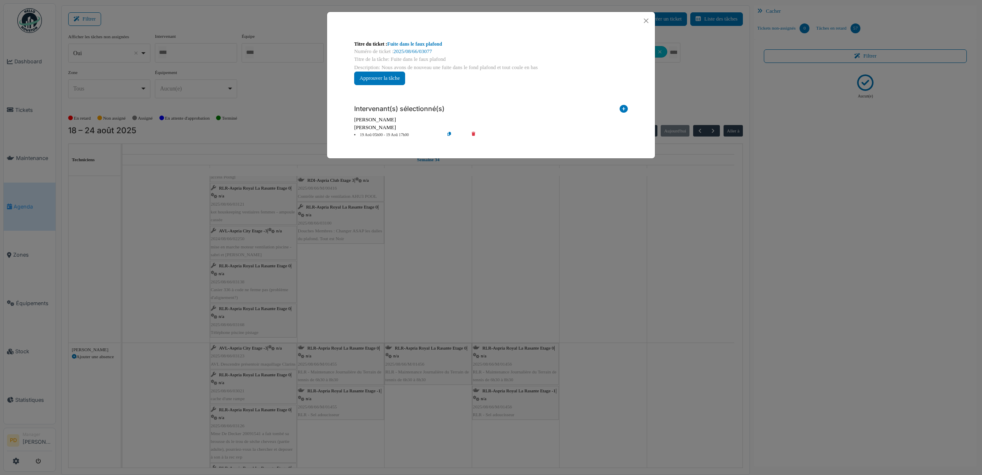
click at [390, 133] on li "19 Aoû 05h00 - 19 Aoû 17h00" at bounding box center [397, 135] width 94 height 6
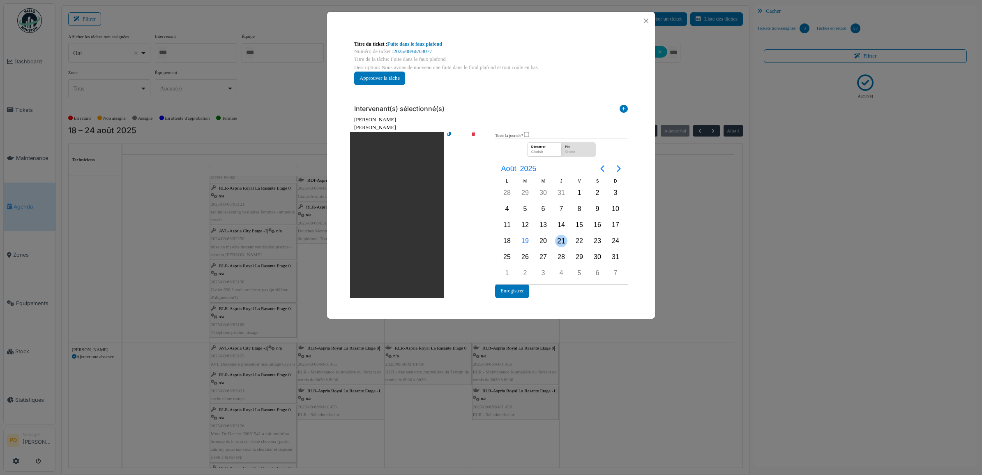
click at [565, 238] on div "21" at bounding box center [561, 241] width 12 height 12
click at [521, 294] on button "Enregistrer" at bounding box center [512, 291] width 34 height 14
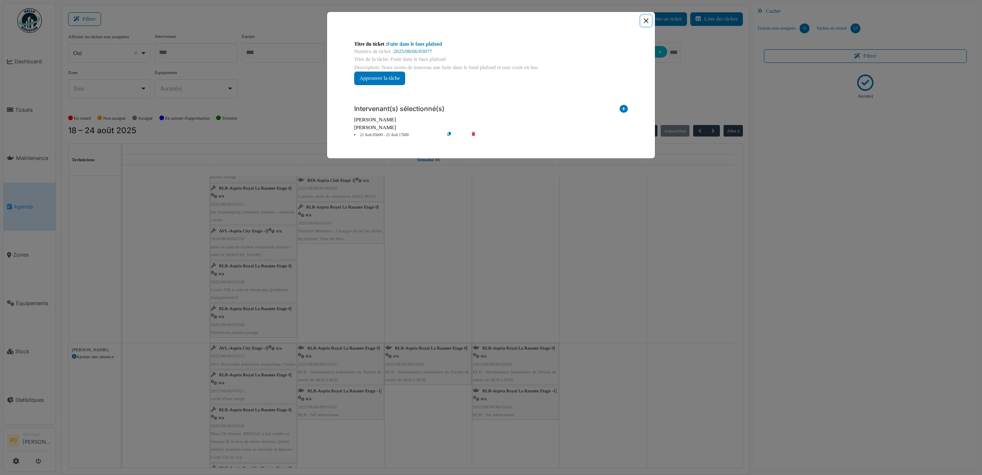
click at [646, 20] on button "Close" at bounding box center [646, 20] width 11 height 11
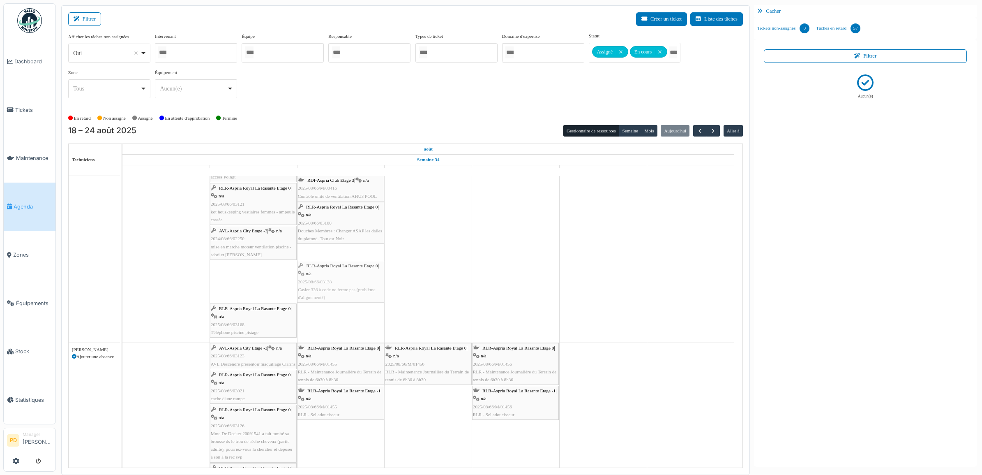
drag, startPoint x: 246, startPoint y: 280, endPoint x: 253, endPoint y: 280, distance: 7.4
click at [122, 274] on div "RLR-Aspria Royal La Rasante Etage 0 | n/a 2025/04/66/01790 check LAN cable Room…" at bounding box center [122, 241] width 0 height 202
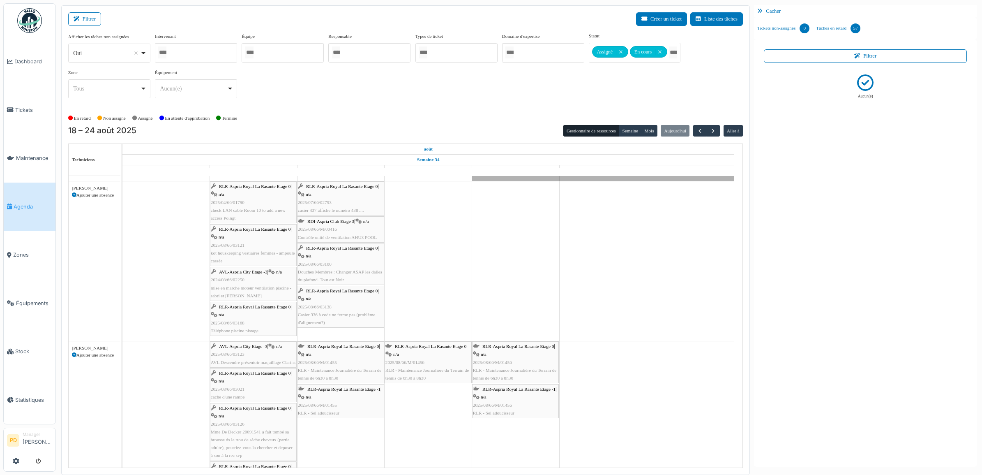
scroll to position [103, 0]
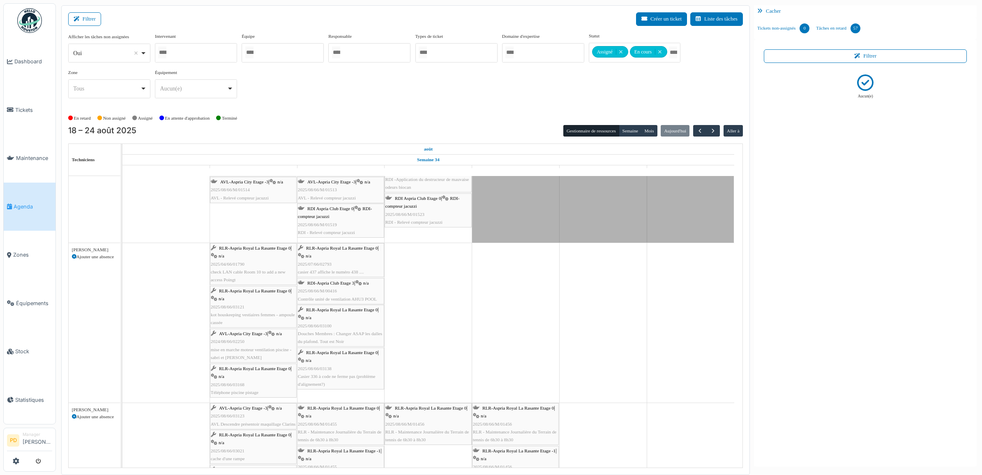
click at [247, 334] on span "AVL-Aspria City Etage -3" at bounding box center [243, 333] width 48 height 5
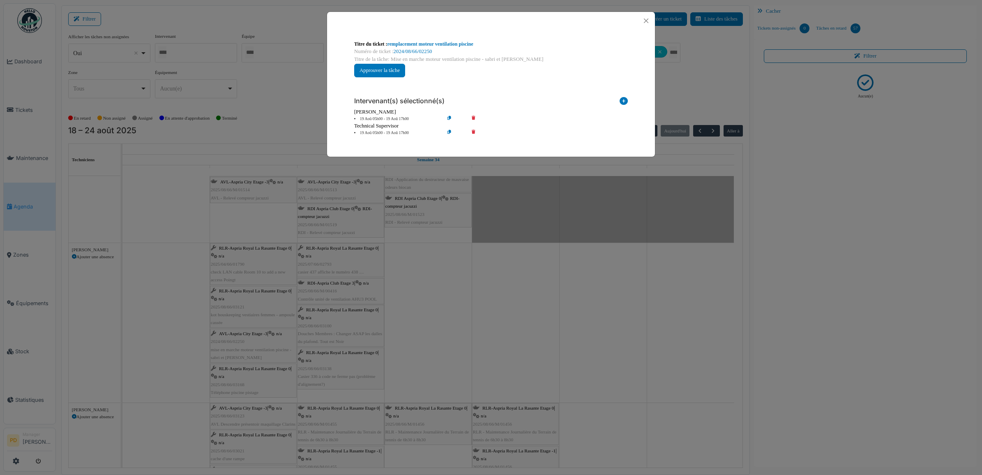
click at [385, 132] on li "19 Aoû 05h00 - 19 Aoû 17h00" at bounding box center [397, 133] width 94 height 6
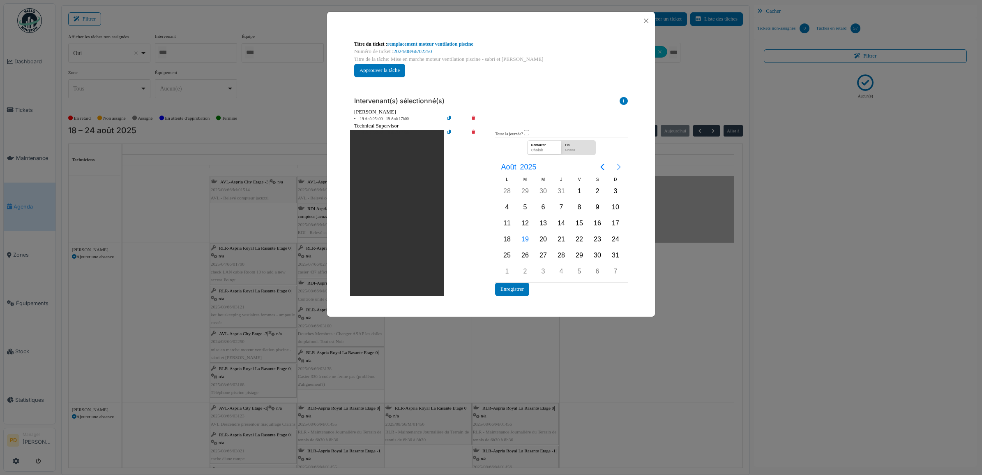
click at [617, 166] on icon "Next page" at bounding box center [619, 167] width 10 height 10
click at [505, 192] on div "1" at bounding box center [507, 191] width 12 height 12
click at [516, 286] on button "Enregistrer" at bounding box center [512, 289] width 34 height 14
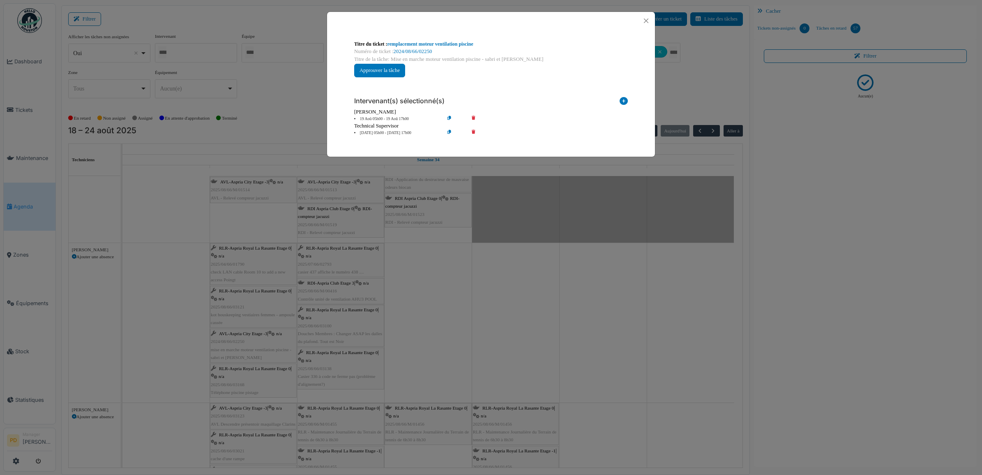
click at [473, 118] on icon at bounding box center [479, 119] width 23 height 6
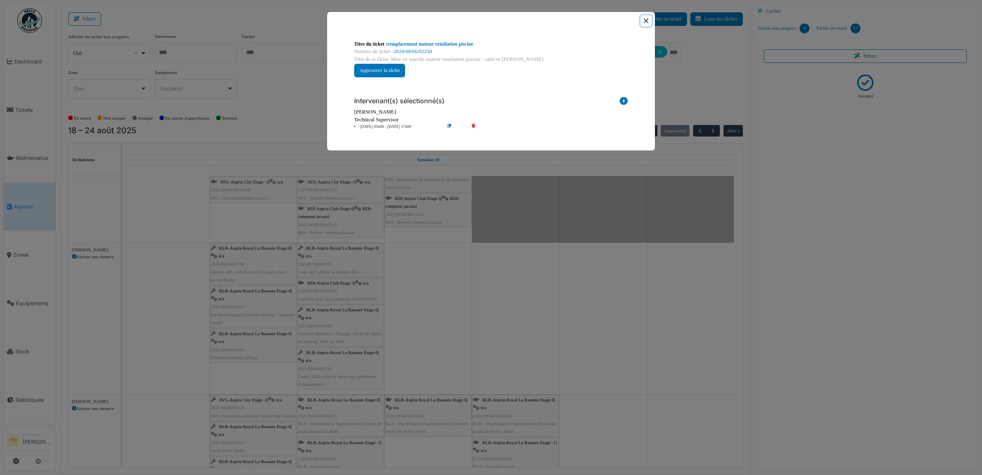
click at [645, 21] on button "Close" at bounding box center [646, 20] width 11 height 11
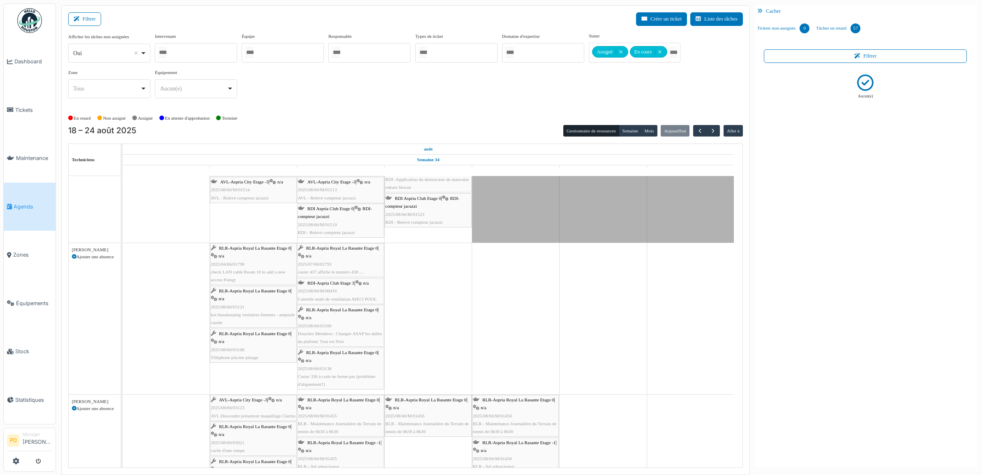
click at [253, 289] on span "RLR-Aspria Royal La Rasante Etage 0" at bounding box center [254, 290] width 71 height 5
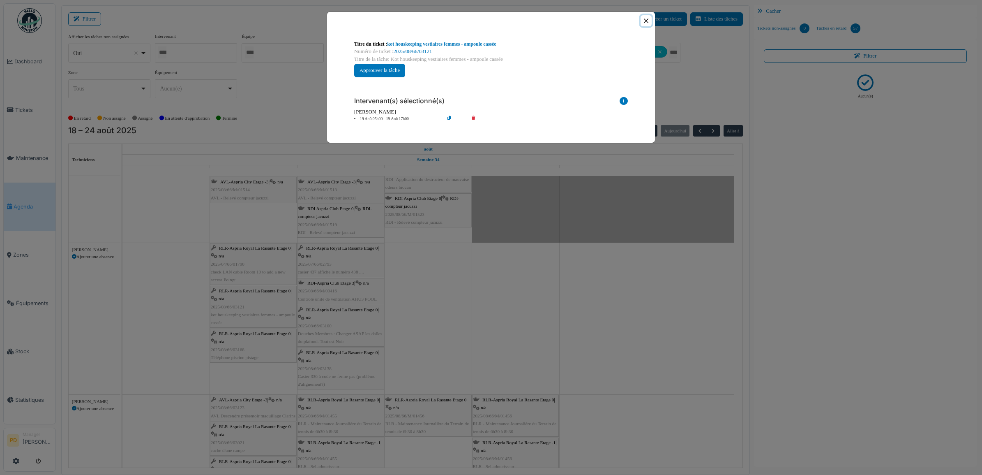
click at [648, 23] on button "Close" at bounding box center [646, 20] width 11 height 11
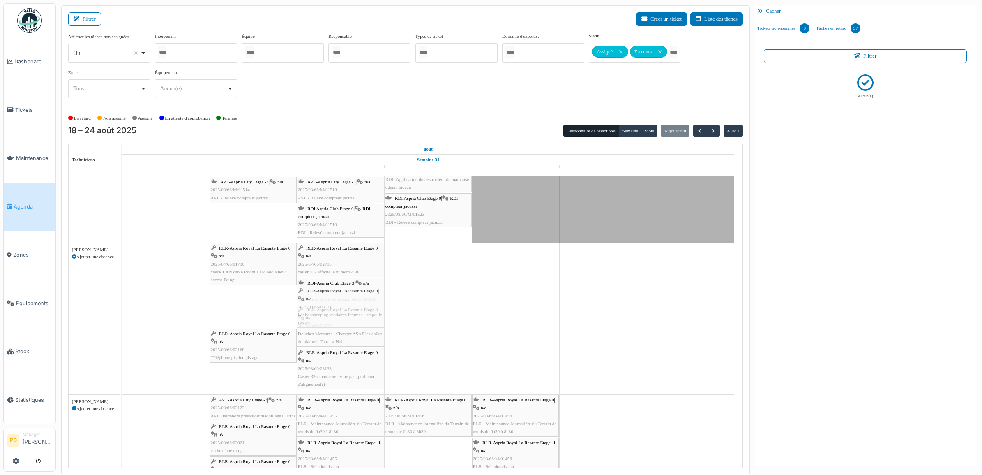
drag, startPoint x: 231, startPoint y: 292, endPoint x: 293, endPoint y: 292, distance: 61.2
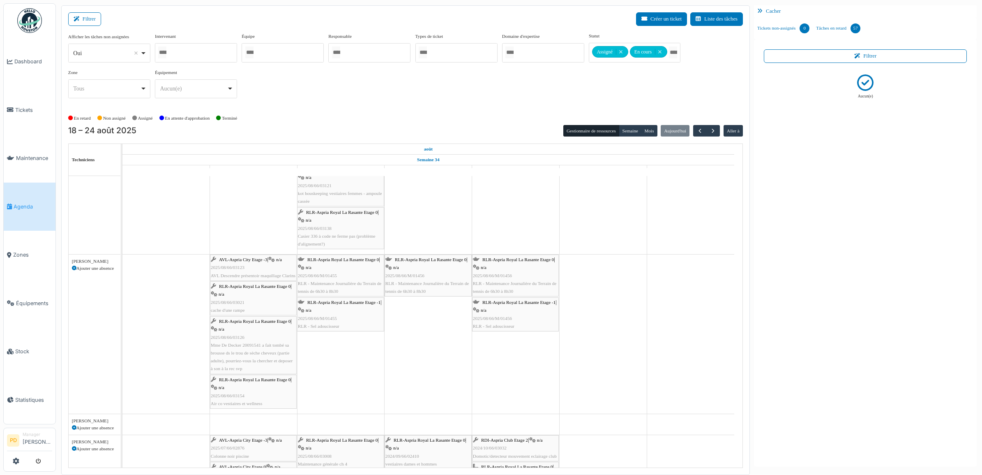
scroll to position [308, 0]
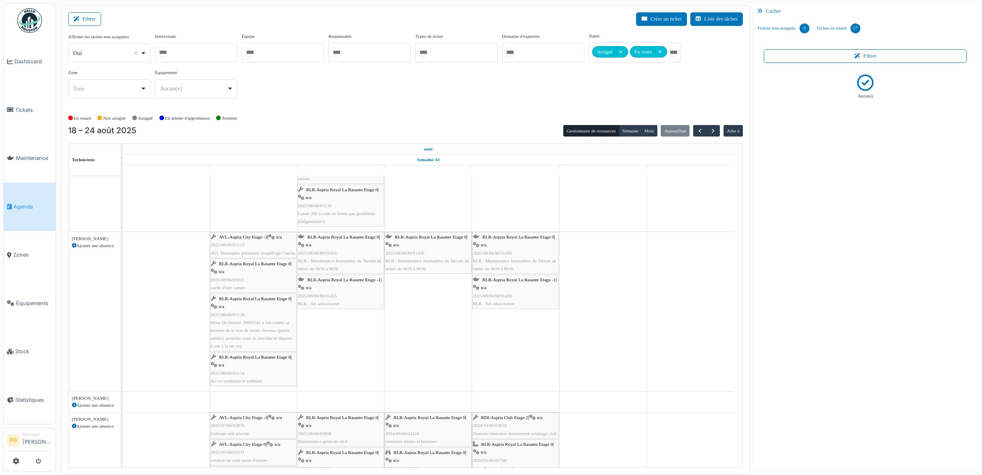
click at [266, 239] on span "AVL-Aspria City Etage -3" at bounding box center [243, 236] width 48 height 5
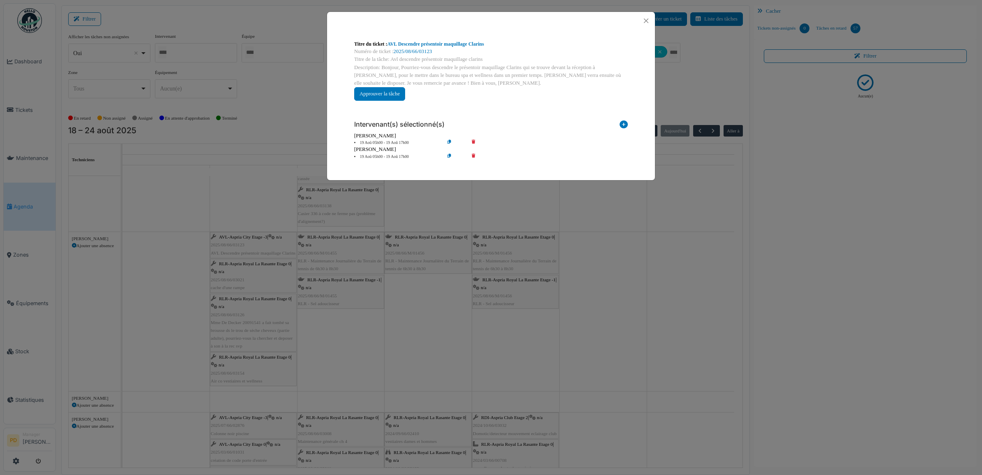
click at [475, 154] on icon at bounding box center [479, 157] width 23 height 6
click at [471, 140] on icon at bounding box center [479, 143] width 23 height 6
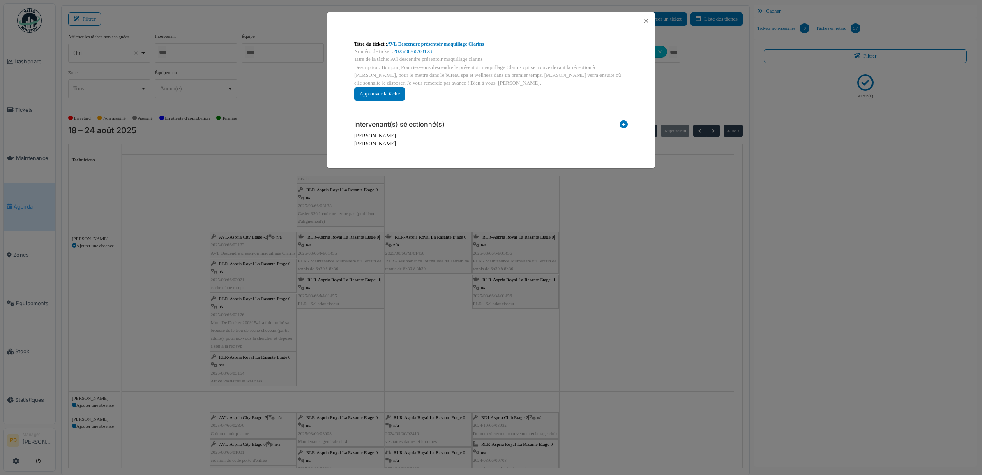
click at [621, 122] on icon at bounding box center [624, 125] width 8 height 11
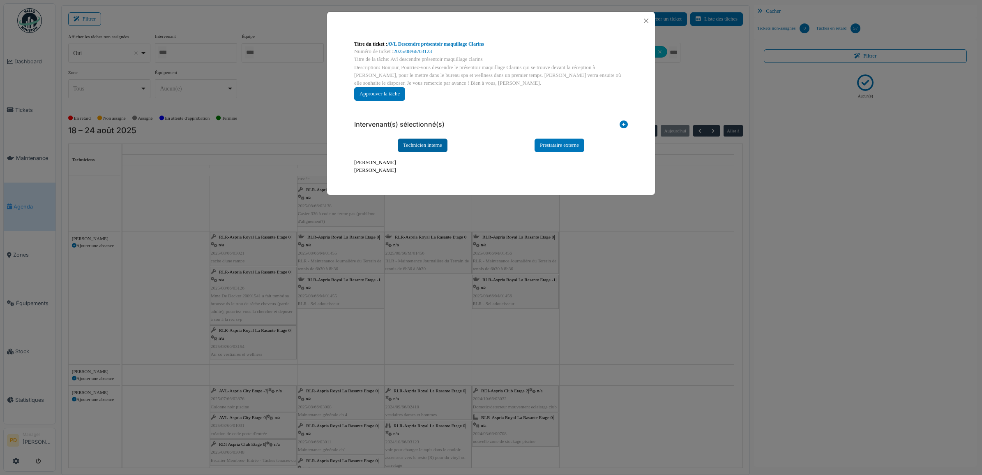
click at [427, 144] on div "Technicien interne" at bounding box center [423, 145] width 50 height 14
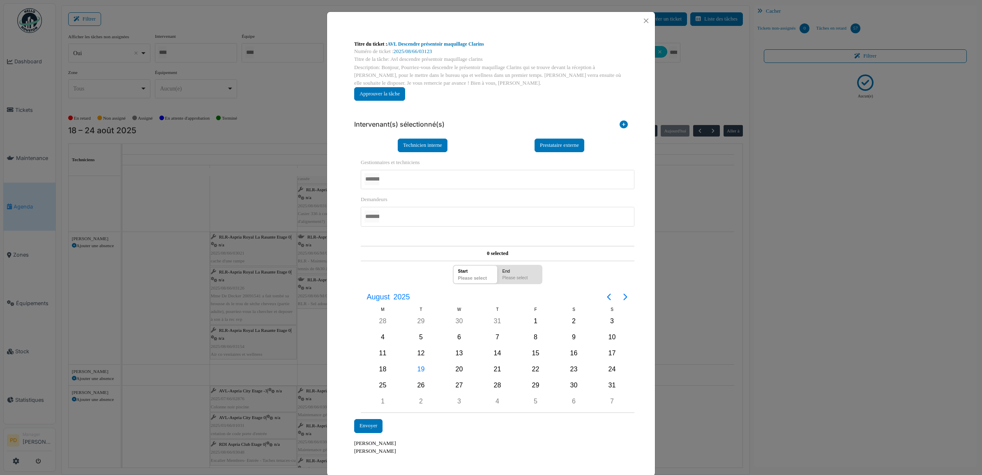
click at [409, 179] on div at bounding box center [498, 179] width 274 height 19
click at [454, 369] on div "20" at bounding box center [459, 369] width 12 height 12
click at [368, 426] on div "Envoyer" at bounding box center [368, 426] width 28 height 14
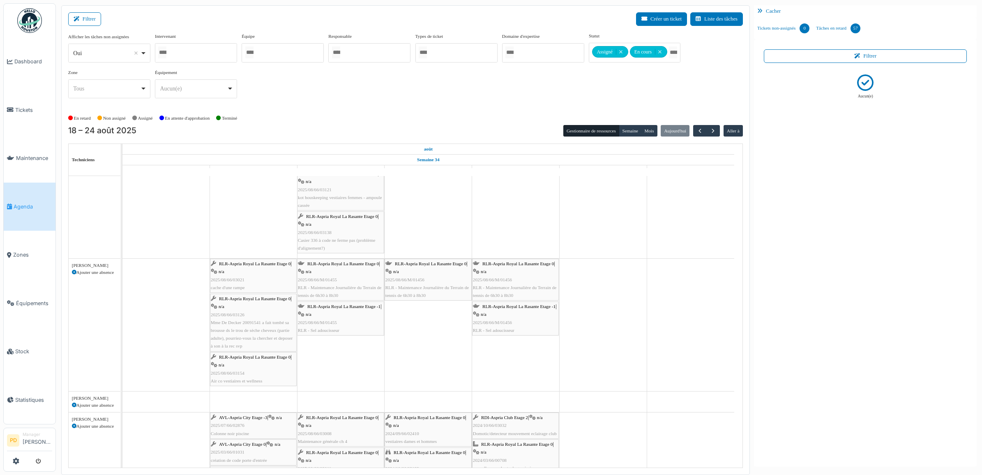
click at [262, 298] on span "RLR-Aspria Royal La Rasante Etage 0" at bounding box center [254, 298] width 71 height 5
click at [235, 297] on span "RLR-Aspria Royal La Rasante Etage 0" at bounding box center [254, 298] width 71 height 5
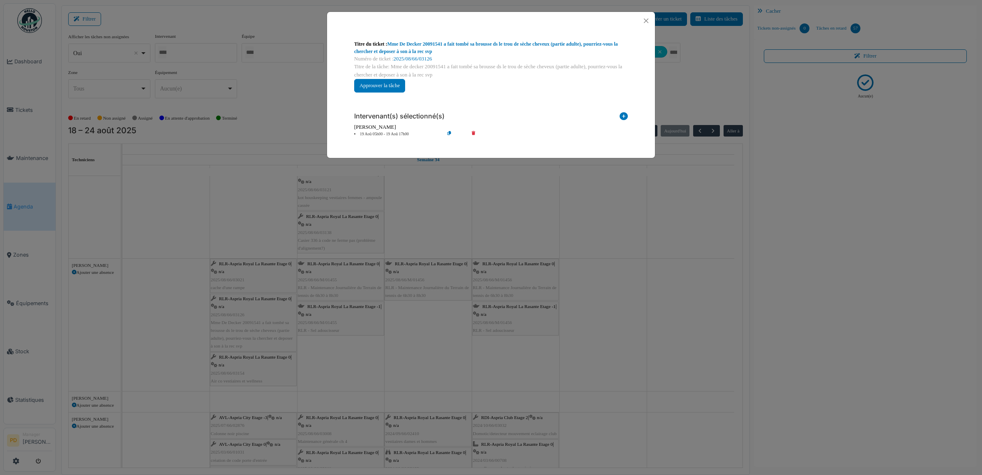
click at [471, 132] on icon at bounding box center [479, 134] width 23 height 6
click at [625, 118] on icon at bounding box center [624, 117] width 8 height 11
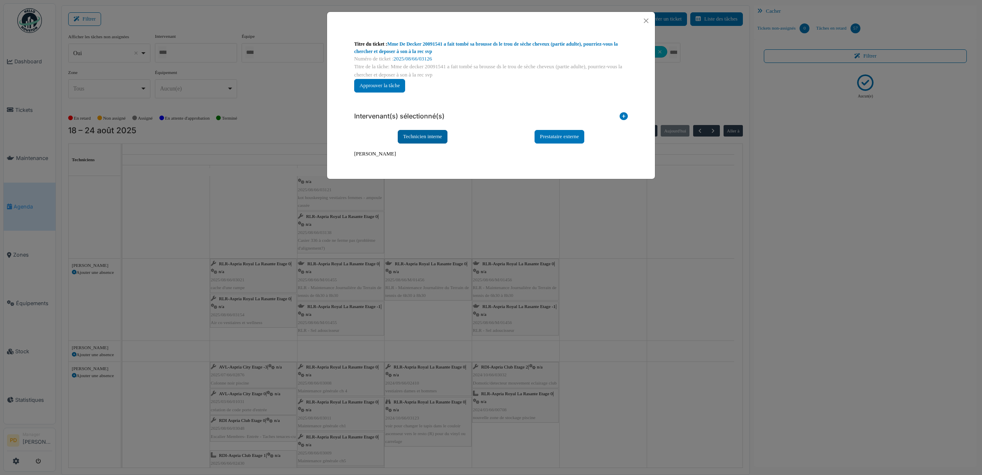
click at [420, 138] on div "Technicien interne" at bounding box center [423, 137] width 50 height 14
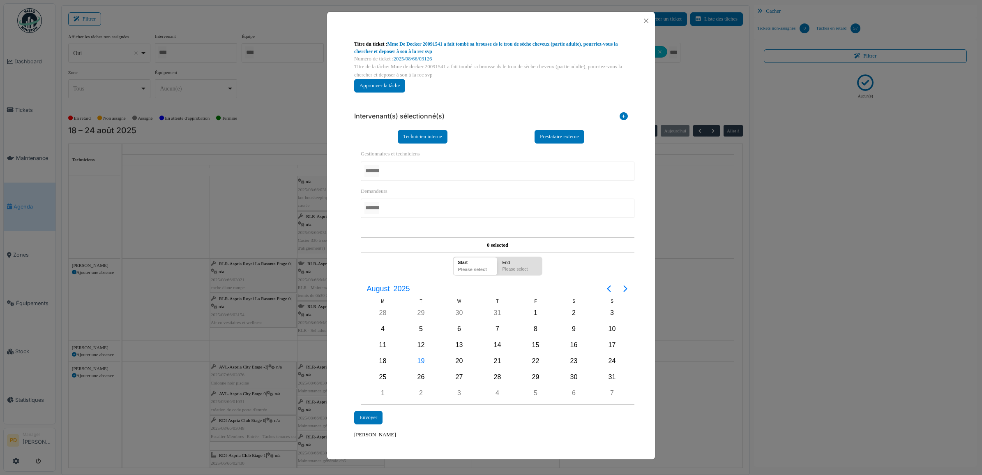
click at [403, 178] on div at bounding box center [498, 170] width 274 height 19
click at [345, 192] on div "**********" at bounding box center [491, 240] width 328 height 420
click at [458, 360] on div "20" at bounding box center [459, 361] width 12 height 12
click at [378, 419] on div "Envoyer" at bounding box center [368, 418] width 28 height 14
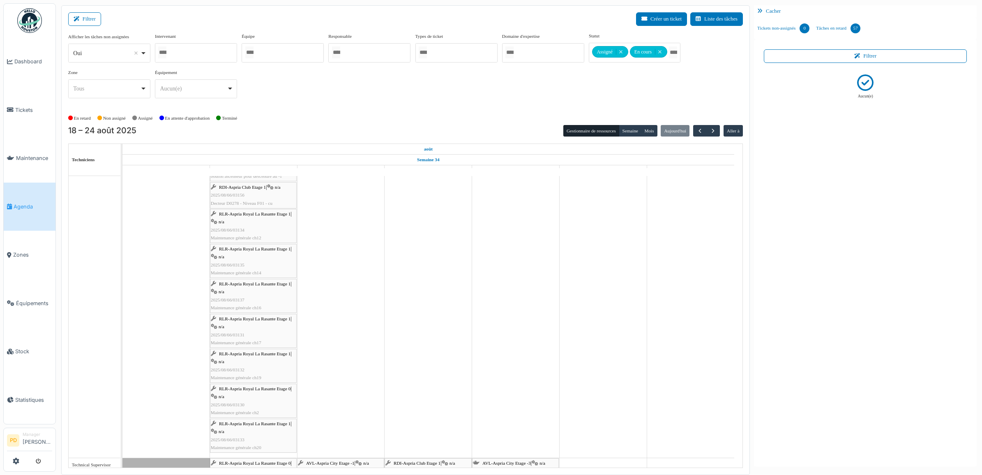
scroll to position [0, 0]
